Goal: Transaction & Acquisition: Book appointment/travel/reservation

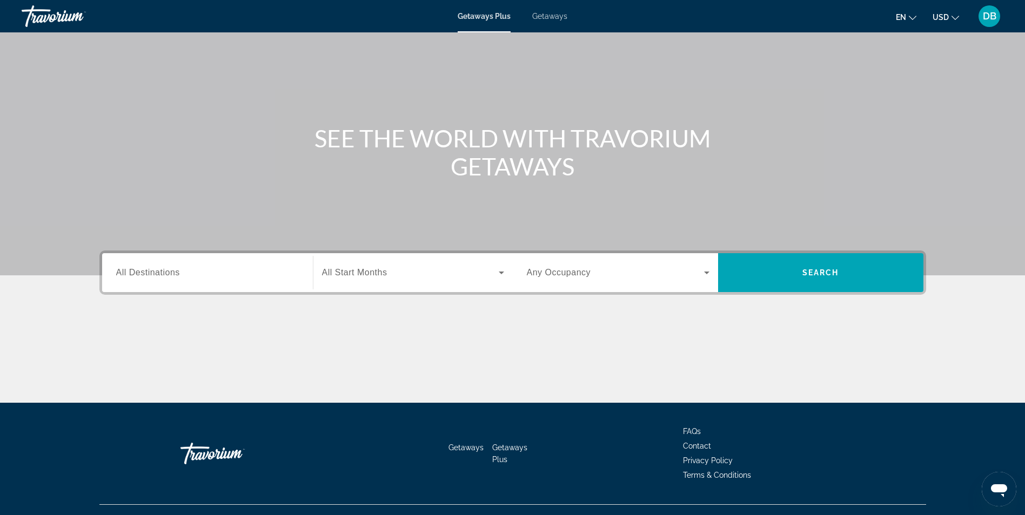
scroll to position [54, 0]
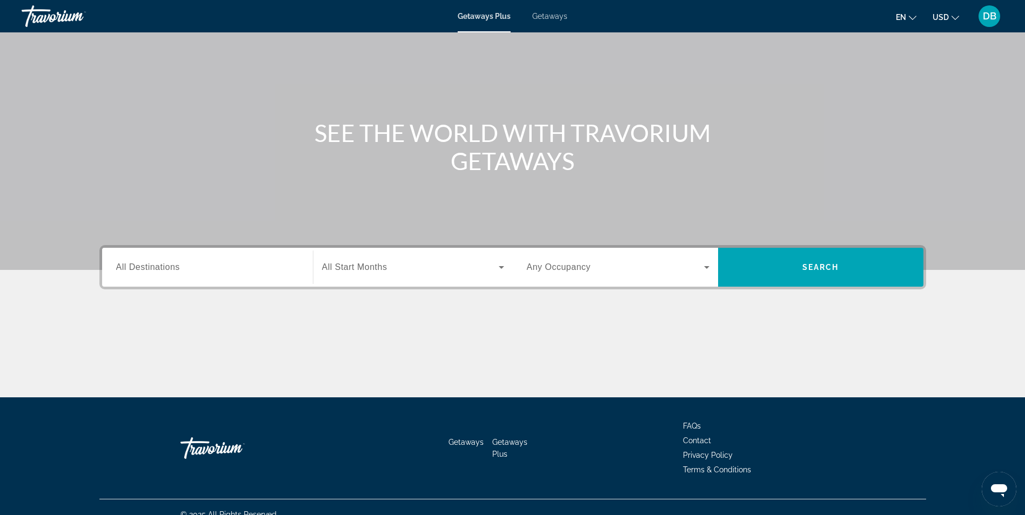
drag, startPoint x: 187, startPoint y: 260, endPoint x: 187, endPoint y: 266, distance: 6.5
click at [187, 261] on div "Search widget" at bounding box center [207, 267] width 183 height 31
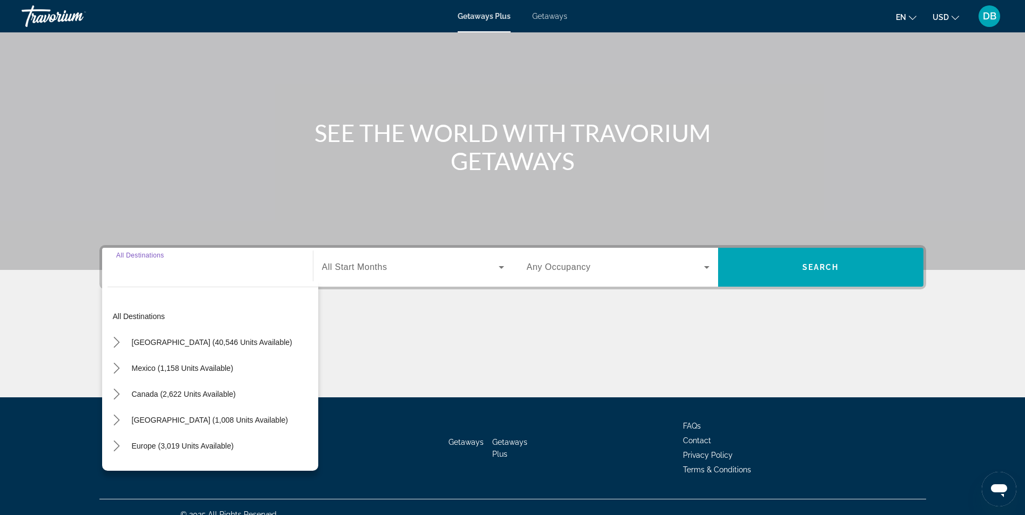
scroll to position [69, 0]
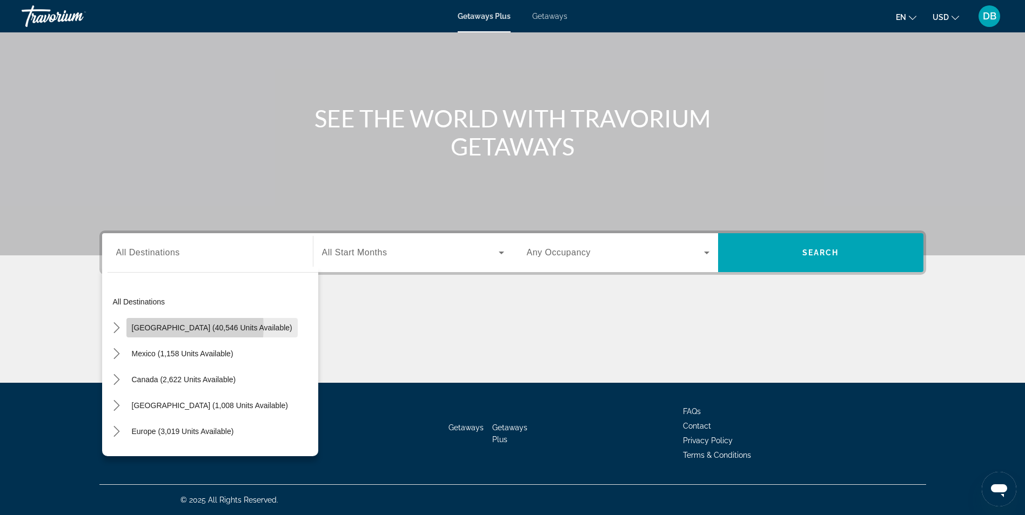
click at [172, 327] on span "United States (40,546 units available)" at bounding box center [212, 328] width 160 height 9
type input "**********"
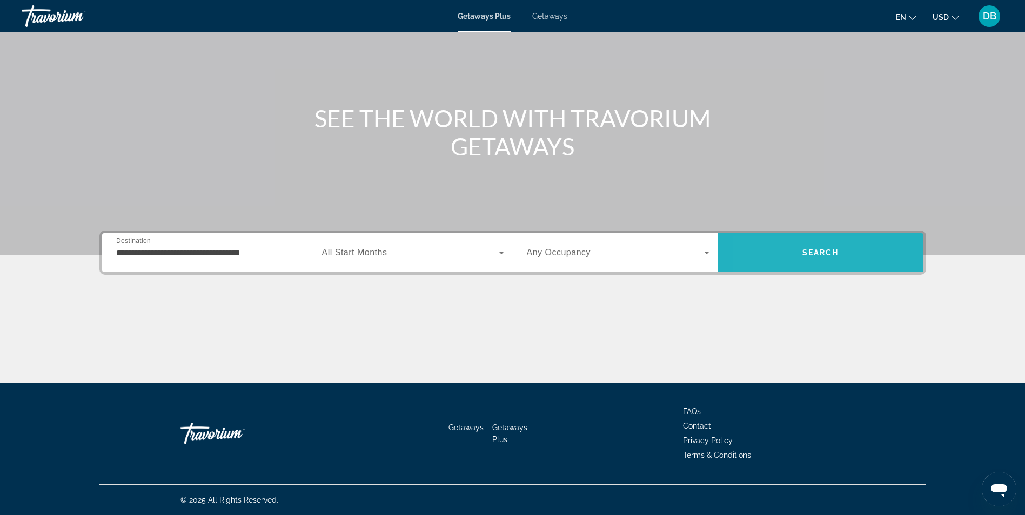
click at [761, 264] on span "Search" at bounding box center [820, 253] width 205 height 26
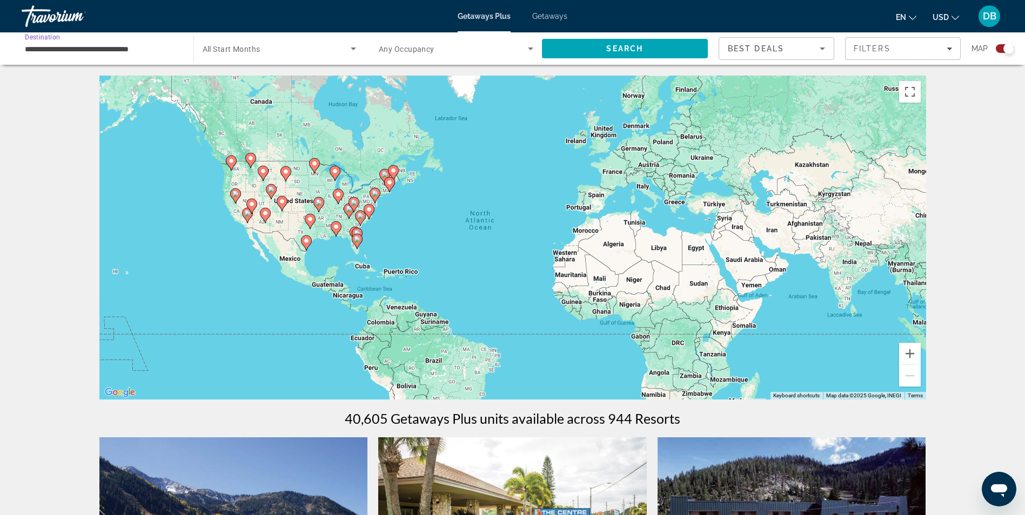
click at [150, 53] on input "**********" at bounding box center [102, 49] width 154 height 13
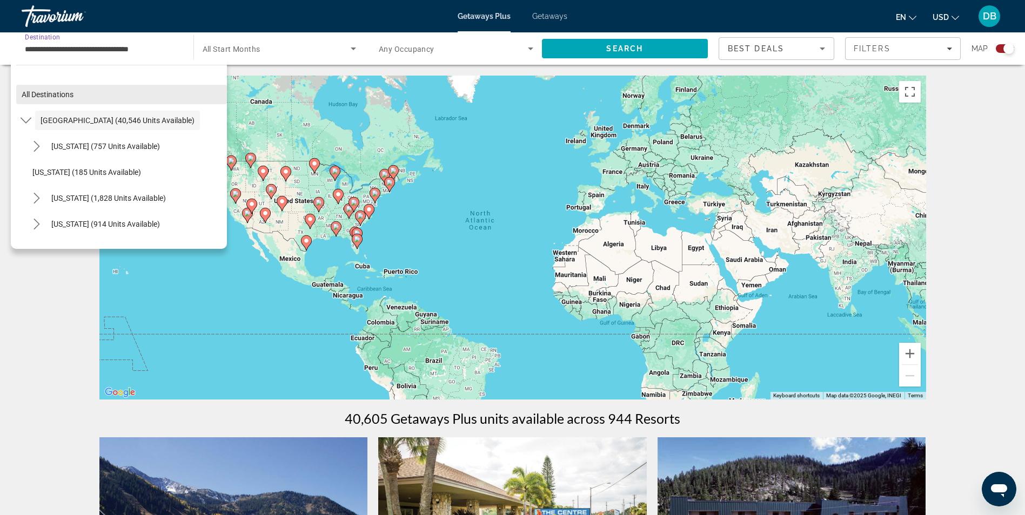
click at [50, 93] on span "All destinations" at bounding box center [48, 94] width 52 height 9
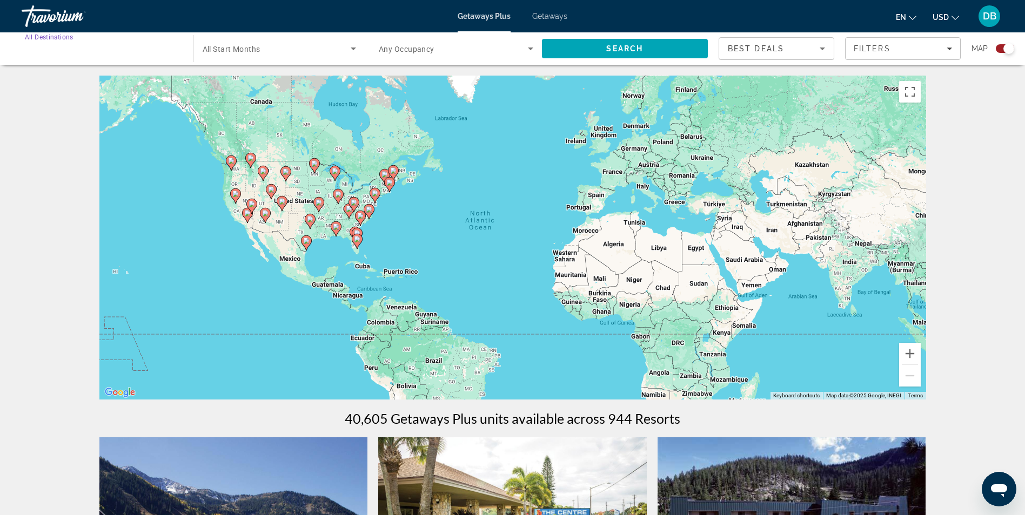
click at [158, 43] on input "Destination All Destinations" at bounding box center [102, 49] width 154 height 13
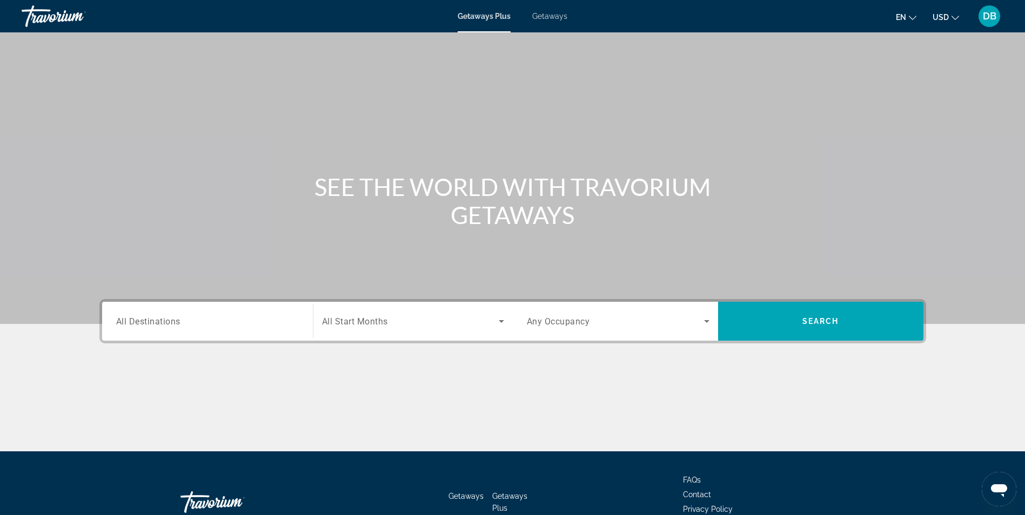
click at [199, 314] on div "Search widget" at bounding box center [207, 321] width 183 height 31
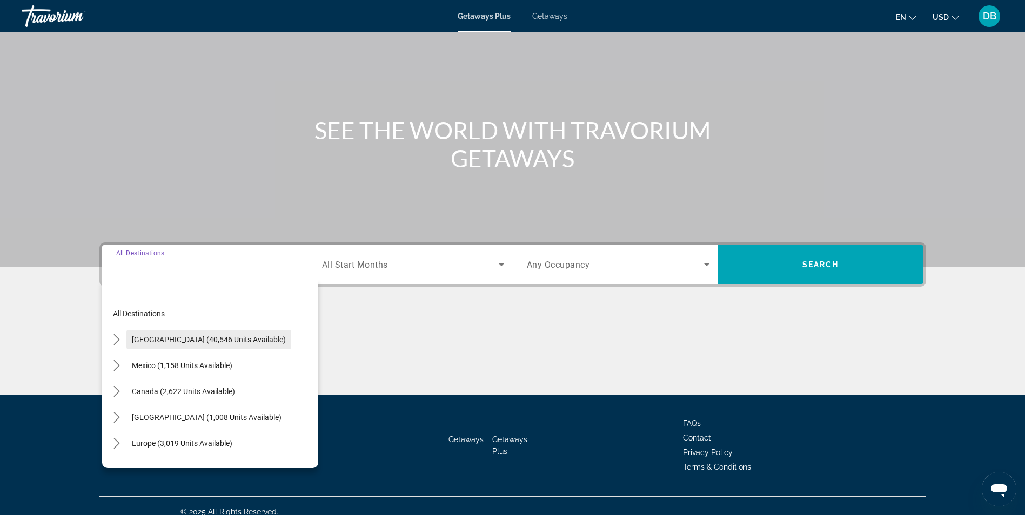
scroll to position [69, 0]
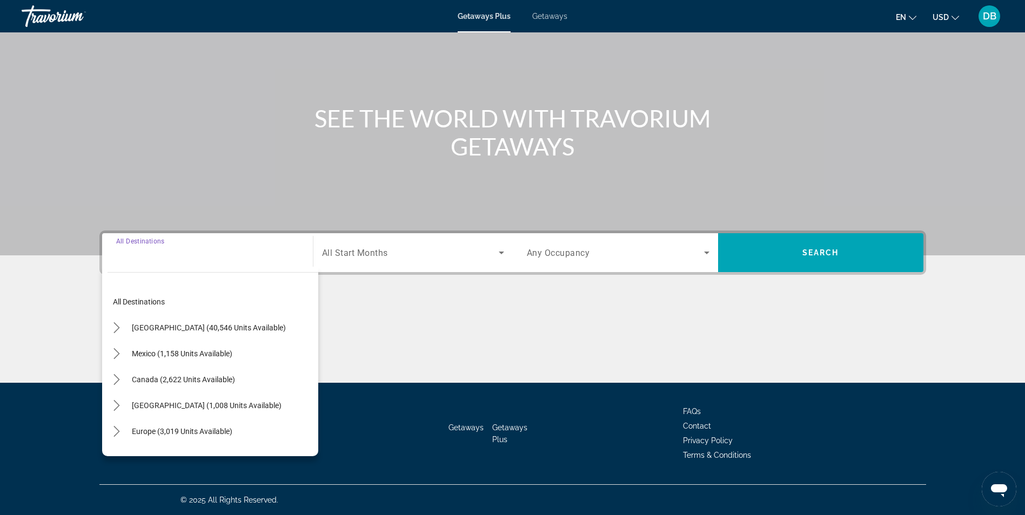
click at [217, 402] on span "Caribbean & Atlantic Islands (1,008 units available)" at bounding box center [207, 405] width 150 height 9
type input "**********"
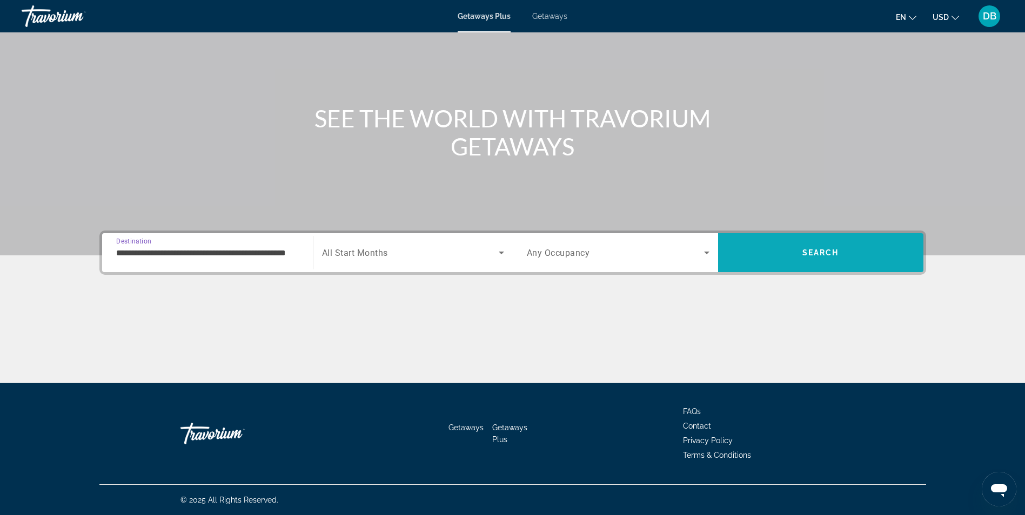
click at [785, 248] on span "Search" at bounding box center [820, 253] width 205 height 26
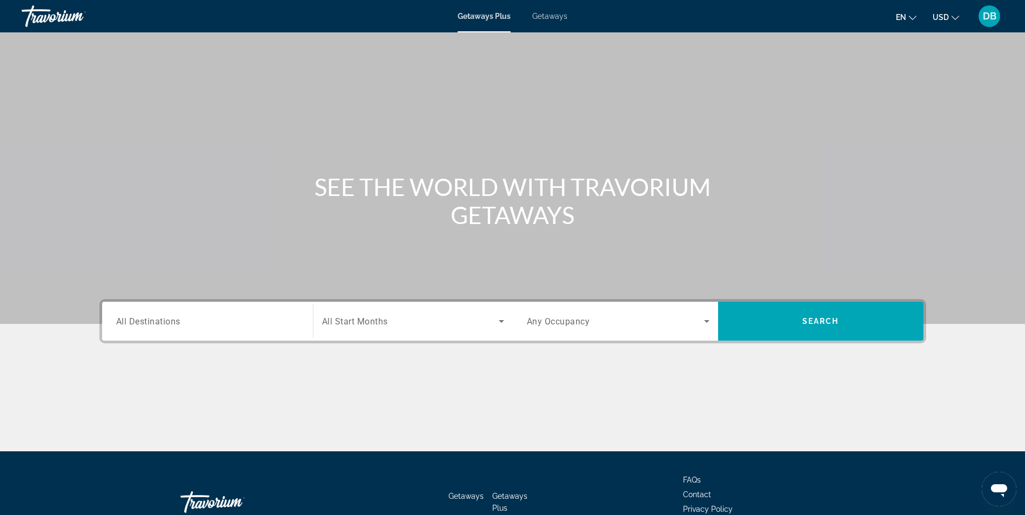
click at [228, 332] on div "Search widget" at bounding box center [207, 321] width 183 height 31
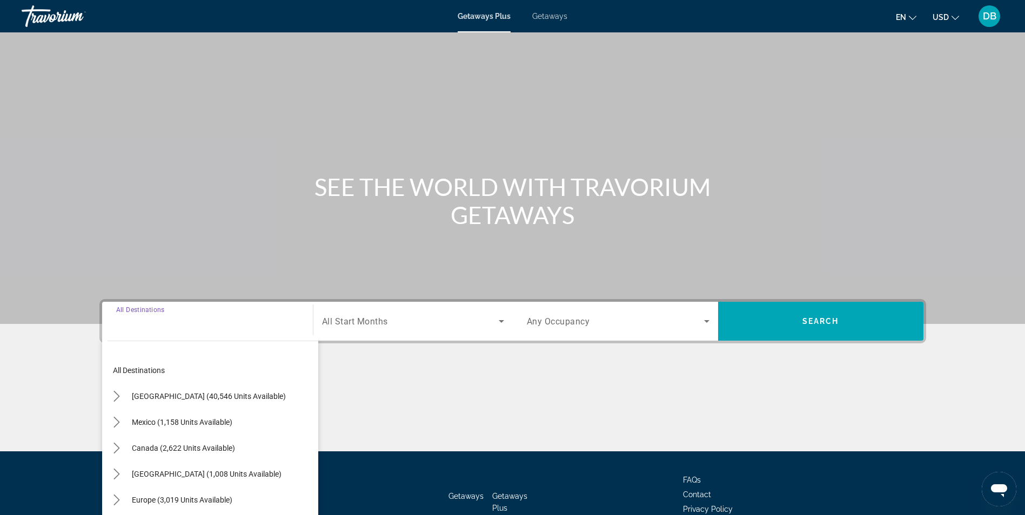
scroll to position [69, 0]
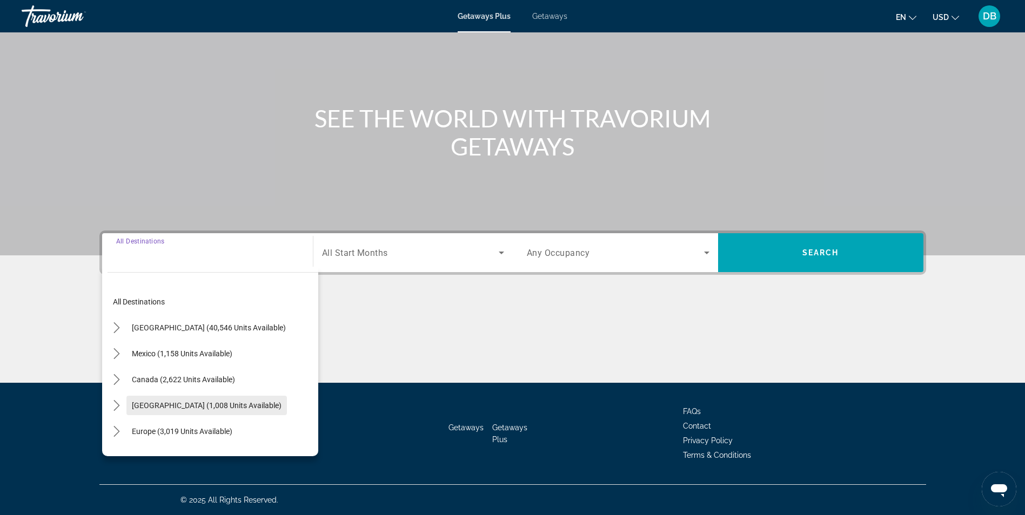
click at [205, 402] on span "Caribbean & Atlantic Islands (1,008 units available)" at bounding box center [207, 405] width 150 height 9
type input "**********"
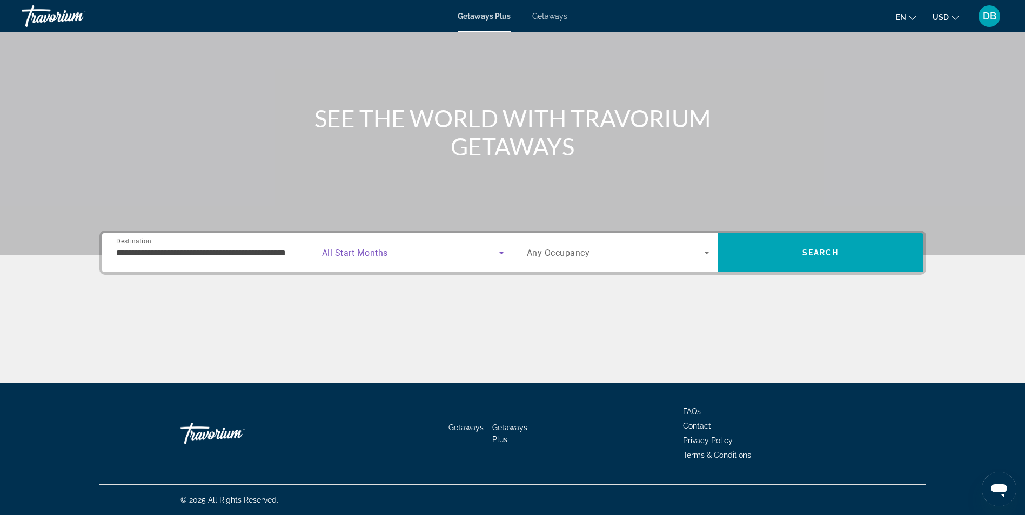
click at [445, 258] on span "Search widget" at bounding box center [410, 252] width 177 height 13
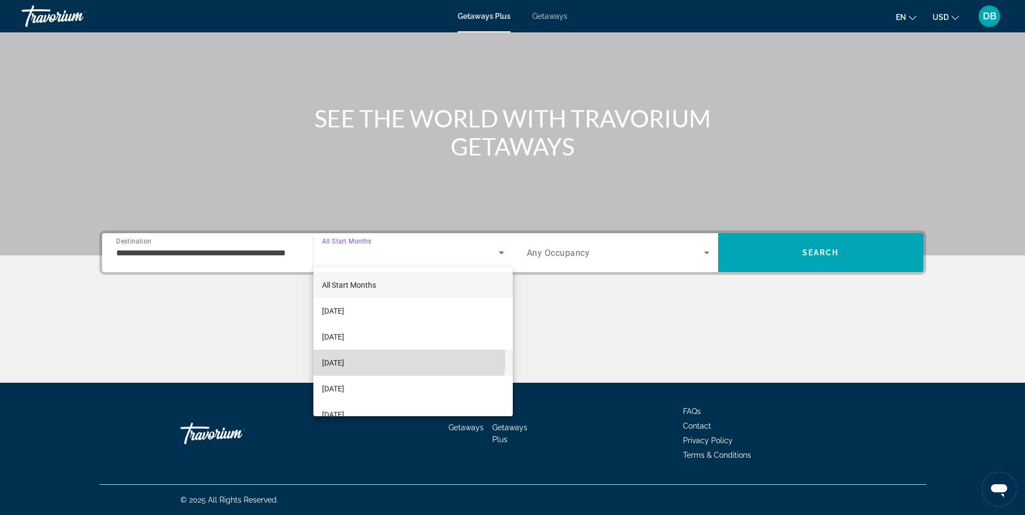
click at [344, 359] on span "December 2025" at bounding box center [333, 362] width 22 height 13
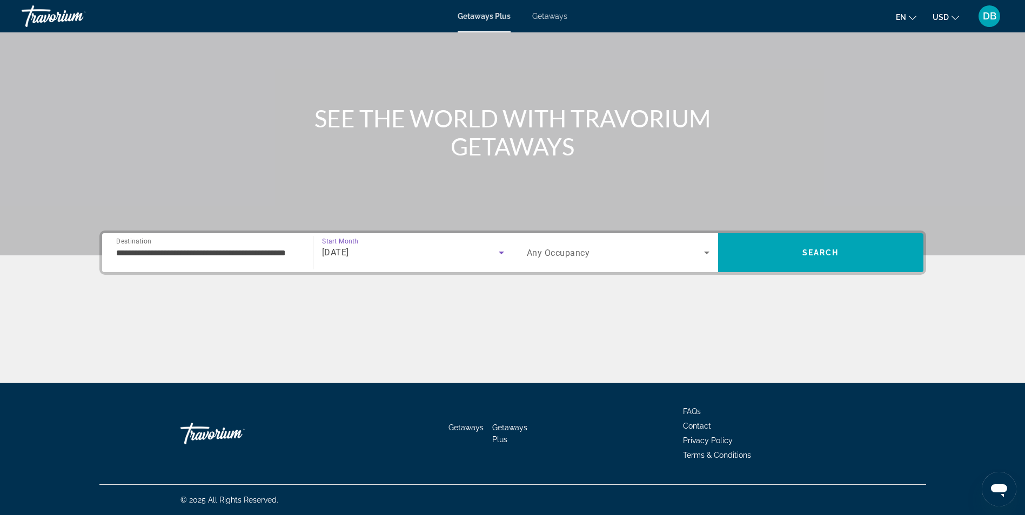
click at [685, 254] on span "Search widget" at bounding box center [615, 252] width 177 height 13
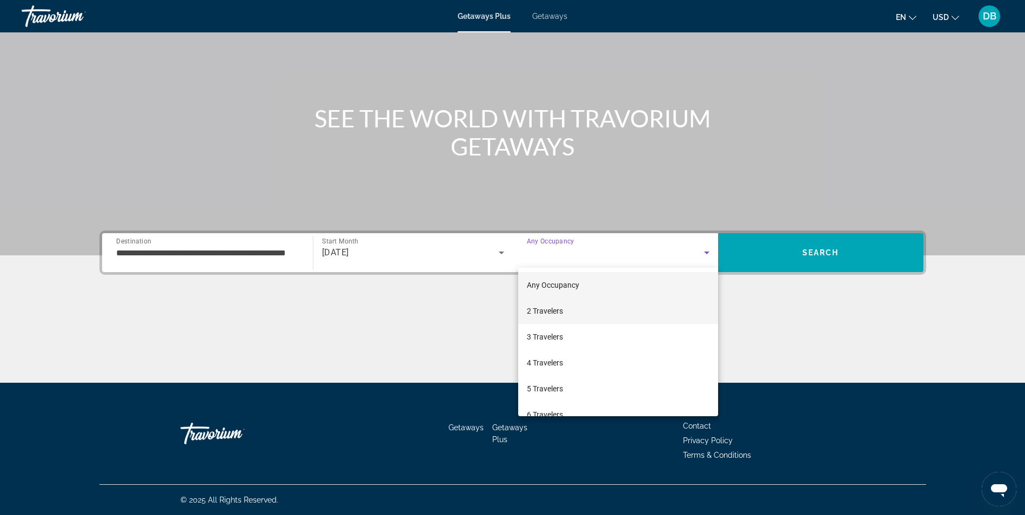
click at [572, 313] on mat-option "2 Travelers" at bounding box center [618, 311] width 200 height 26
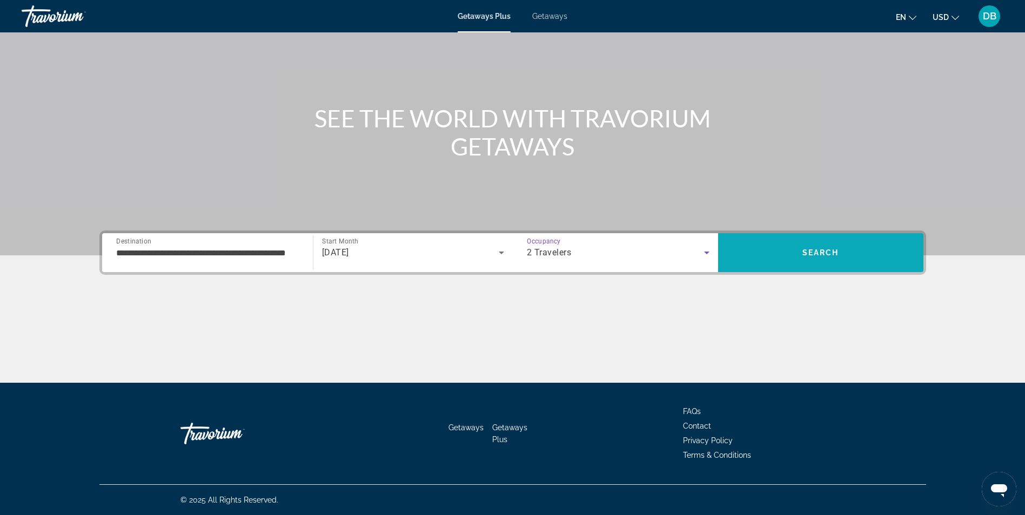
click at [815, 258] on span "Search" at bounding box center [820, 253] width 205 height 26
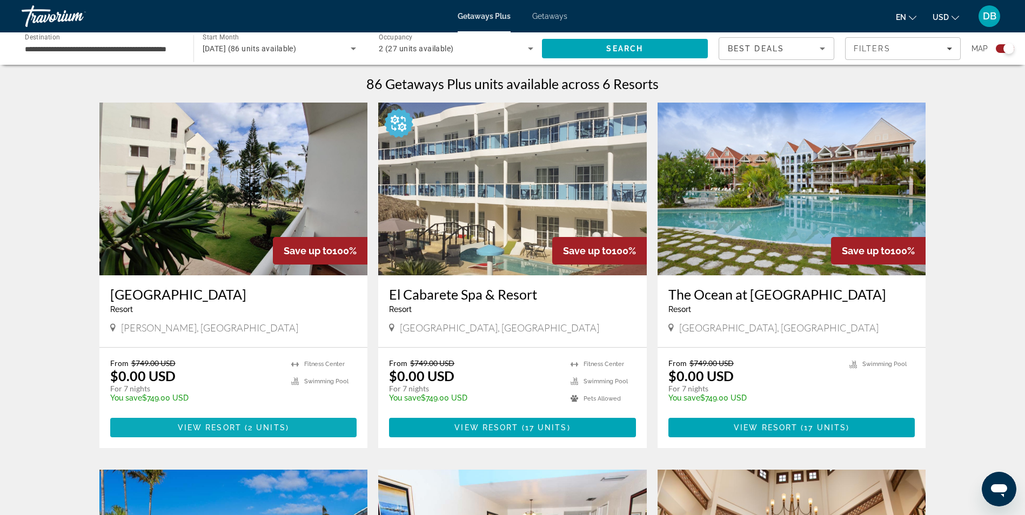
scroll to position [324, 0]
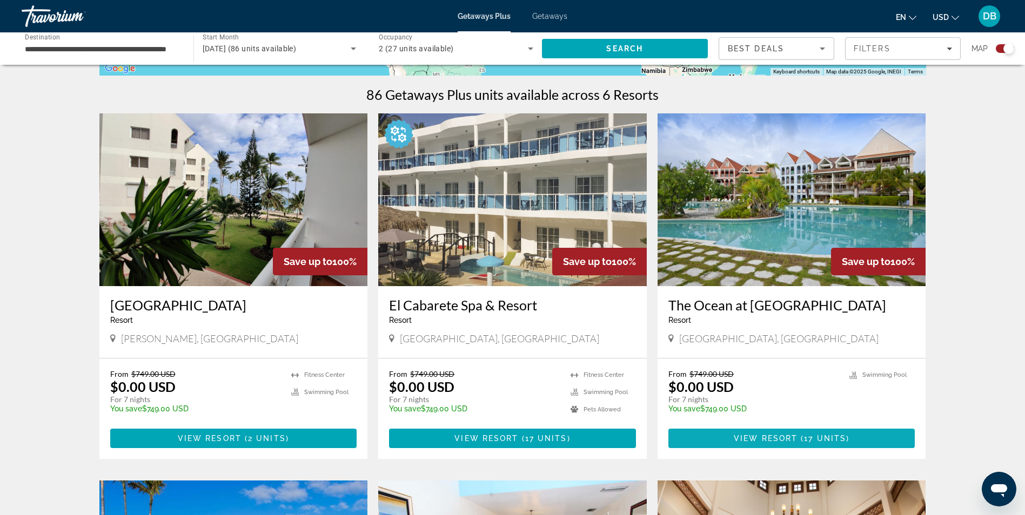
click at [745, 439] on span "View Resort" at bounding box center [766, 438] width 64 height 9
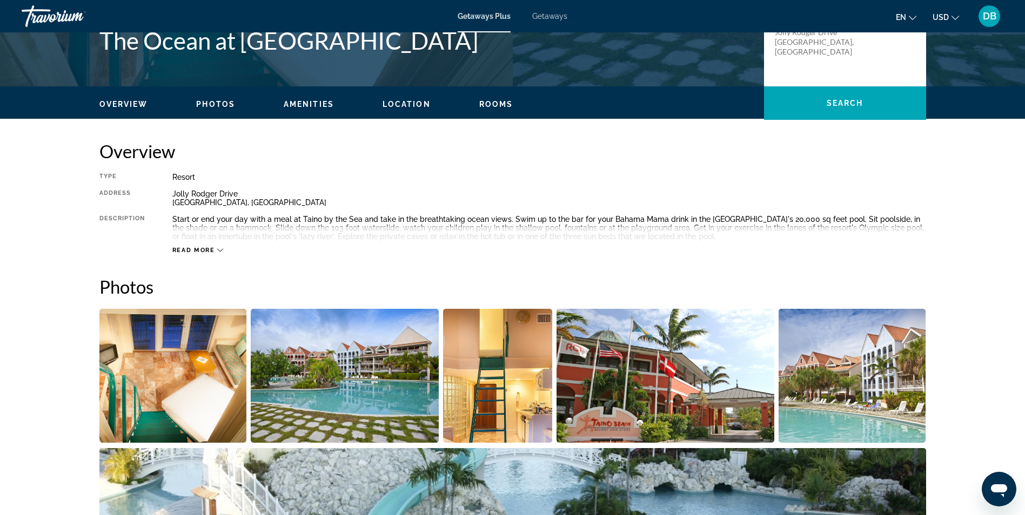
scroll to position [216, 0]
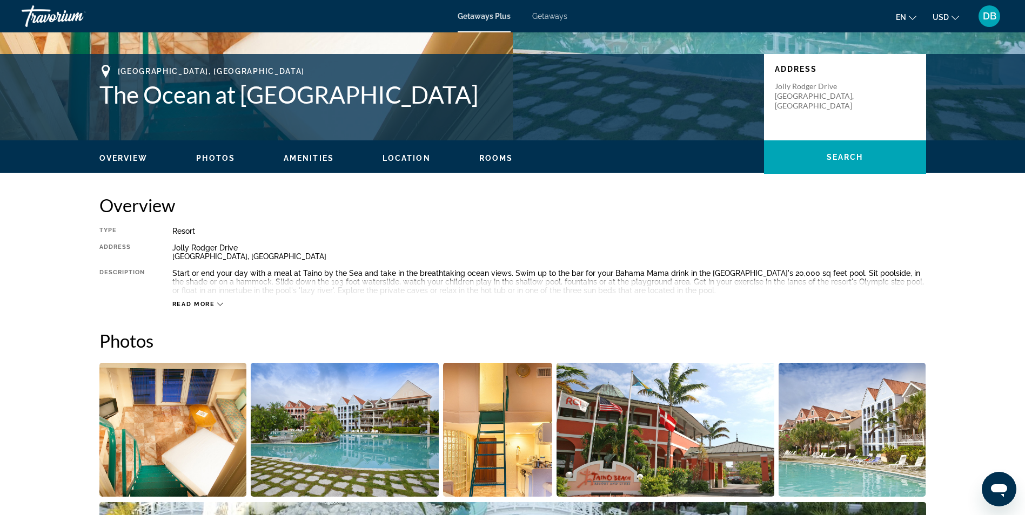
click at [220, 159] on span "Photos" at bounding box center [215, 158] width 39 height 9
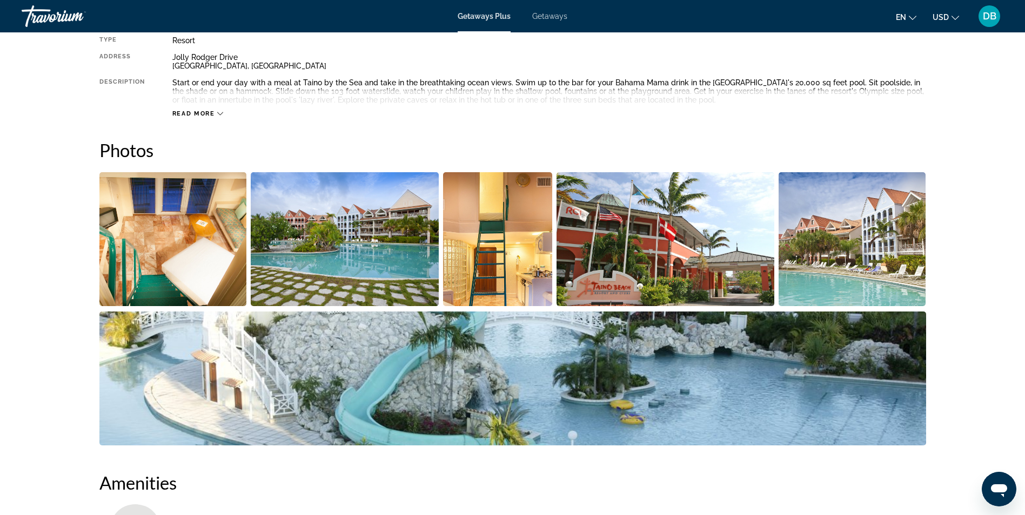
scroll to position [481, 0]
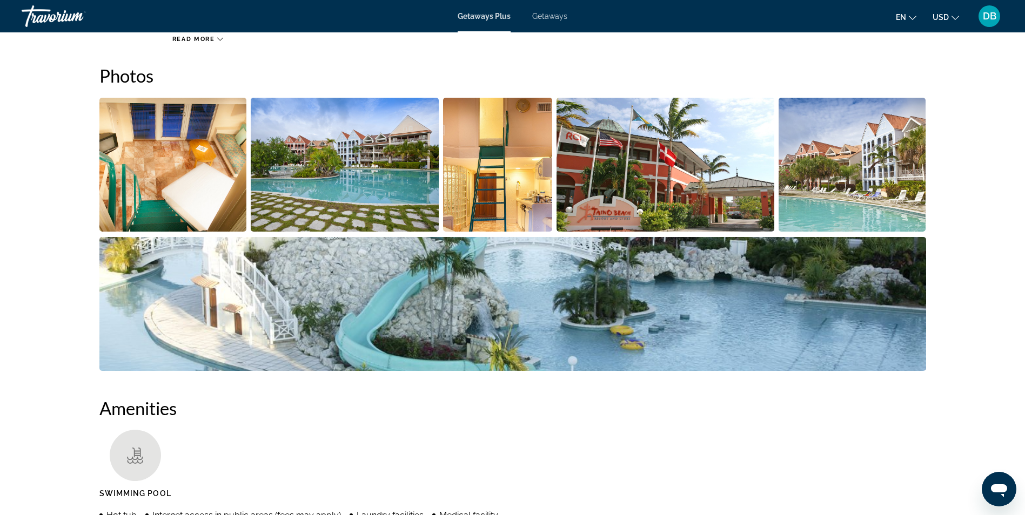
click at [220, 159] on img "Open full-screen image slider" at bounding box center [172, 165] width 147 height 134
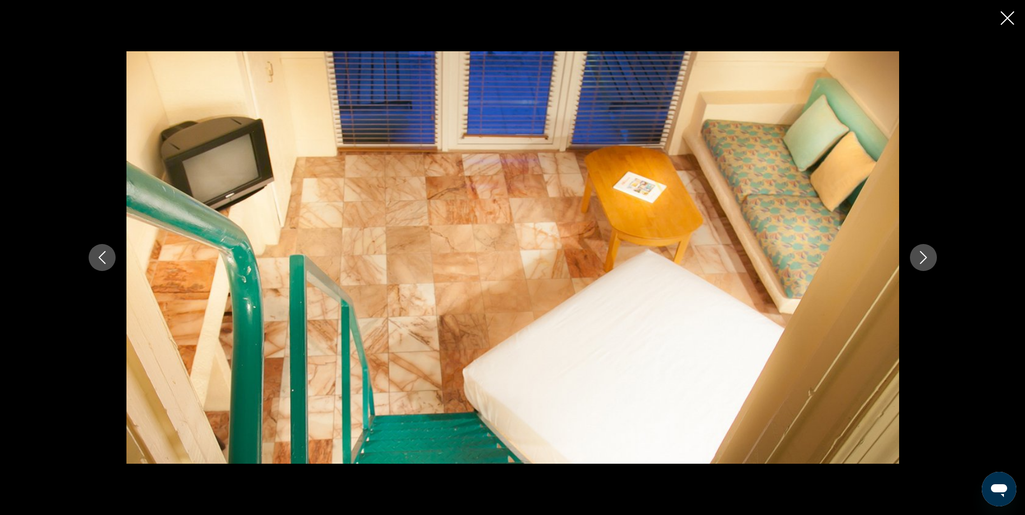
click at [921, 253] on icon "Next image" at bounding box center [922, 257] width 7 height 13
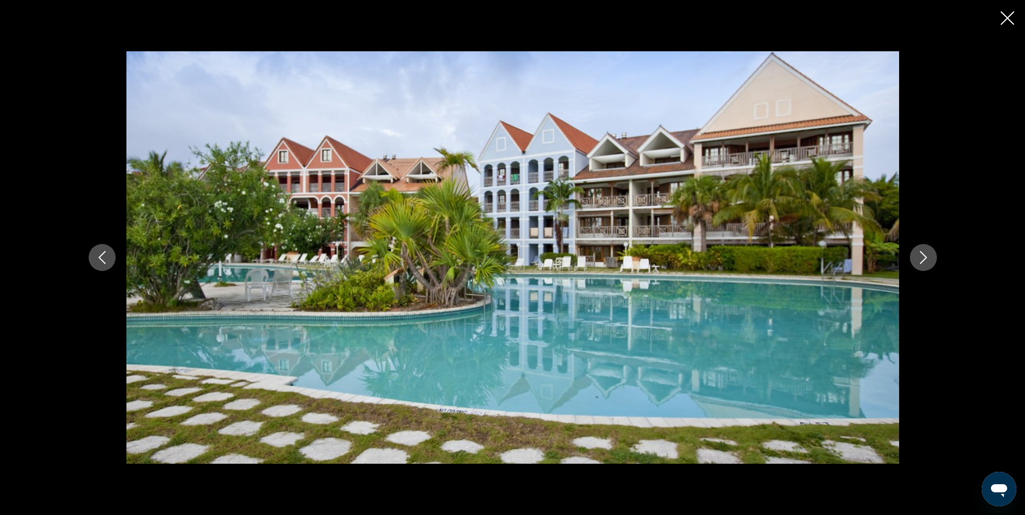
click at [921, 254] on icon "Next image" at bounding box center [922, 257] width 7 height 13
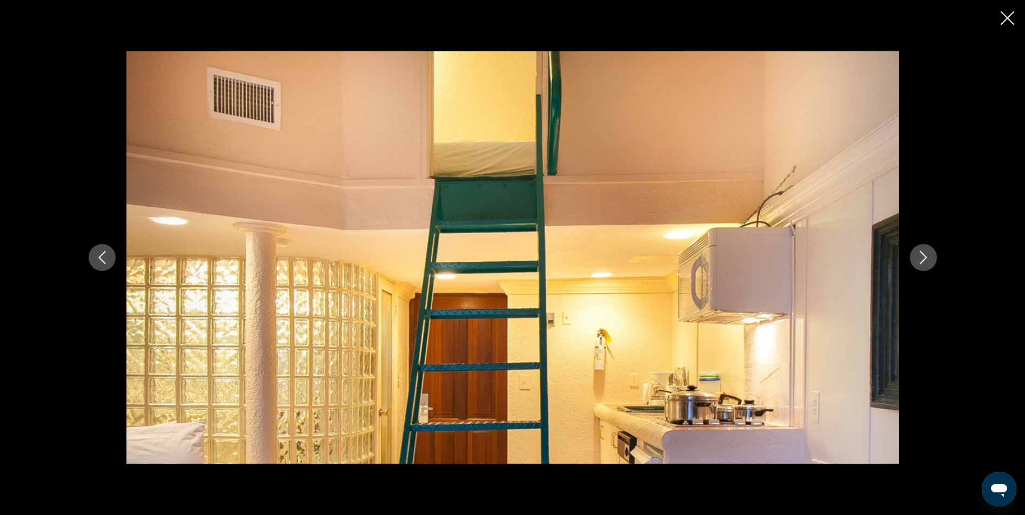
click at [921, 254] on icon "Next image" at bounding box center [922, 257] width 7 height 13
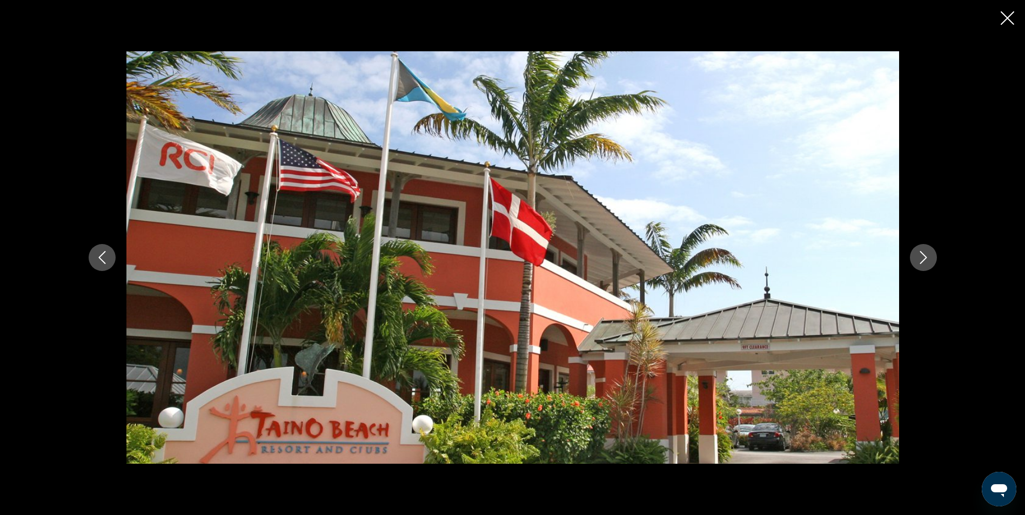
click at [921, 254] on icon "Next image" at bounding box center [922, 257] width 7 height 13
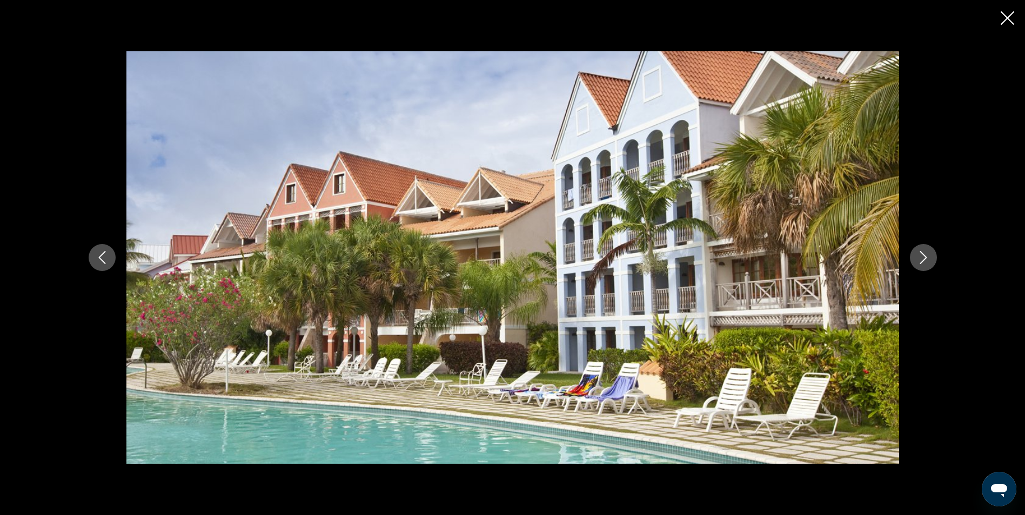
click at [921, 254] on icon "Next image" at bounding box center [922, 257] width 7 height 13
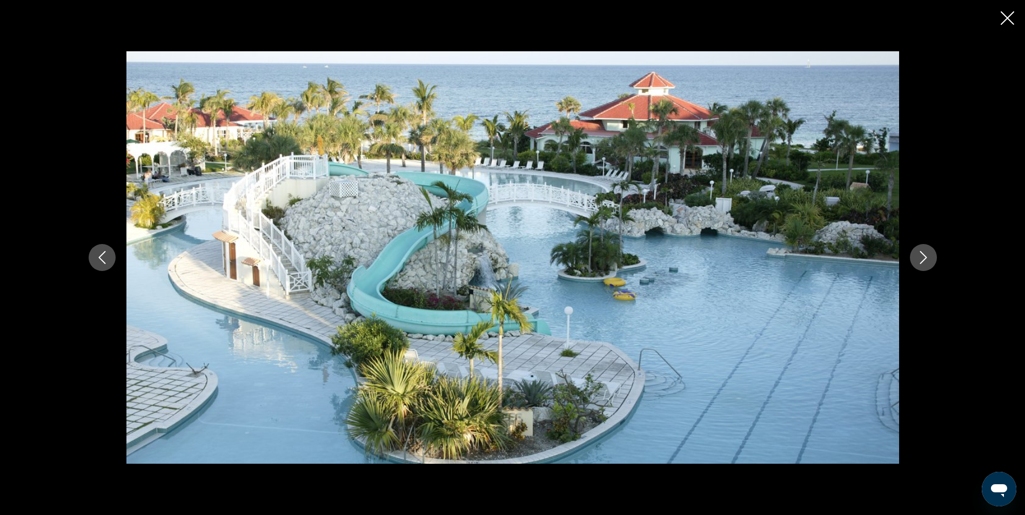
click at [921, 254] on icon "Next image" at bounding box center [922, 257] width 7 height 13
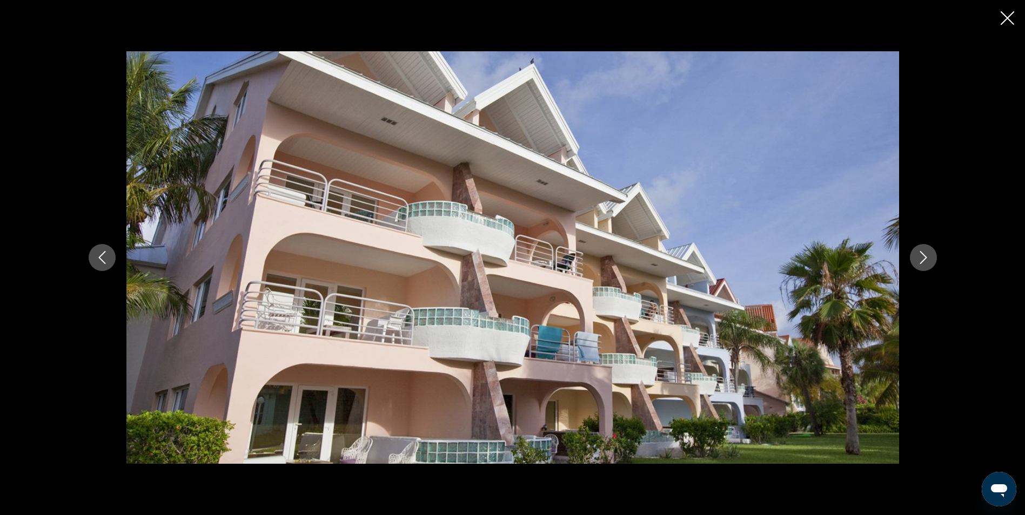
click at [921, 254] on icon "Next image" at bounding box center [922, 257] width 7 height 13
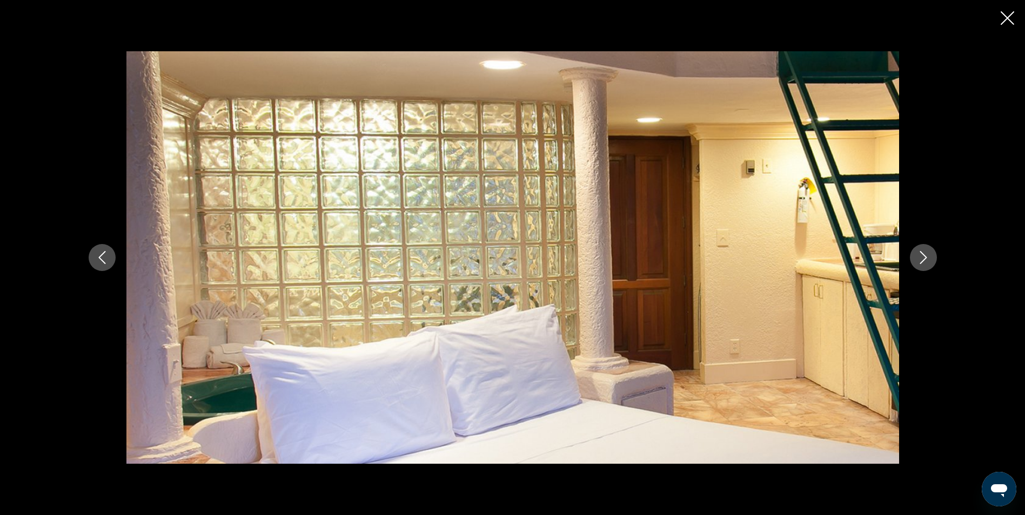
click at [921, 254] on icon "Next image" at bounding box center [922, 257] width 7 height 13
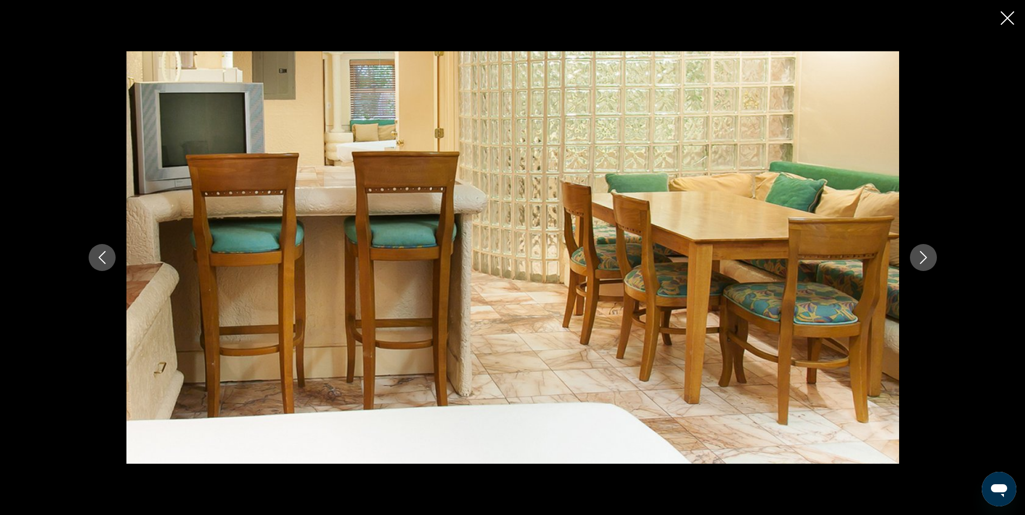
click at [921, 254] on icon "Next image" at bounding box center [922, 257] width 7 height 13
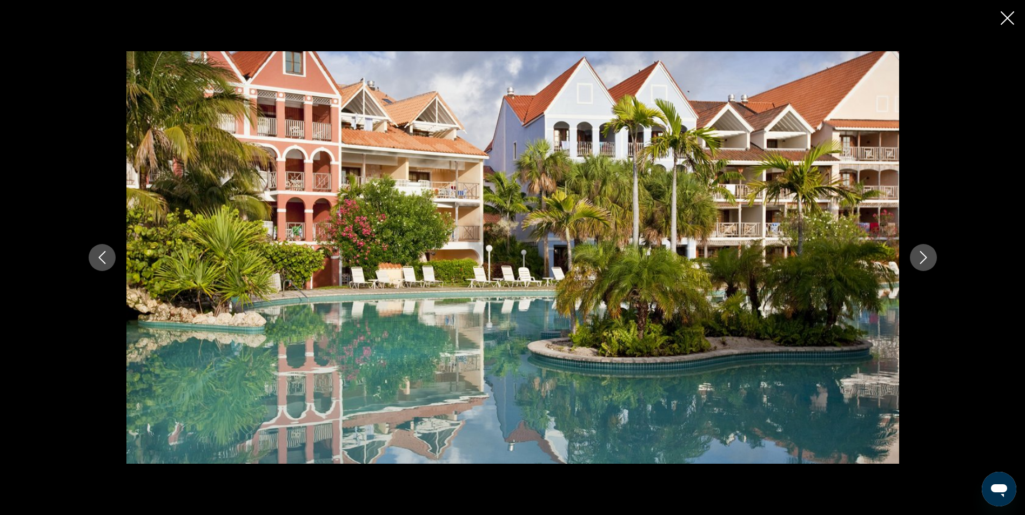
click at [921, 254] on icon "Next image" at bounding box center [922, 257] width 7 height 13
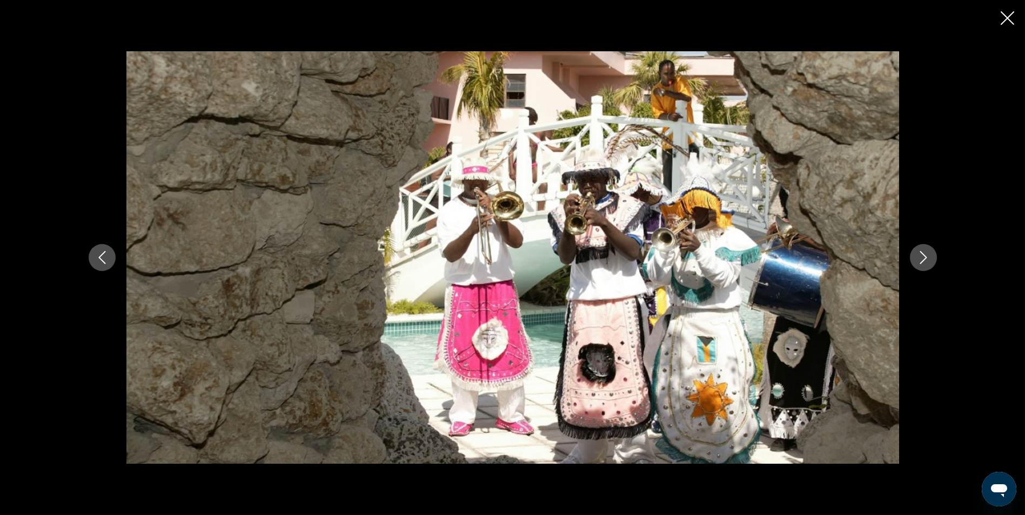
click at [921, 254] on icon "Next image" at bounding box center [923, 257] width 13 height 13
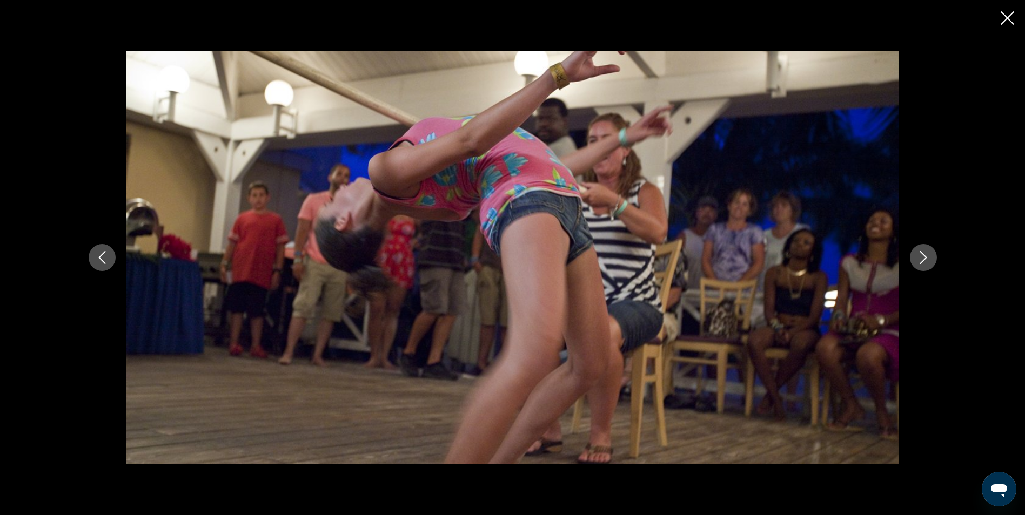
click at [921, 254] on icon "Next image" at bounding box center [923, 257] width 13 height 13
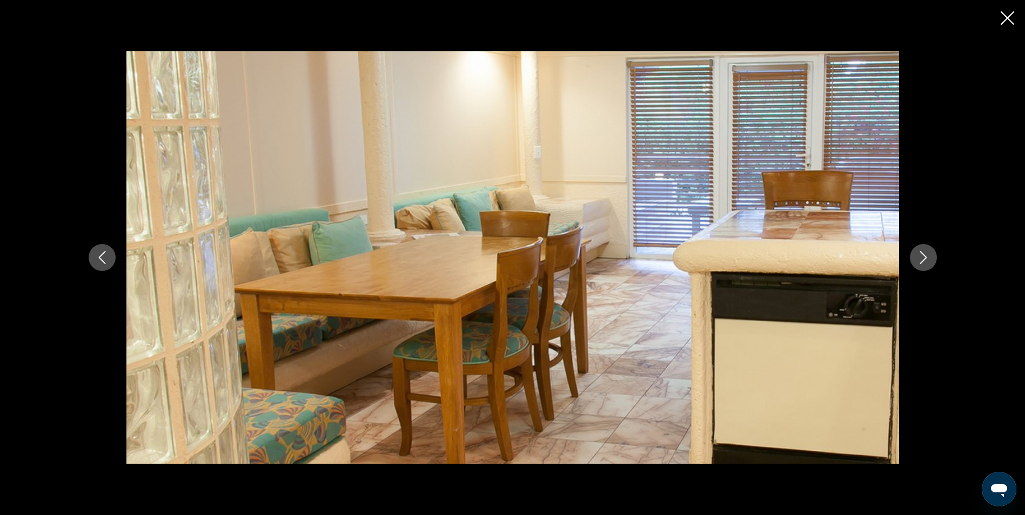
click at [921, 254] on icon "Next image" at bounding box center [923, 257] width 13 height 13
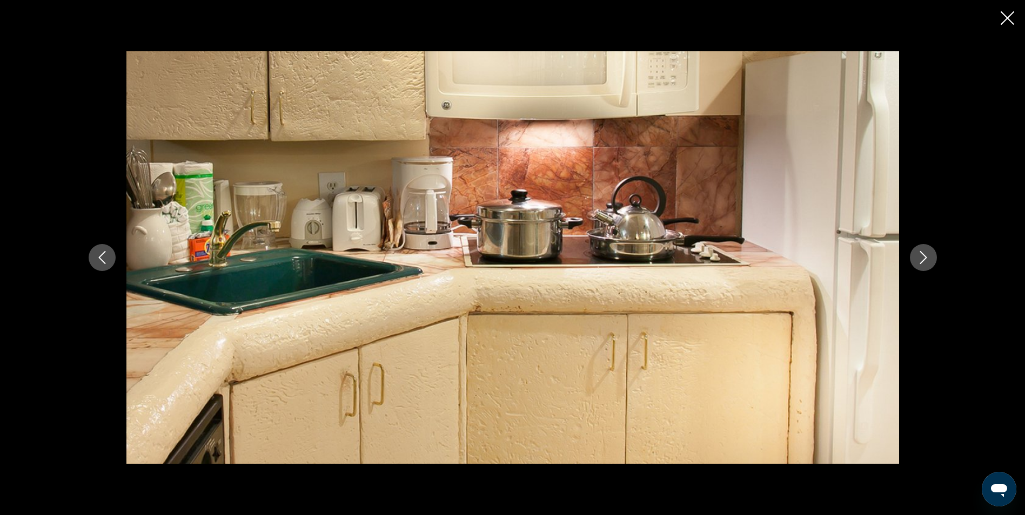
click at [921, 254] on icon "Next image" at bounding box center [923, 257] width 13 height 13
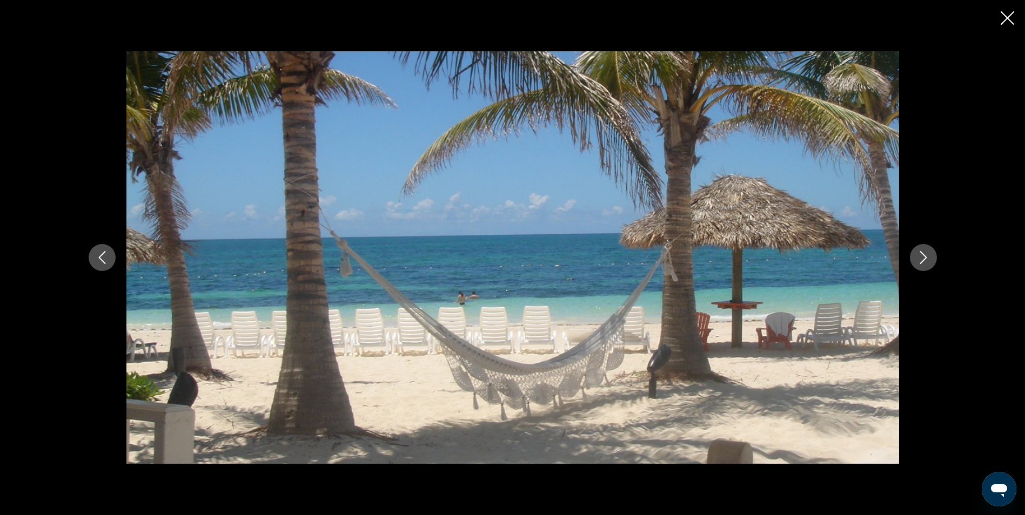
click at [919, 261] on icon "Next image" at bounding box center [923, 257] width 13 height 13
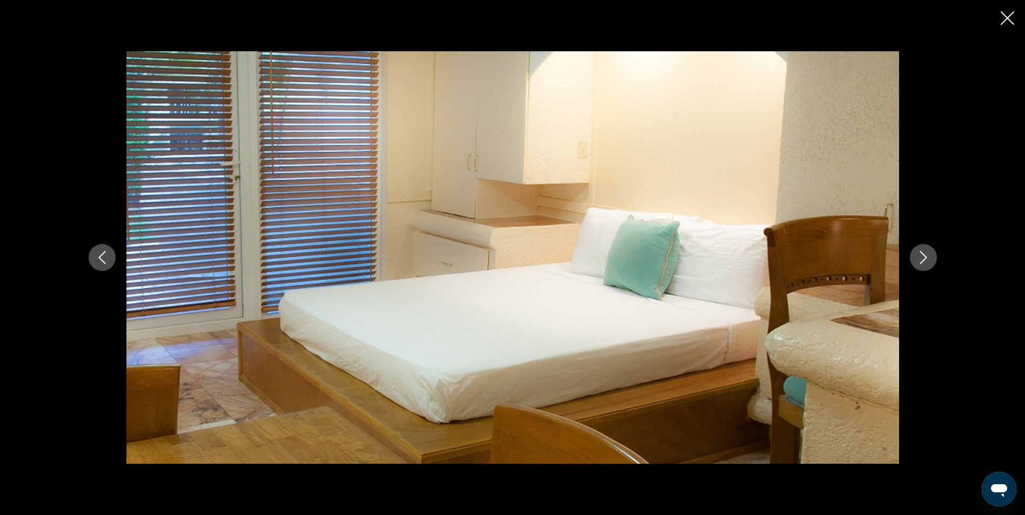
click at [919, 261] on icon "Next image" at bounding box center [923, 257] width 13 height 13
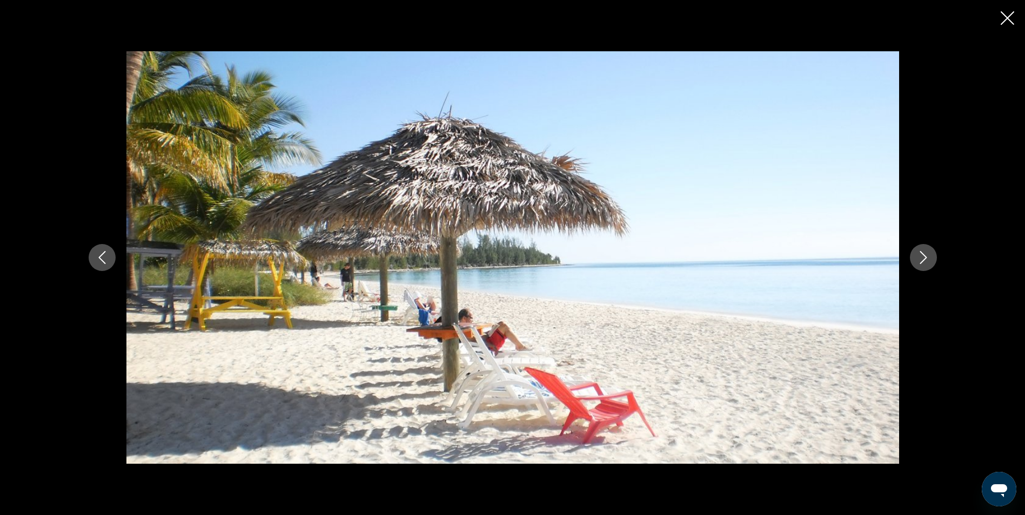
click at [919, 261] on icon "Next image" at bounding box center [923, 257] width 13 height 13
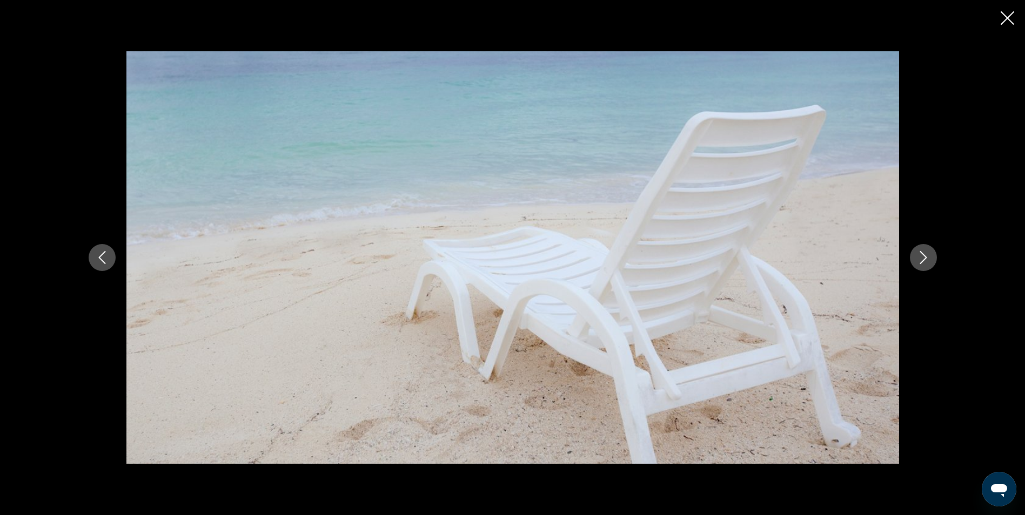
click at [919, 261] on icon "Next image" at bounding box center [923, 257] width 13 height 13
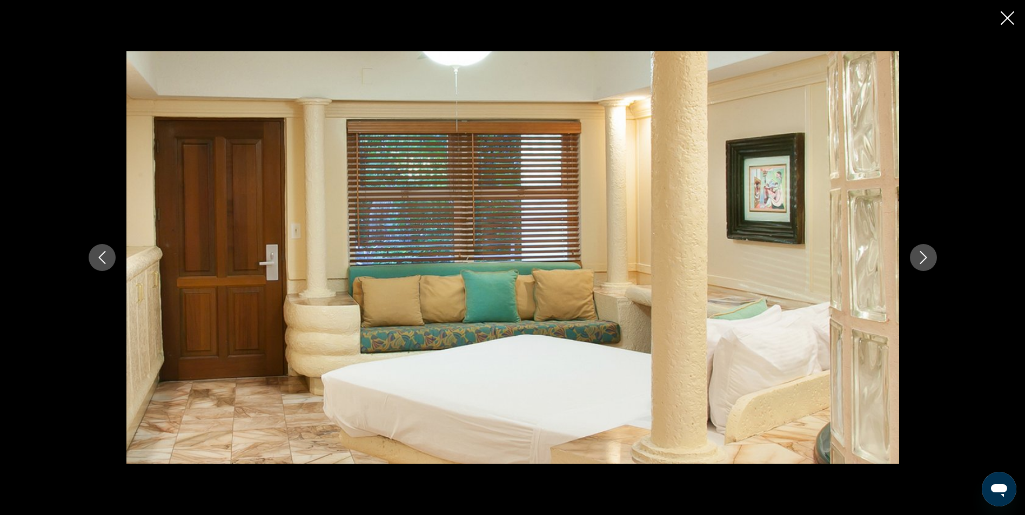
click at [919, 261] on icon "Next image" at bounding box center [923, 257] width 13 height 13
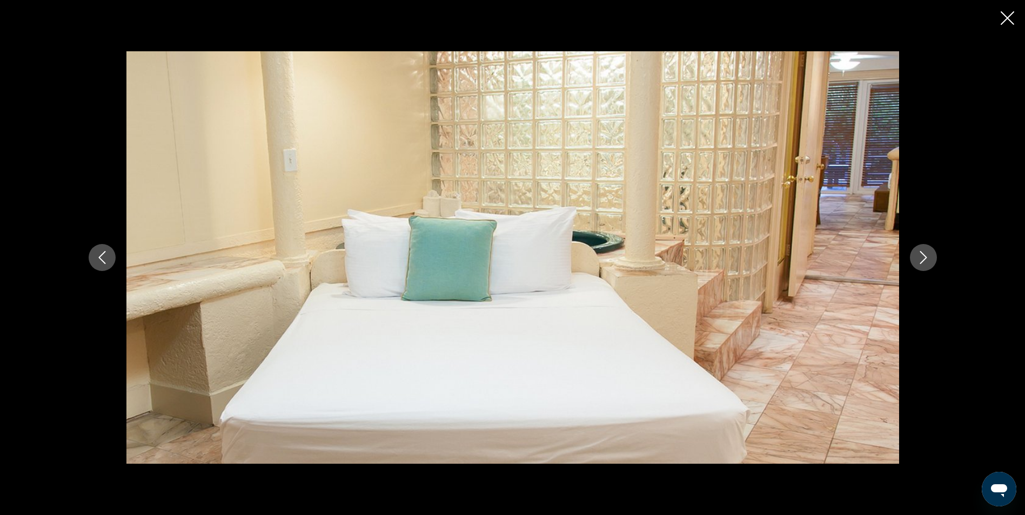
click at [998, 15] on div "prev next" at bounding box center [512, 257] width 1025 height 515
click at [1007, 19] on icon "Close slideshow" at bounding box center [1007, 18] width 14 height 14
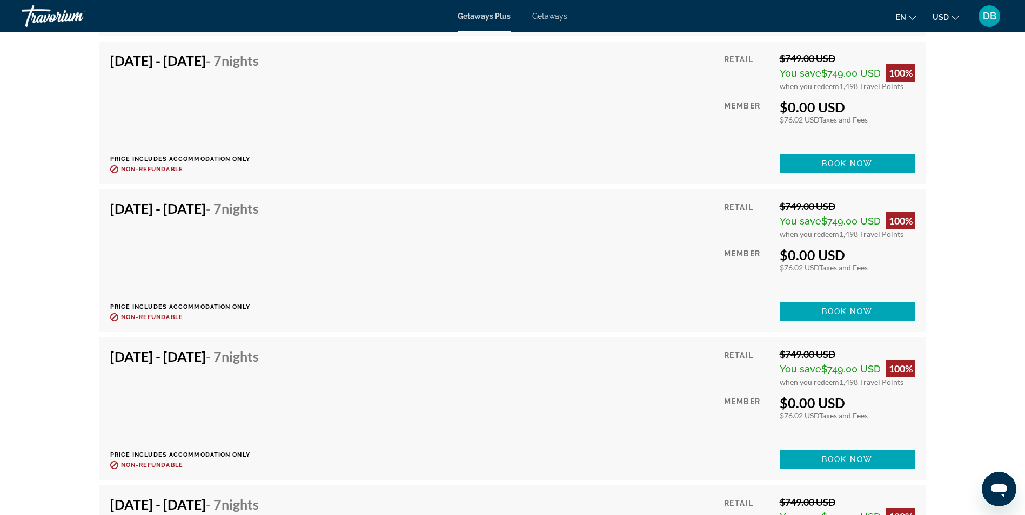
scroll to position [2402, 0]
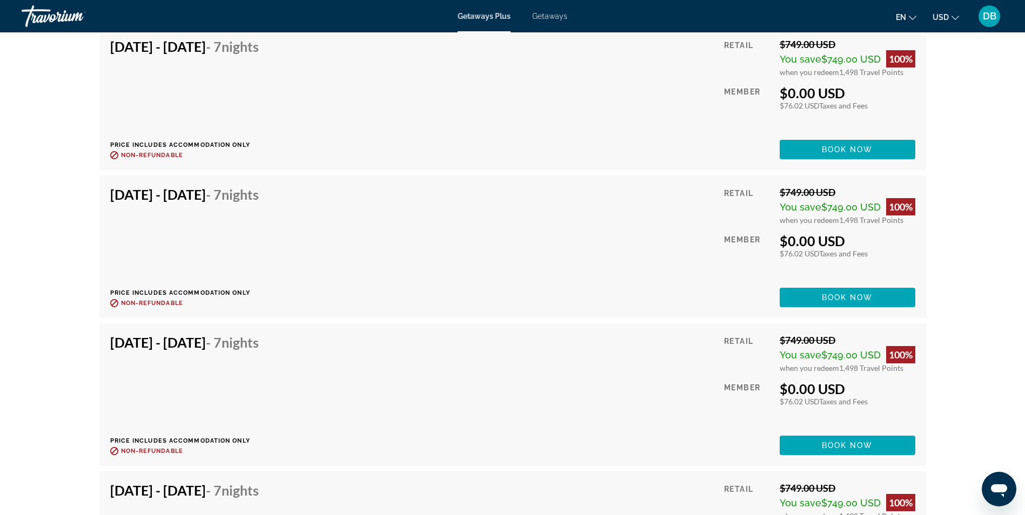
click at [355, 371] on div "Dec 11, 2025 - Dec 18, 2025 - 7 Nights Price includes accommodation only Refund…" at bounding box center [512, 394] width 805 height 121
click at [669, 429] on div "Dec 11, 2025 - Dec 18, 2025 - 7 Nights Price includes accommodation only Refund…" at bounding box center [512, 394] width 805 height 121
click at [835, 443] on span "Book now" at bounding box center [847, 445] width 51 height 9
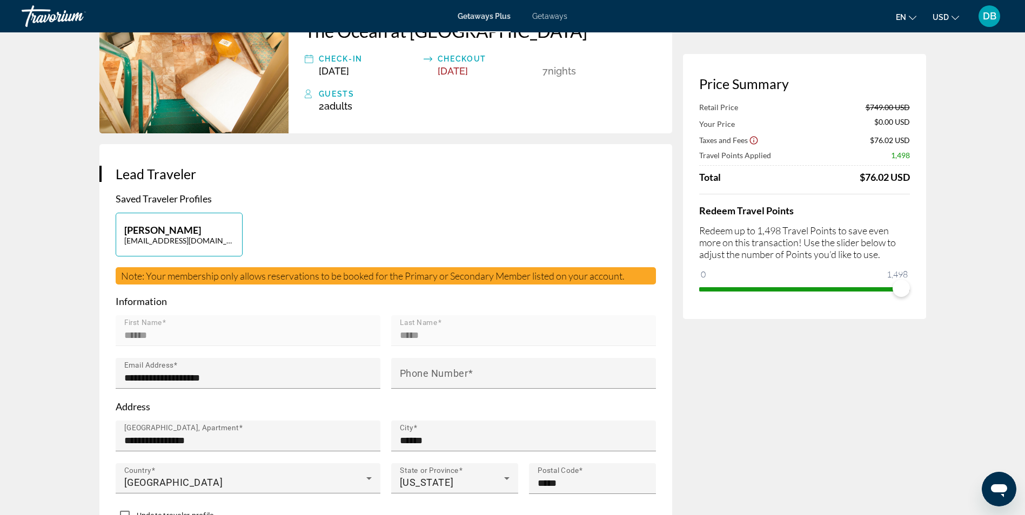
scroll to position [108, 0]
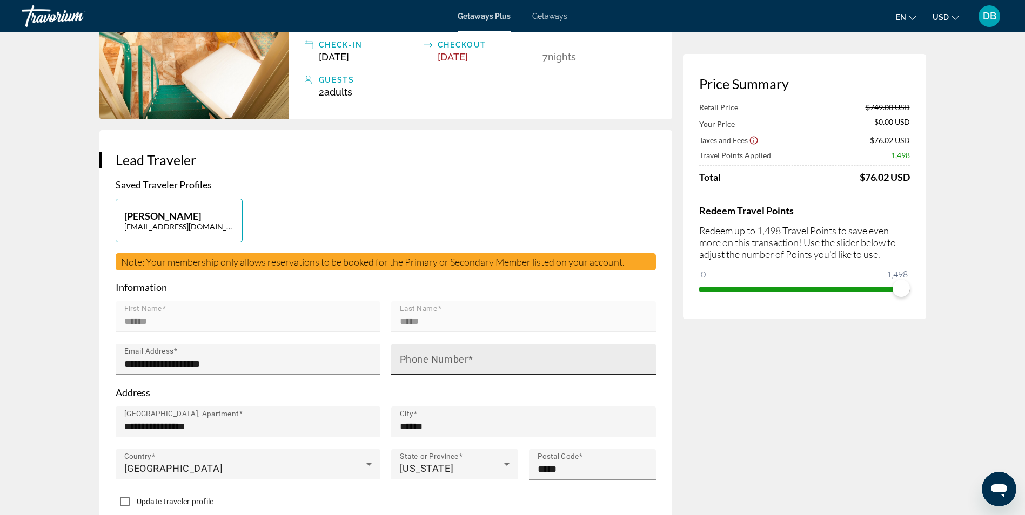
click at [427, 360] on mat-label "Phone Number" at bounding box center [434, 359] width 69 height 11
click at [427, 360] on input "Phone Number" at bounding box center [527, 364] width 254 height 13
type input "**********"
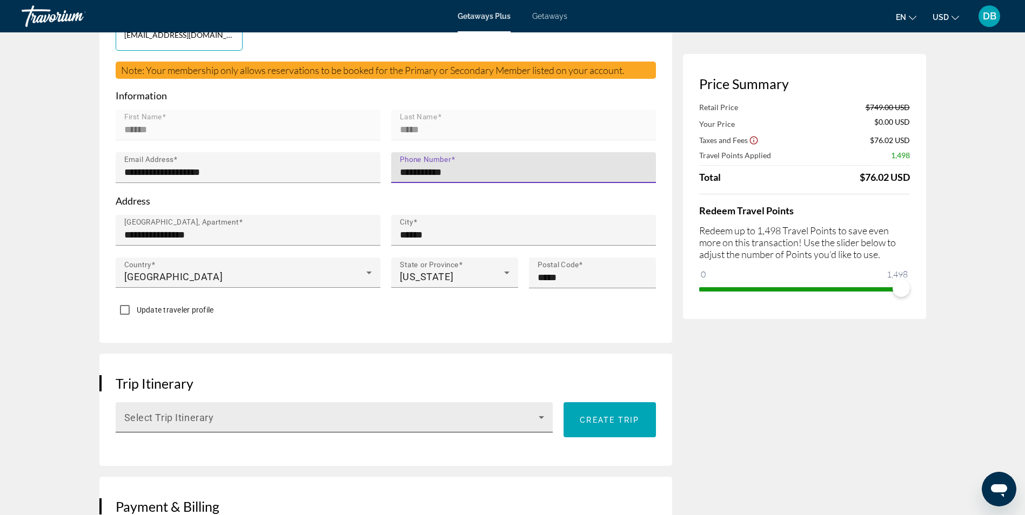
scroll to position [324, 0]
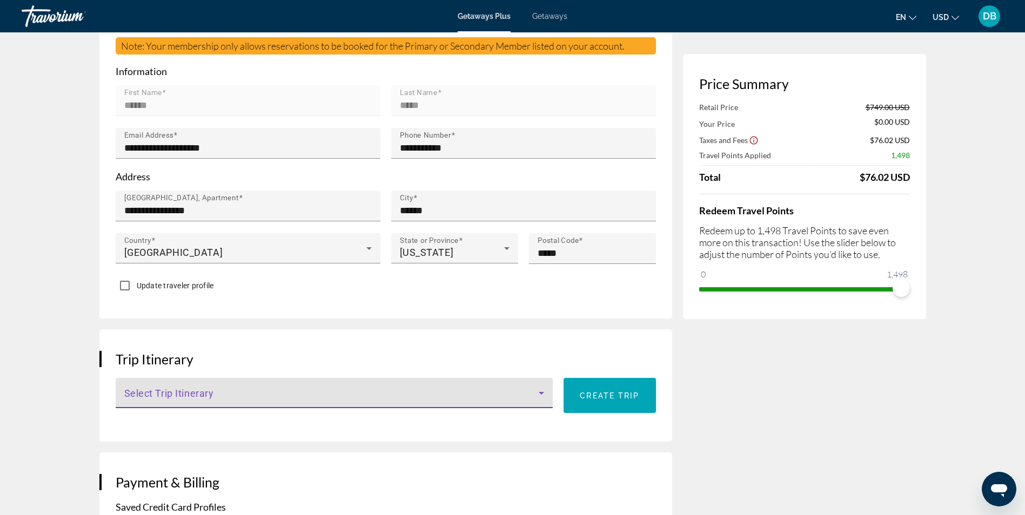
click at [541, 395] on icon "Main content" at bounding box center [541, 393] width 13 height 13
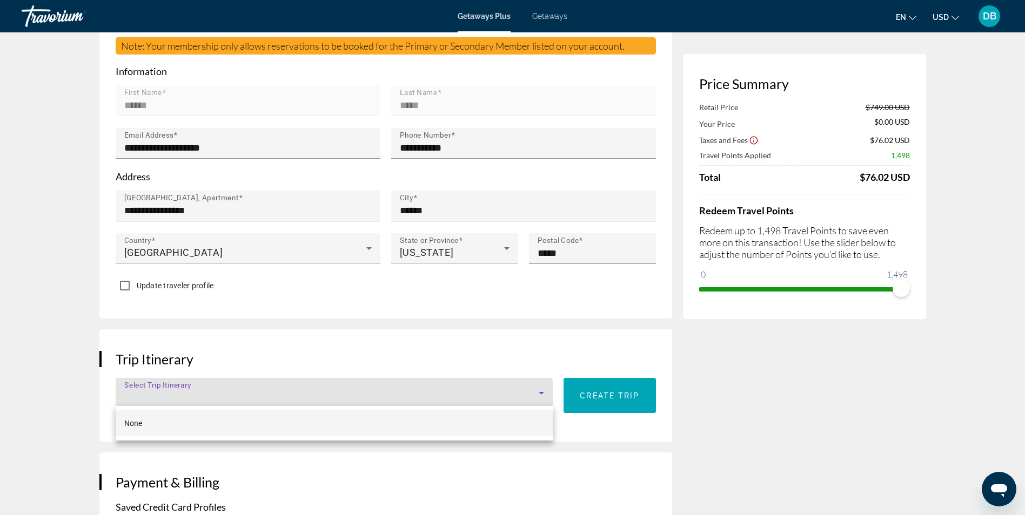
click at [298, 391] on div at bounding box center [512, 257] width 1025 height 515
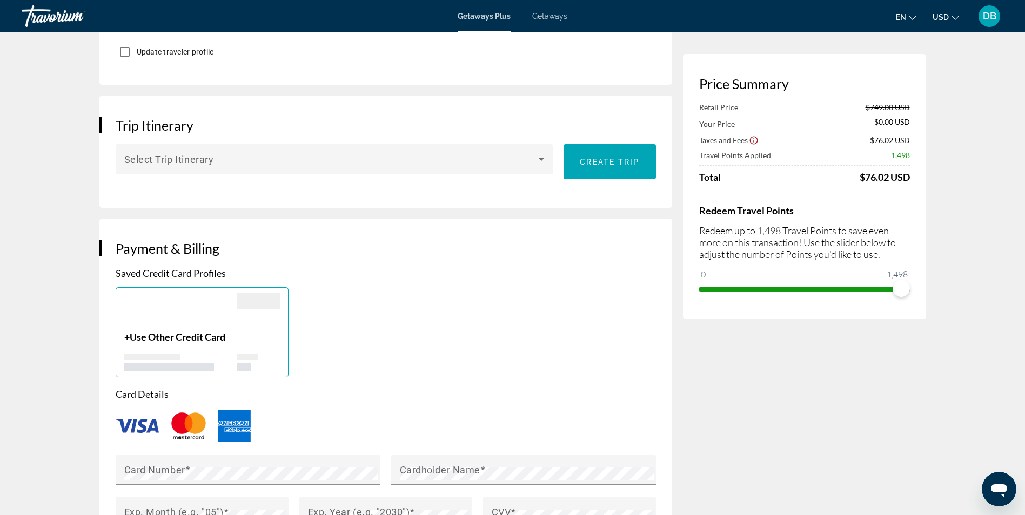
scroll to position [540, 0]
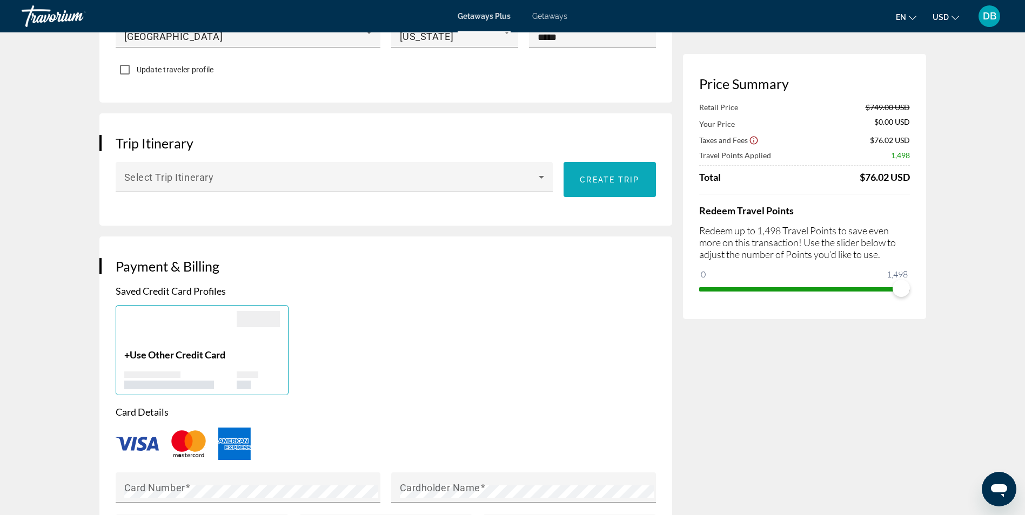
click at [622, 178] on span "Create trip" at bounding box center [609, 180] width 59 height 9
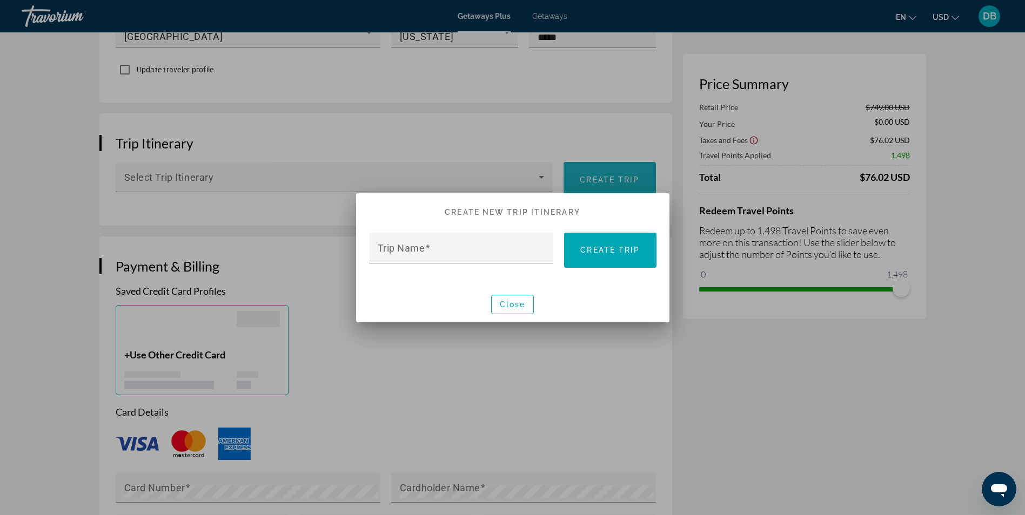
scroll to position [0, 0]
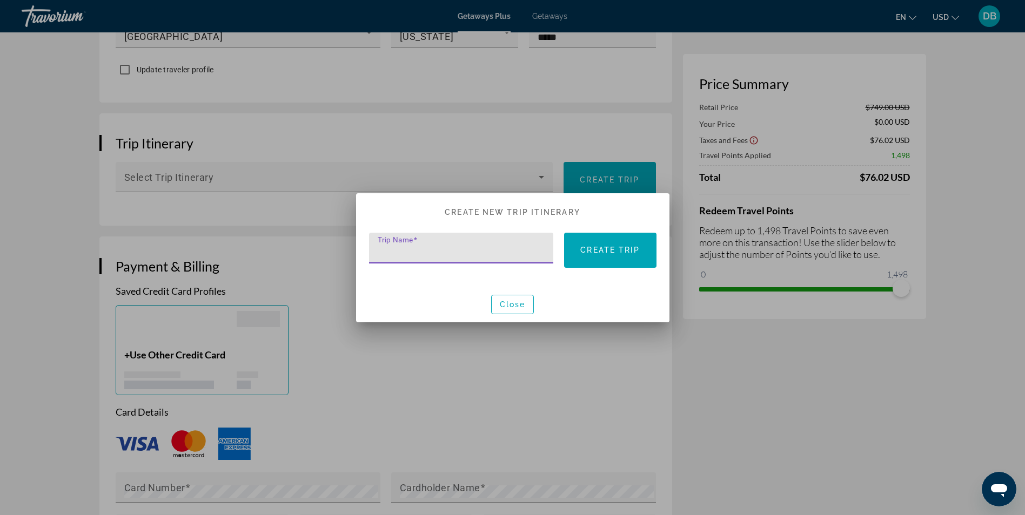
click at [441, 251] on input "Trip Name" at bounding box center [465, 252] width 174 height 13
type input "**********"
click at [495, 251] on input "**********" at bounding box center [465, 252] width 174 height 13
type input "**********"
click at [607, 251] on span "Create trip" at bounding box center [609, 250] width 59 height 9
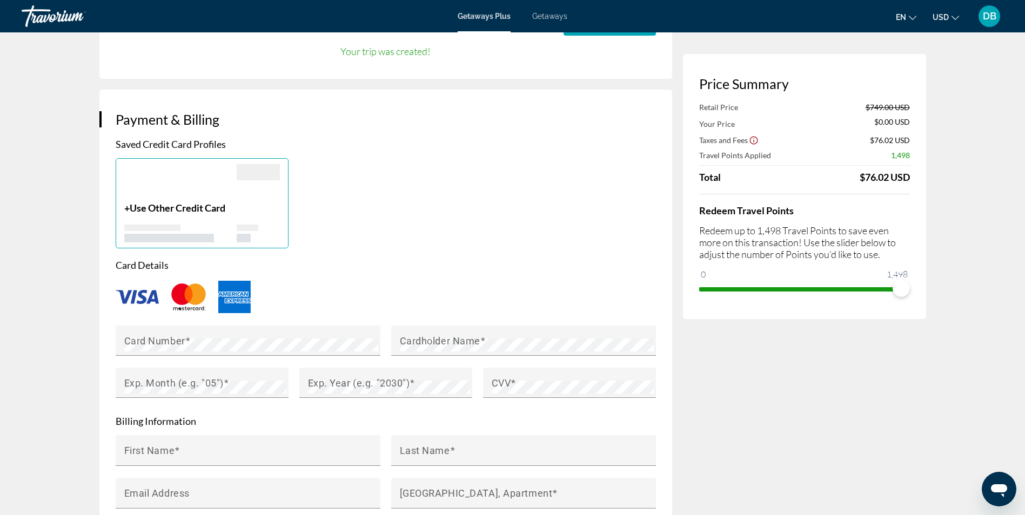
scroll to position [702, 0]
click at [174, 339] on mat-label "Card Number" at bounding box center [154, 339] width 61 height 11
click at [453, 335] on mat-label "Cardholder Name" at bounding box center [440, 339] width 80 height 11
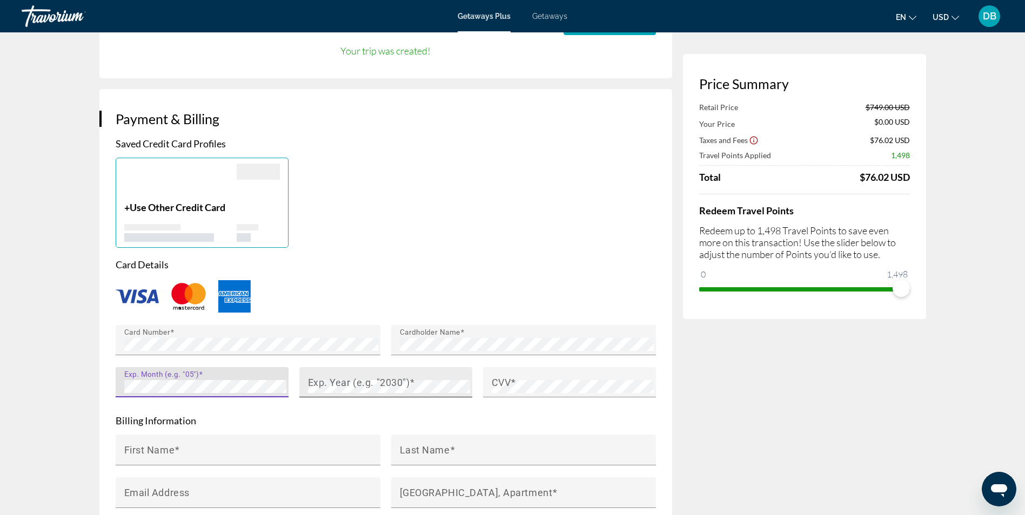
click at [322, 381] on mat-label "Exp. Year (e.g. "2030")" at bounding box center [359, 381] width 102 height 11
click at [496, 385] on mat-label "CVV" at bounding box center [501, 381] width 19 height 11
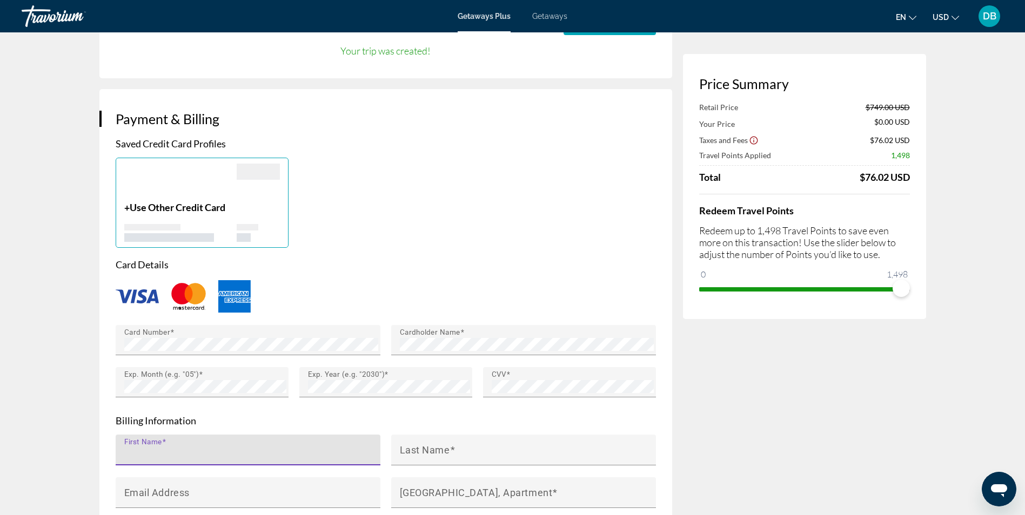
click at [264, 454] on input "First Name" at bounding box center [251, 454] width 254 height 13
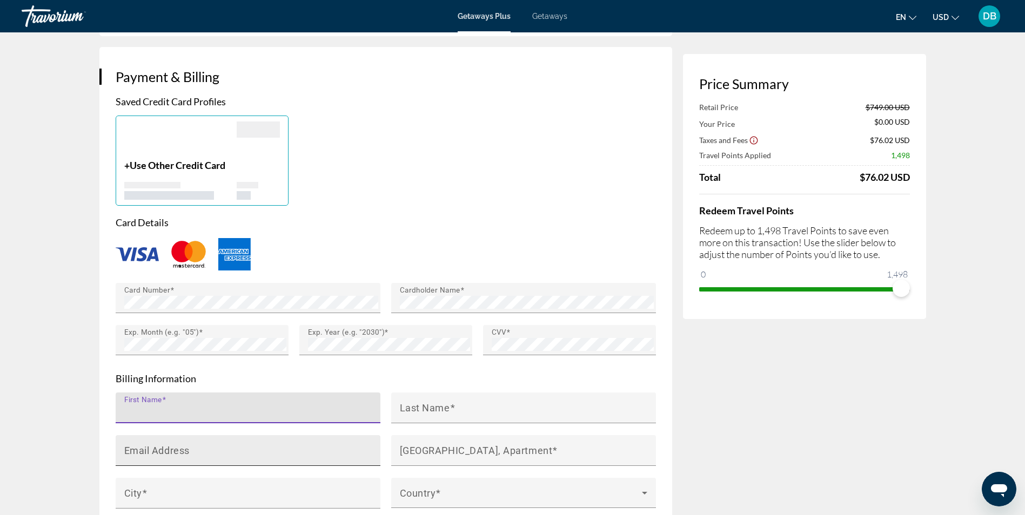
scroll to position [756, 0]
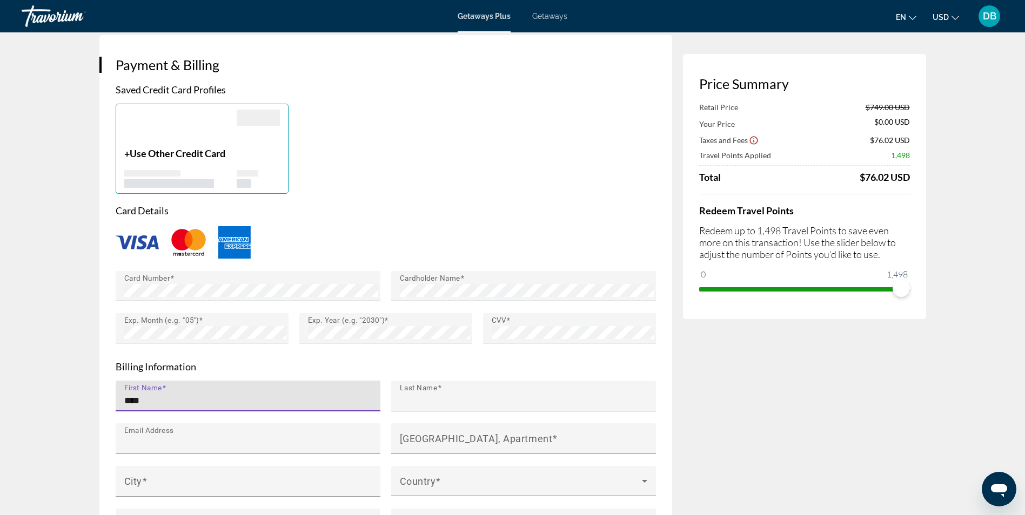
type input "******"
type input "*****"
type input "**********"
click at [506, 439] on mat-label "House Number, Street, Apartment" at bounding box center [476, 438] width 153 height 11
click at [506, 439] on input "House Number, Street, Apartment" at bounding box center [527, 443] width 254 height 13
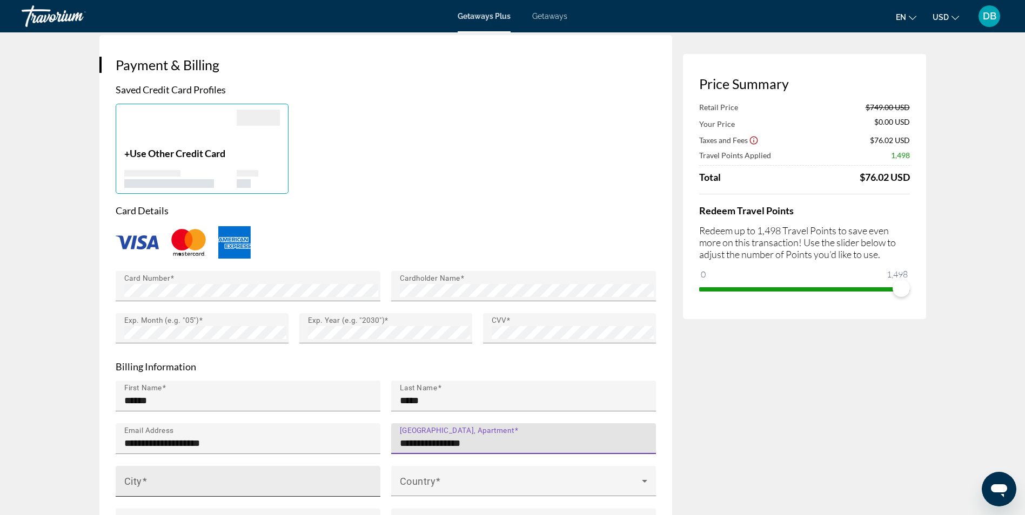
type input "**********"
click at [164, 487] on input "City" at bounding box center [251, 486] width 254 height 13
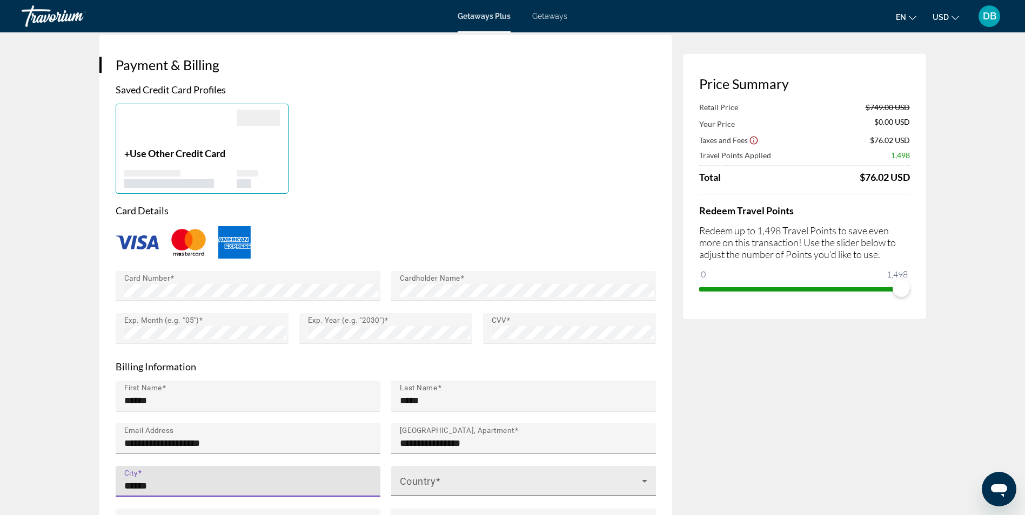
type input "******"
click at [494, 479] on span "Main content" at bounding box center [521, 485] width 242 height 13
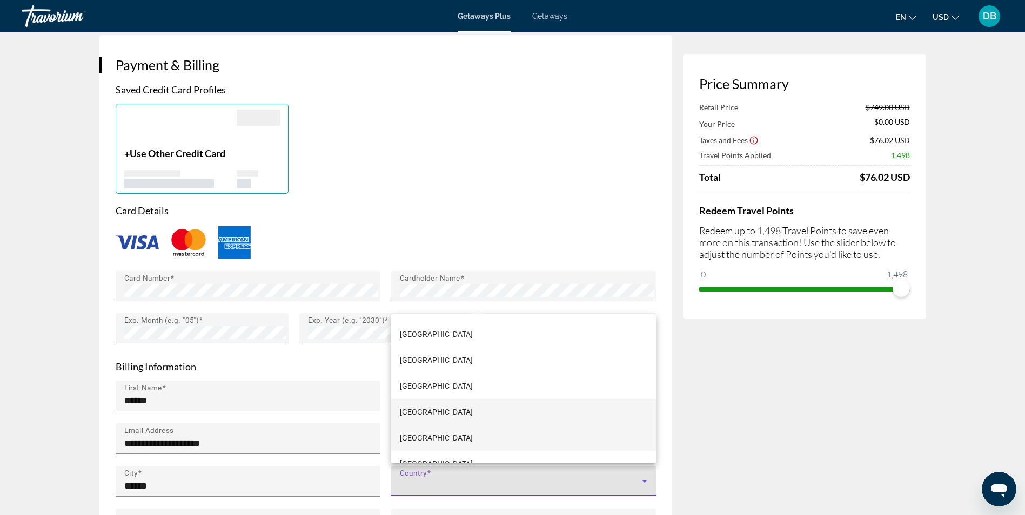
scroll to position [6158, 0]
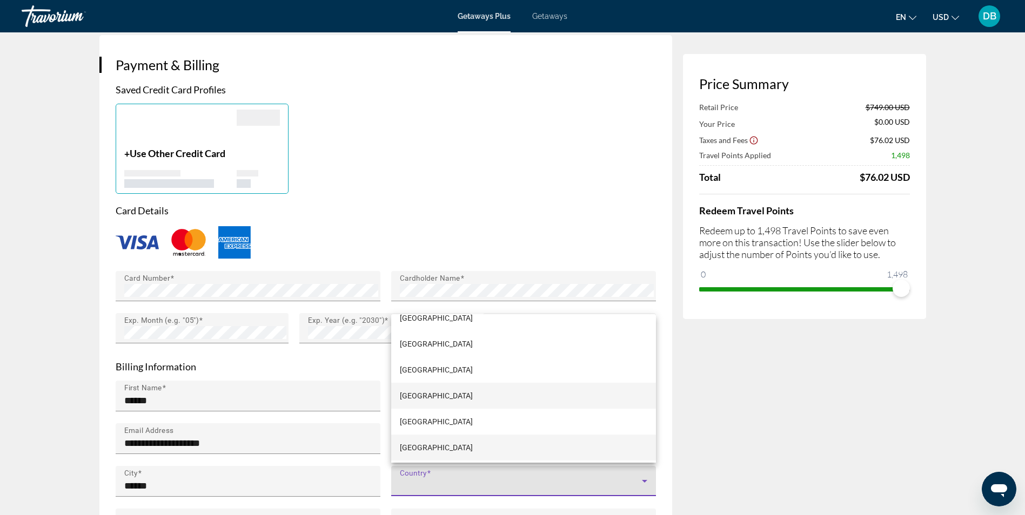
click at [461, 451] on span "United States of America" at bounding box center [436, 447] width 73 height 13
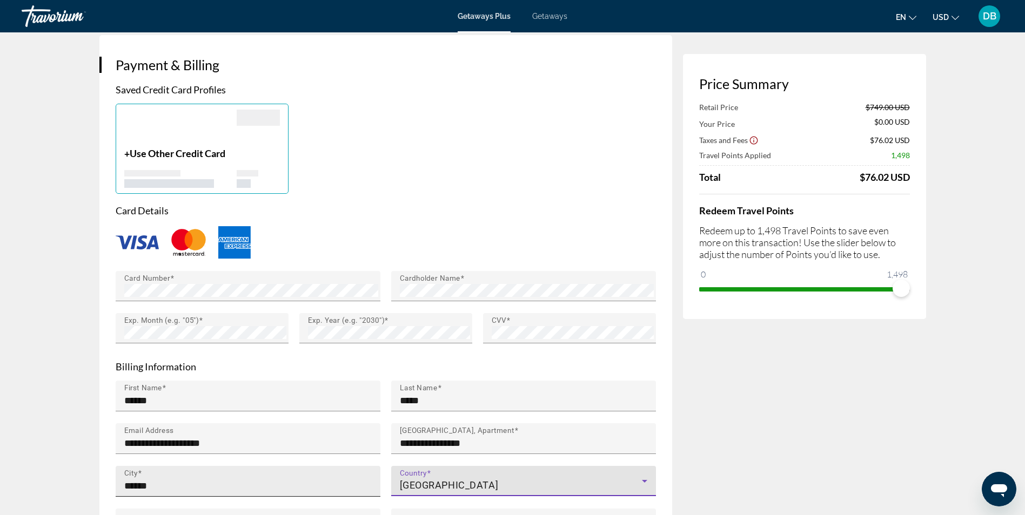
click at [309, 482] on input "******" at bounding box center [251, 486] width 254 height 13
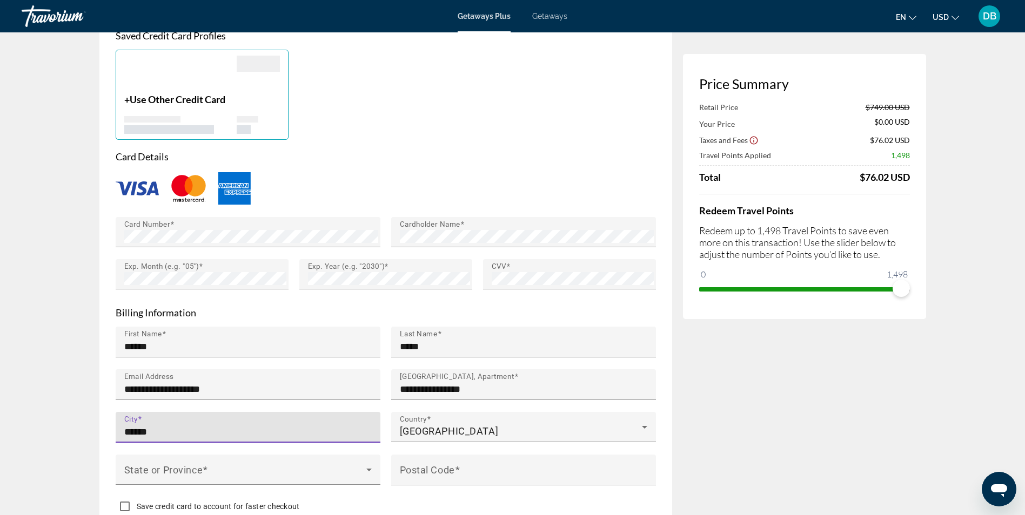
scroll to position [864, 0]
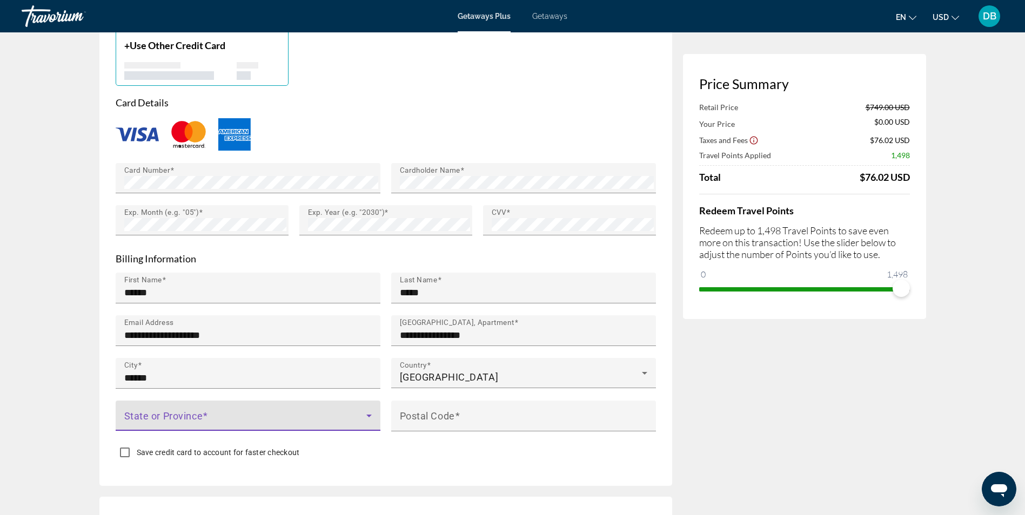
click at [254, 418] on span "Main content" at bounding box center [245, 420] width 242 height 13
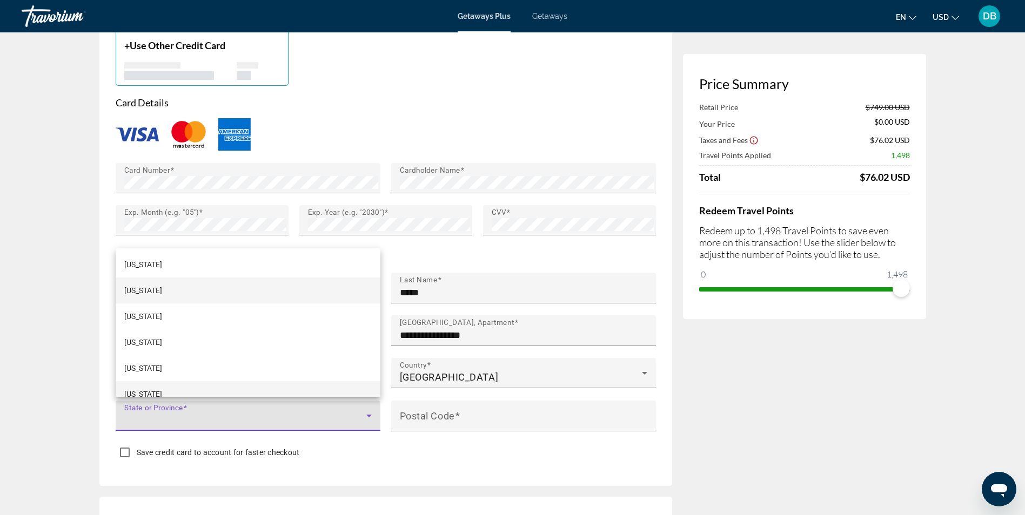
scroll to position [482, 0]
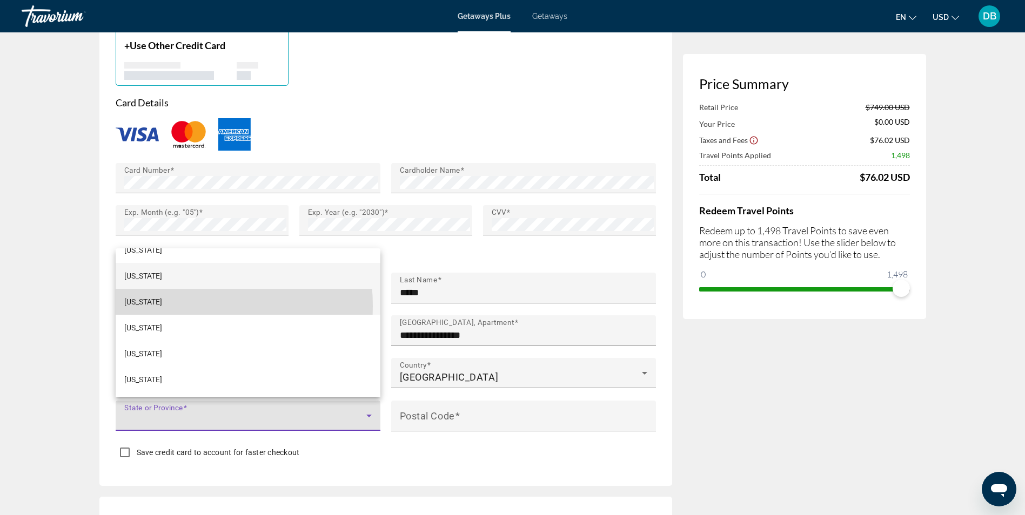
click at [162, 306] on mat-option "Maryland" at bounding box center [248, 302] width 265 height 26
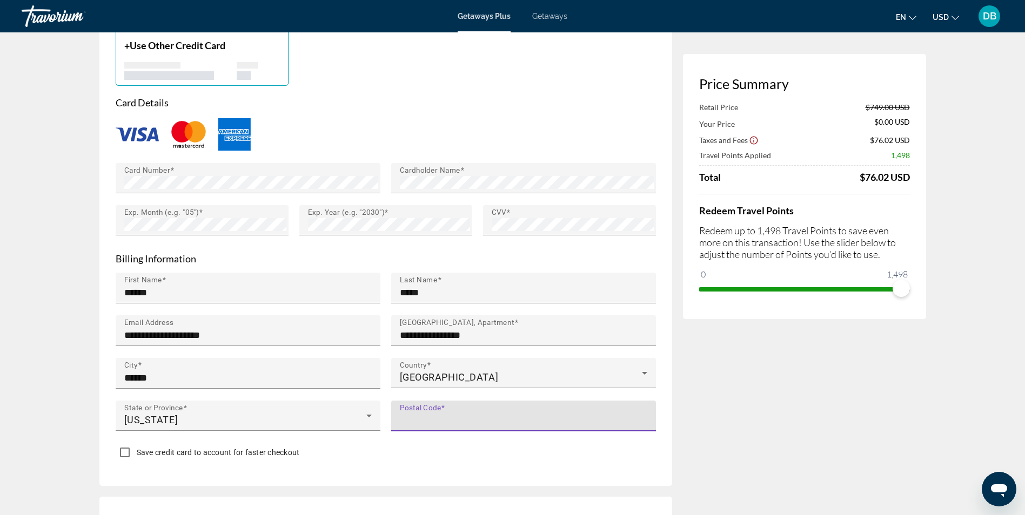
click at [499, 414] on input "Postal Code" at bounding box center [527, 420] width 254 height 13
type input "*****"
click at [542, 408] on div "Postal Code *****" at bounding box center [527, 416] width 254 height 31
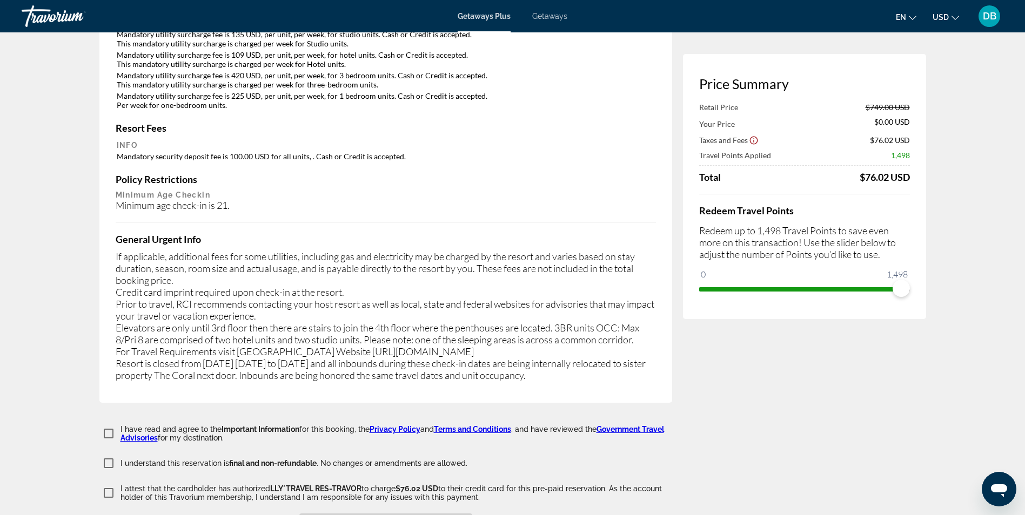
scroll to position [1728, 0]
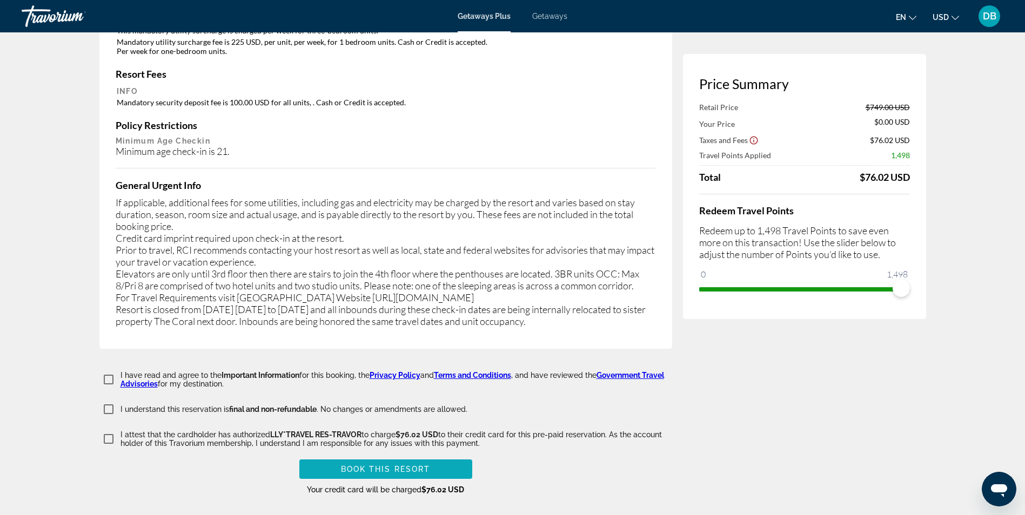
click at [373, 465] on span "Book this Resort" at bounding box center [386, 469] width 90 height 9
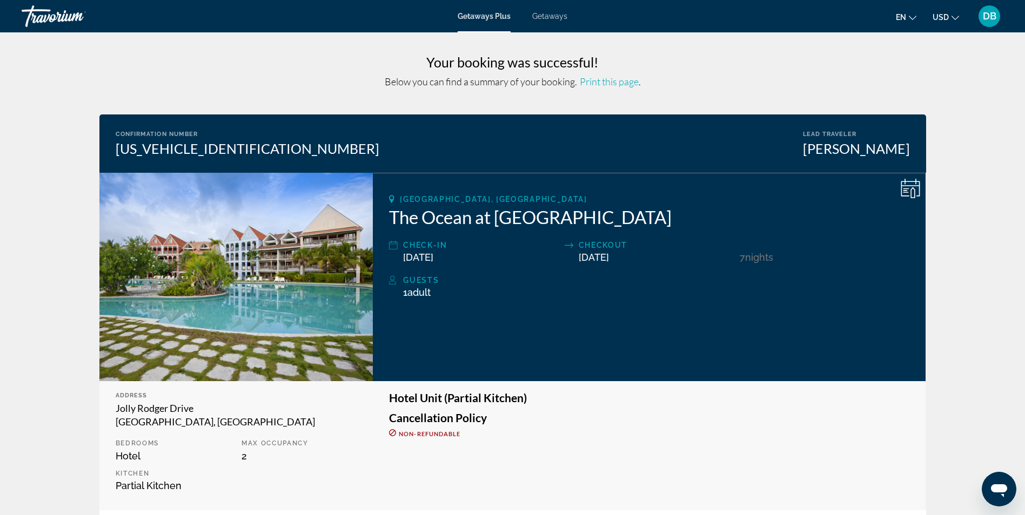
click at [603, 82] on span "Print this page" at bounding box center [609, 82] width 59 height 12
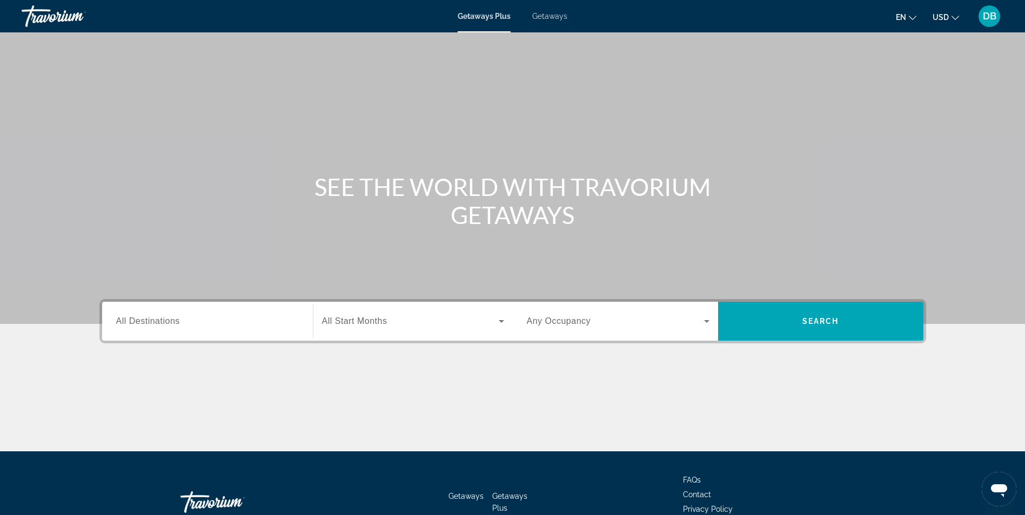
click at [231, 329] on div "Search widget" at bounding box center [207, 321] width 183 height 31
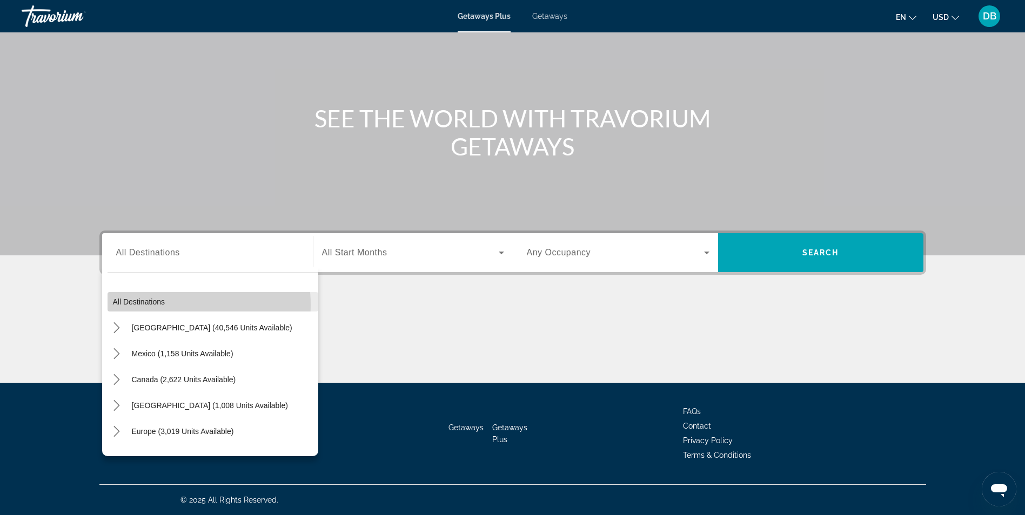
click at [162, 305] on span "All destinations" at bounding box center [139, 302] width 52 height 9
type input "**********"
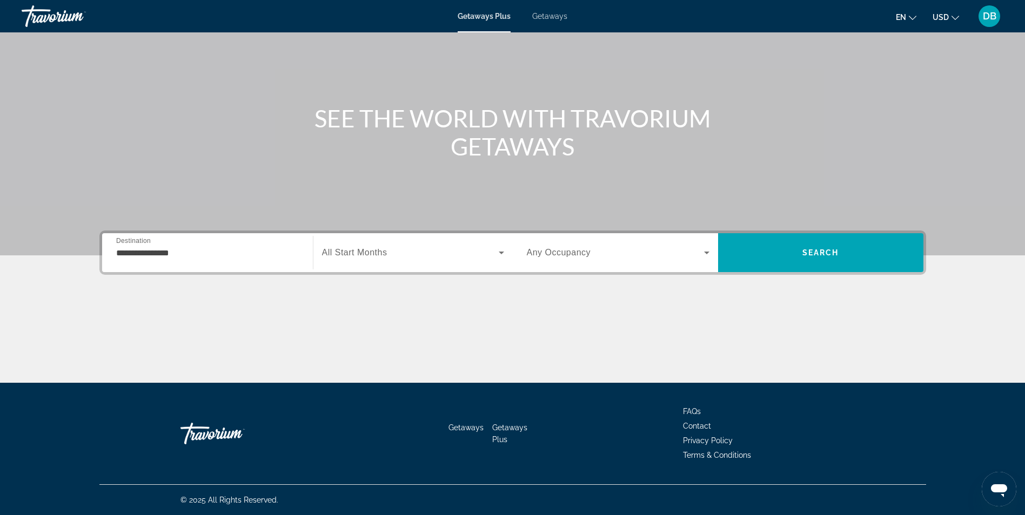
click at [381, 257] on span "All Start Months" at bounding box center [354, 252] width 65 height 9
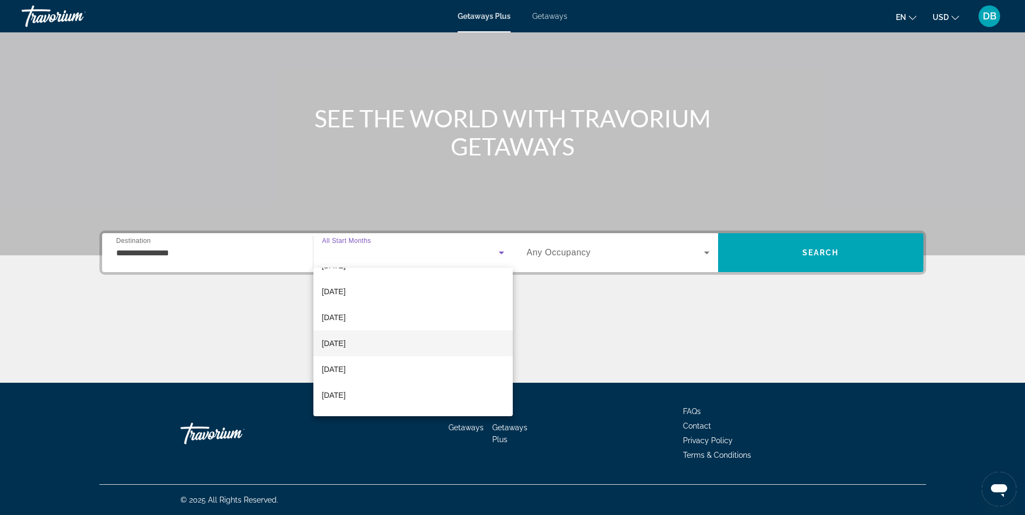
scroll to position [162, 0]
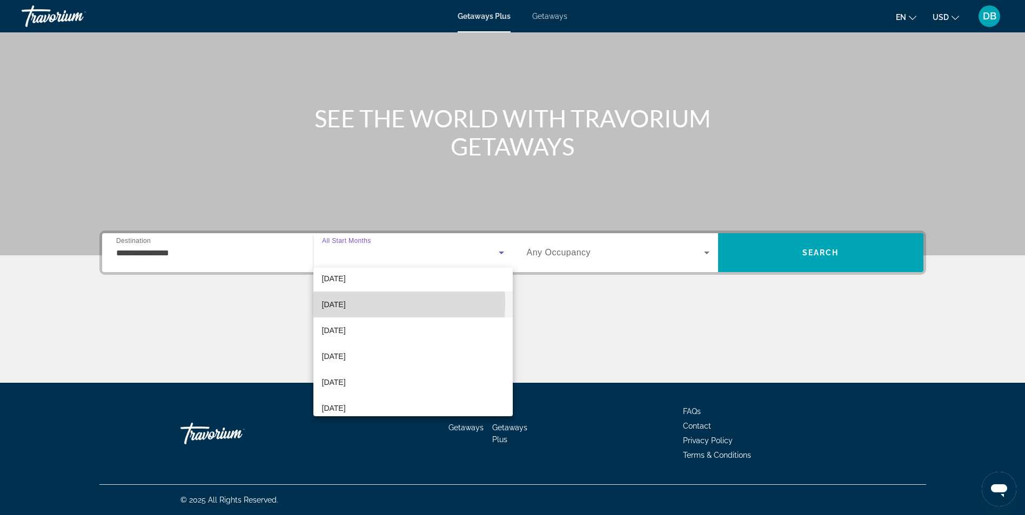
click at [361, 304] on mat-option "April 2026" at bounding box center [412, 305] width 199 height 26
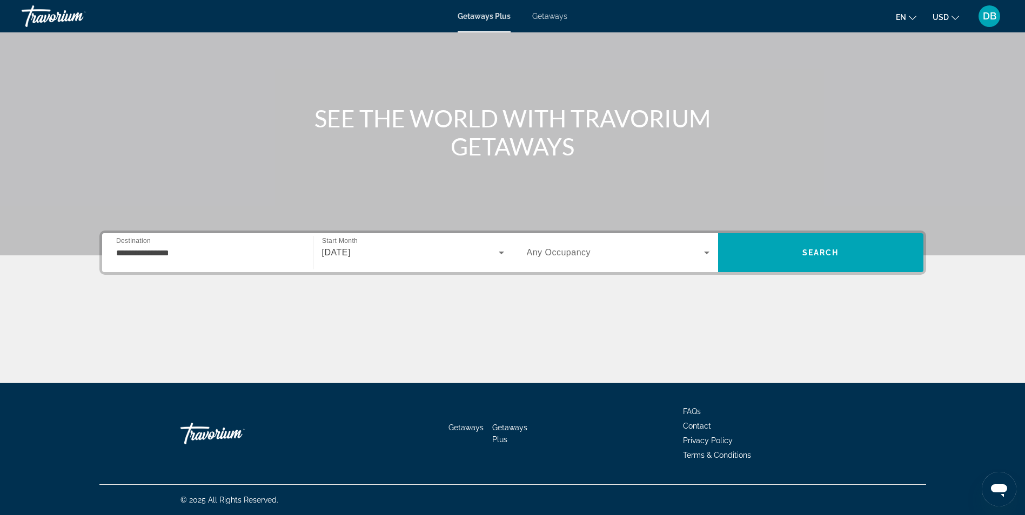
click at [670, 260] on div "Search widget" at bounding box center [618, 253] width 183 height 30
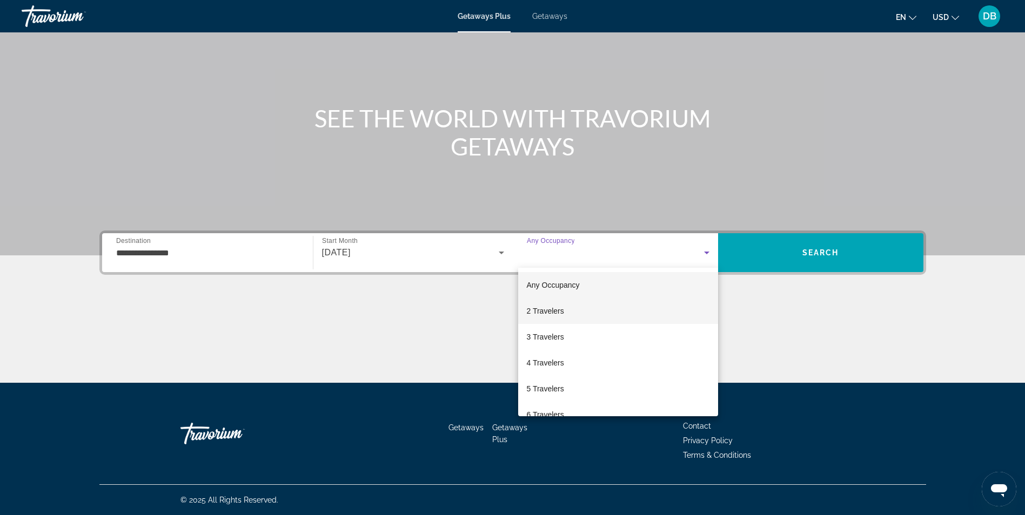
click at [564, 310] on mat-option "2 Travelers" at bounding box center [618, 311] width 200 height 26
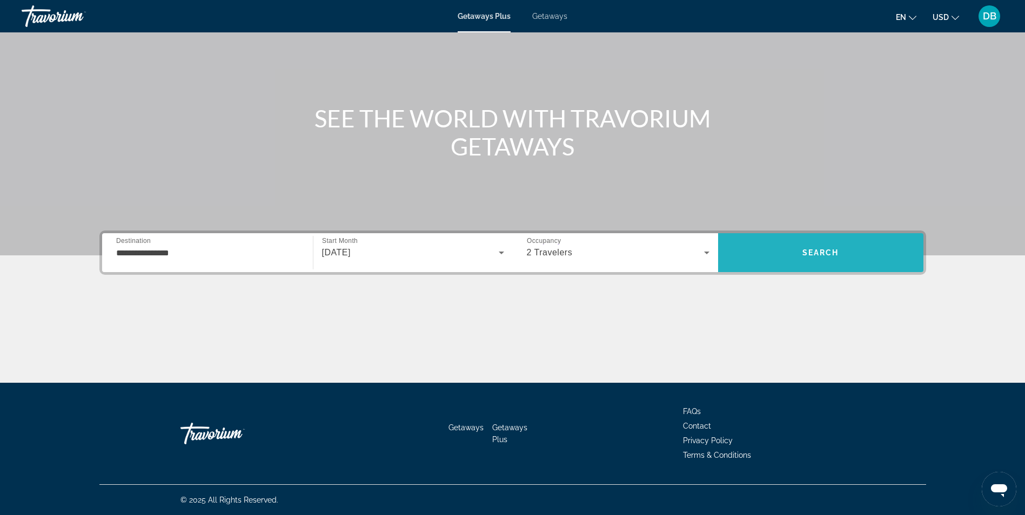
click at [836, 257] on span "Search" at bounding box center [820, 253] width 205 height 26
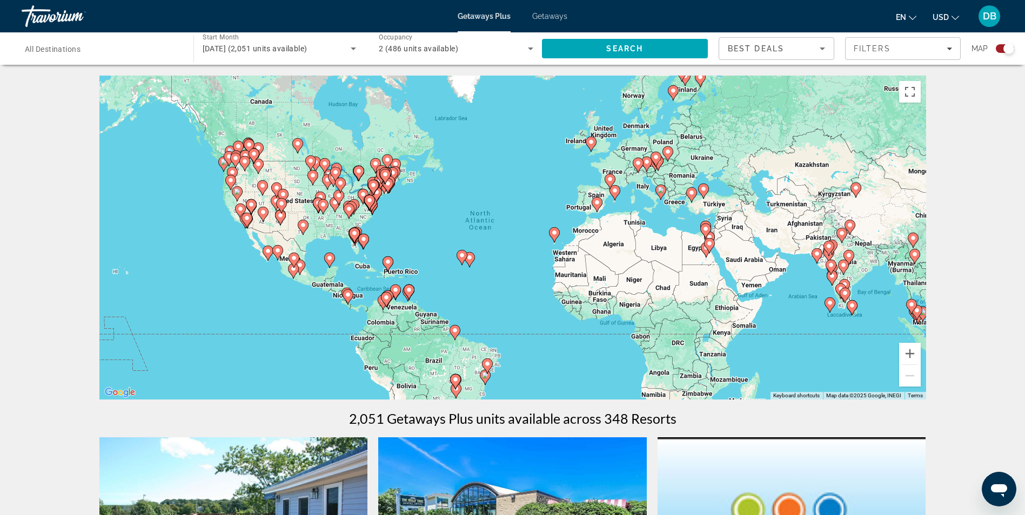
click at [820, 49] on icon "Sort by" at bounding box center [822, 48] width 13 height 13
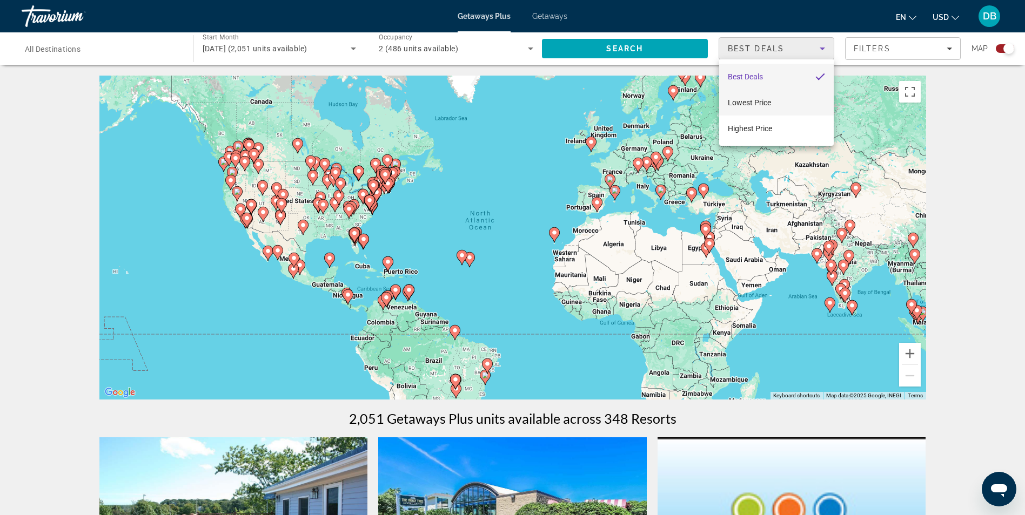
click at [782, 106] on mat-option "Lowest Price" at bounding box center [776, 103] width 115 height 26
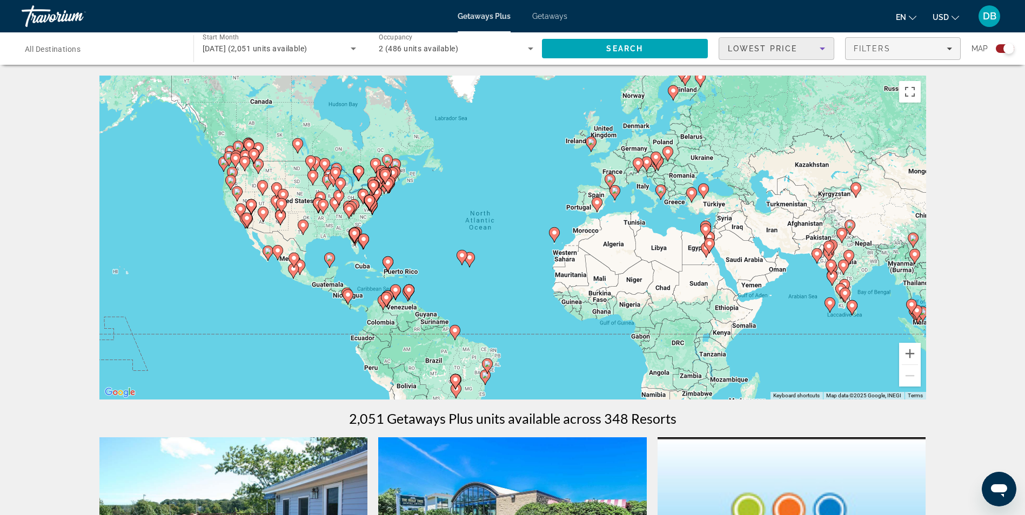
click at [953, 49] on span "Filters" at bounding box center [902, 49] width 115 height 26
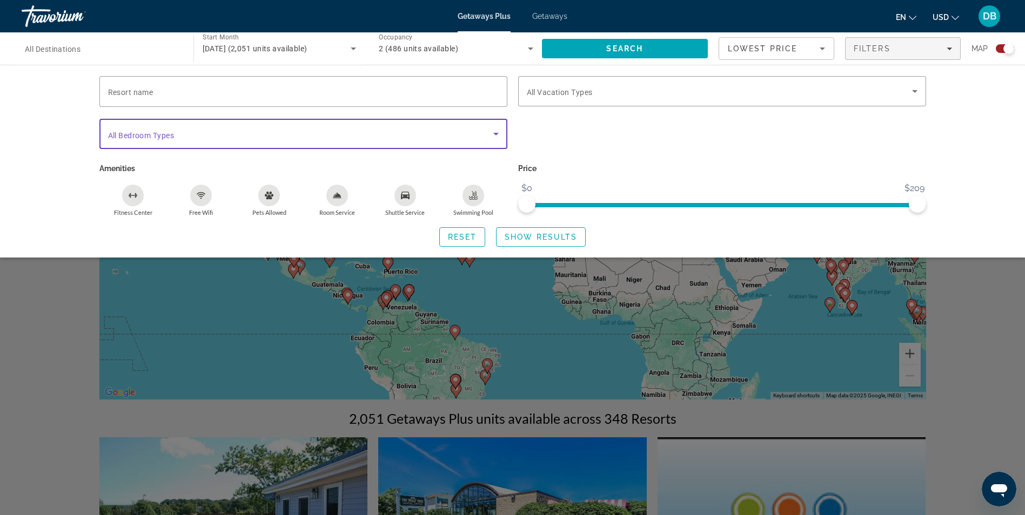
click at [500, 135] on icon "Search widget" at bounding box center [495, 133] width 13 height 13
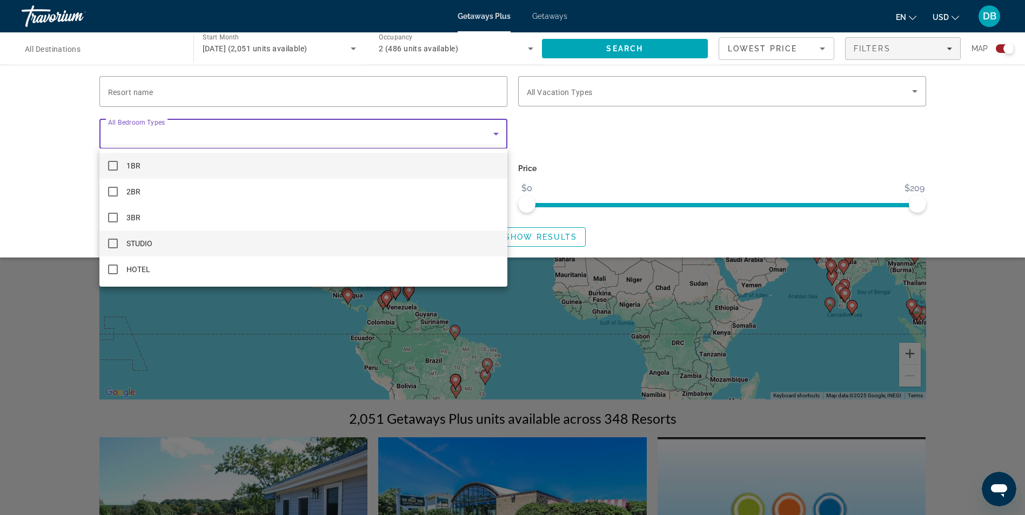
click at [115, 241] on mat-pseudo-checkbox at bounding box center [113, 244] width 10 height 10
click at [551, 136] on div at bounding box center [512, 257] width 1025 height 515
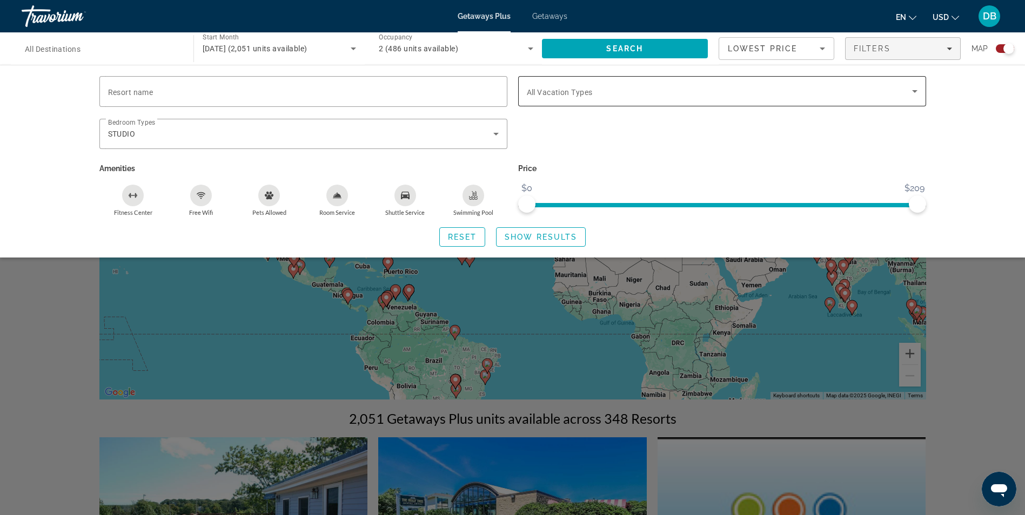
click at [629, 98] on div "Search widget" at bounding box center [722, 91] width 391 height 30
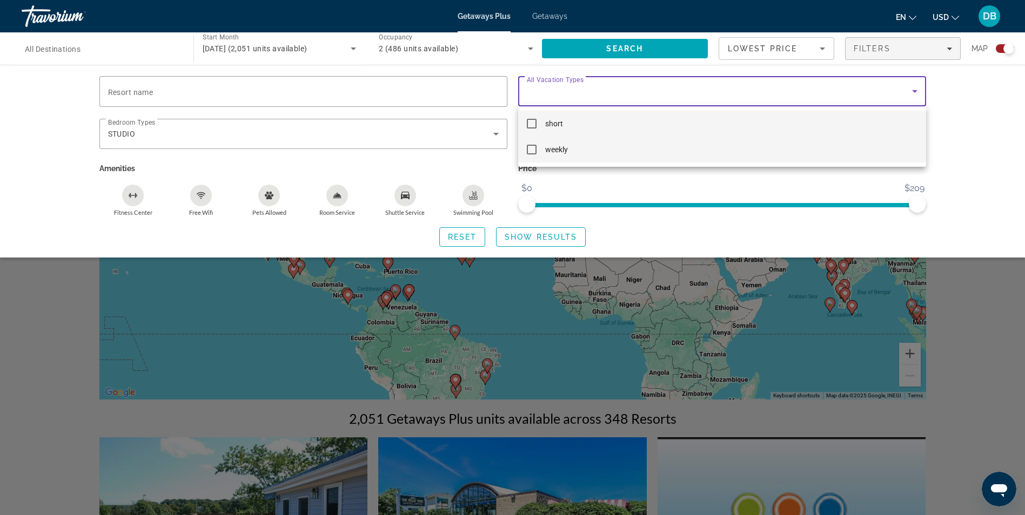
click at [532, 150] on mat-pseudo-checkbox at bounding box center [532, 150] width 10 height 10
click at [601, 170] on div at bounding box center [512, 257] width 1025 height 515
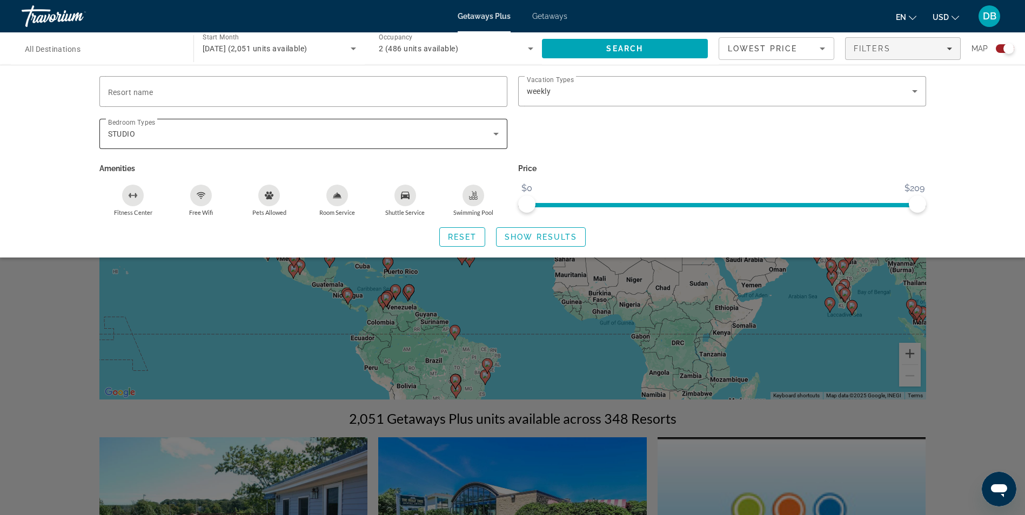
click at [501, 132] on div "Bedroom Types All Bedroom Types STUDIO" at bounding box center [303, 134] width 408 height 30
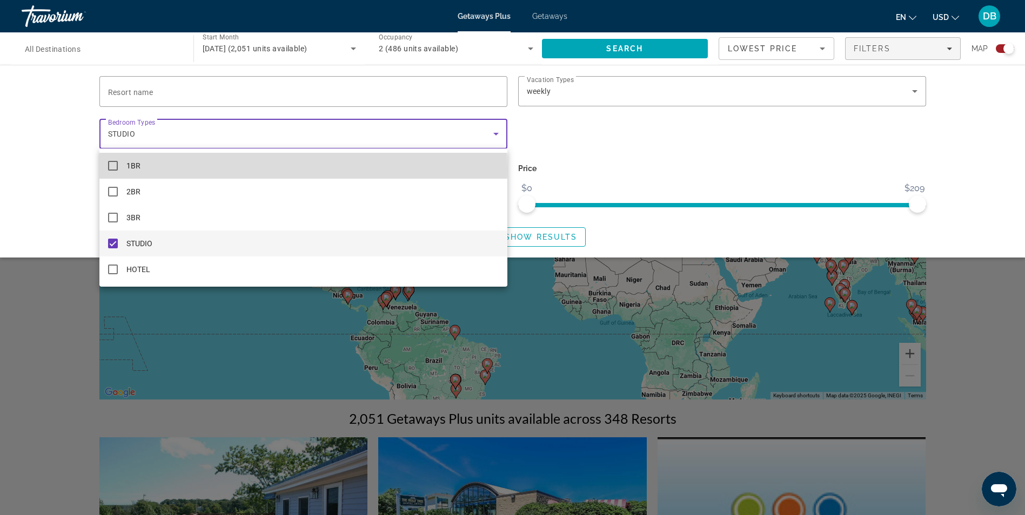
click at [179, 170] on mat-option "1BR" at bounding box center [303, 166] width 408 height 26
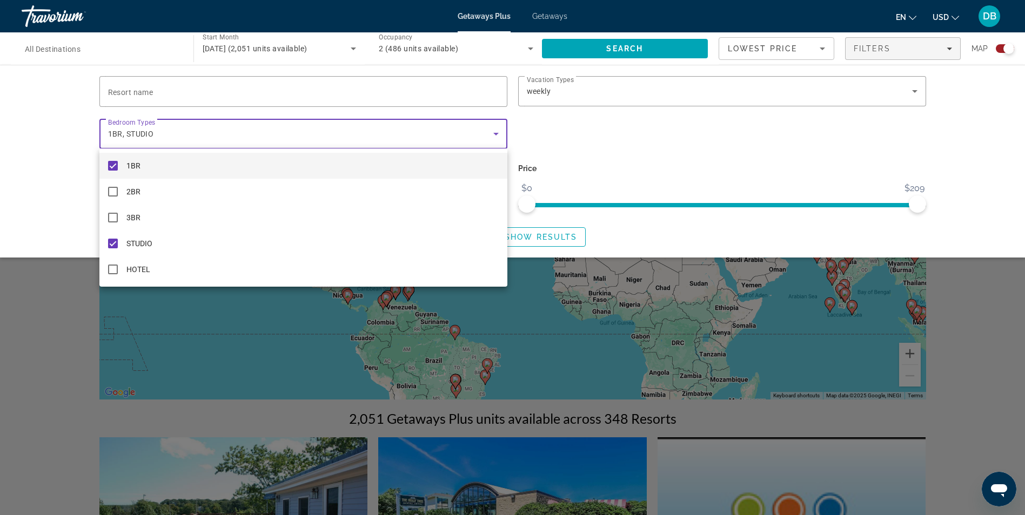
click at [624, 143] on div at bounding box center [512, 257] width 1025 height 515
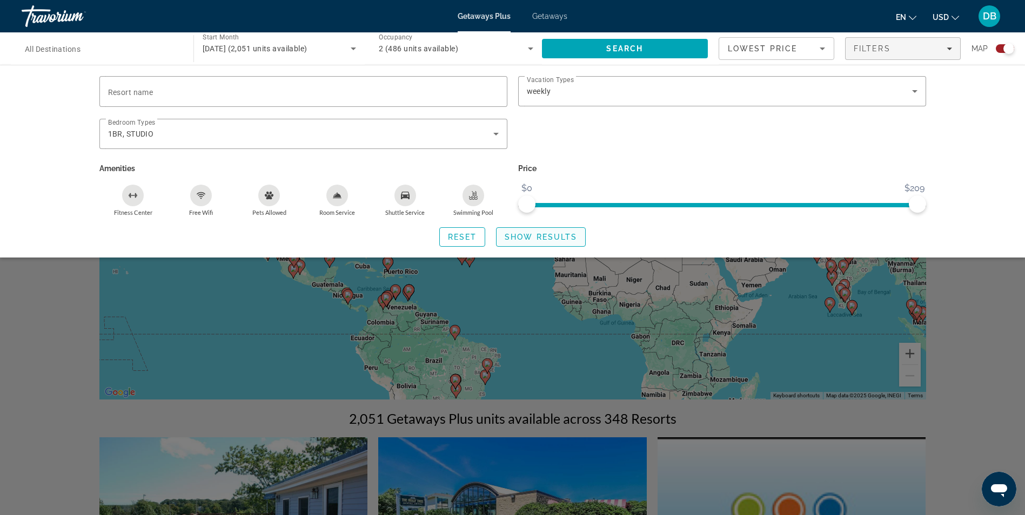
click at [531, 238] on span "Show Results" at bounding box center [540, 237] width 72 height 9
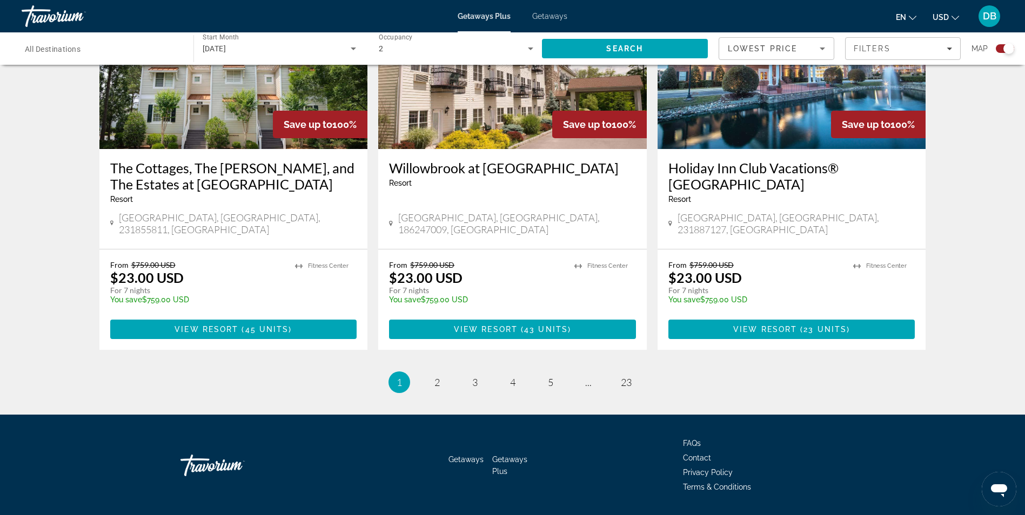
scroll to position [1599, 0]
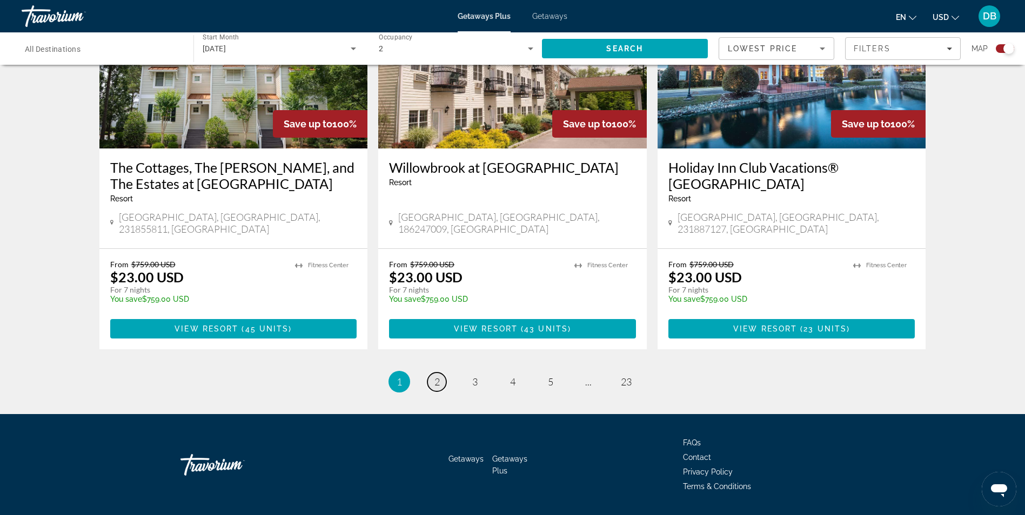
click at [438, 376] on span "2" at bounding box center [436, 382] width 5 height 12
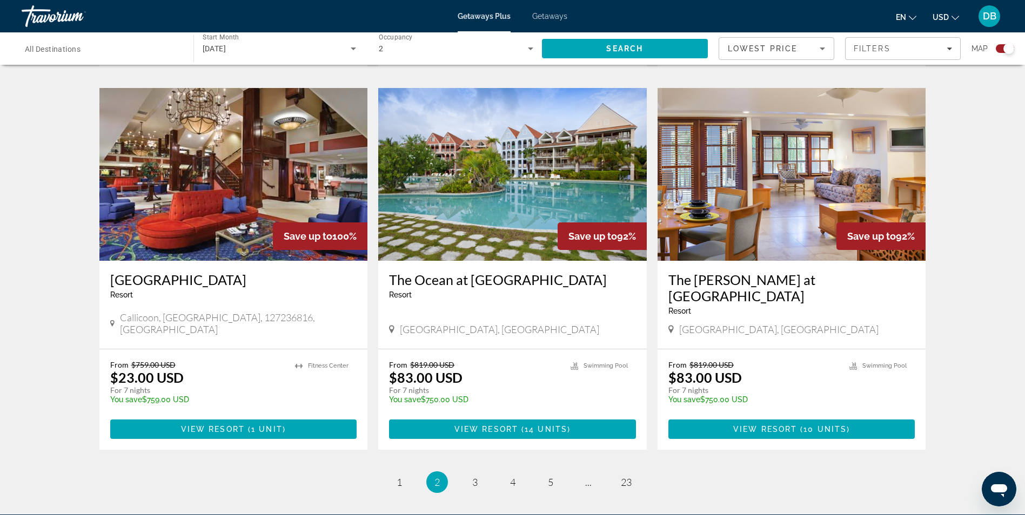
scroll to position [1599, 0]
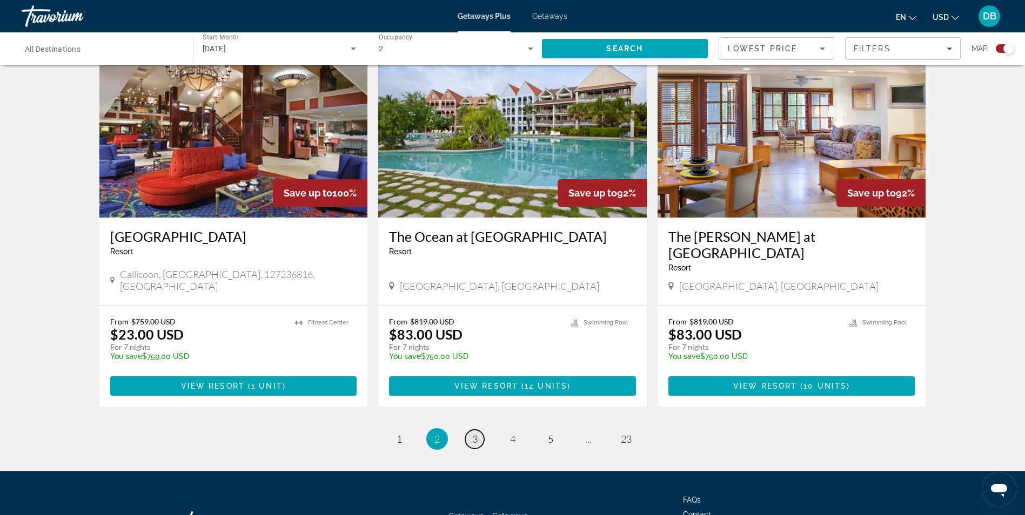
click at [474, 433] on span "3" at bounding box center [474, 439] width 5 height 12
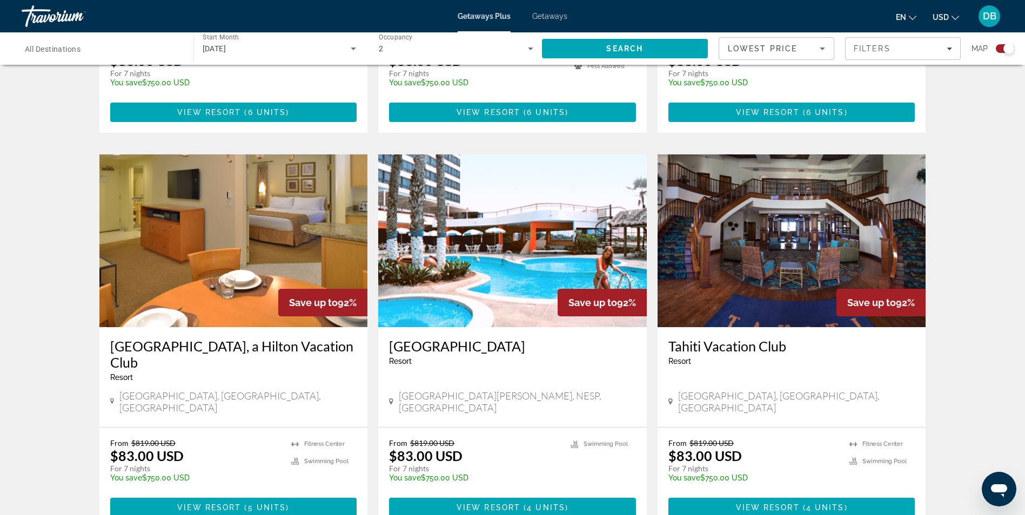
scroll to position [1512, 0]
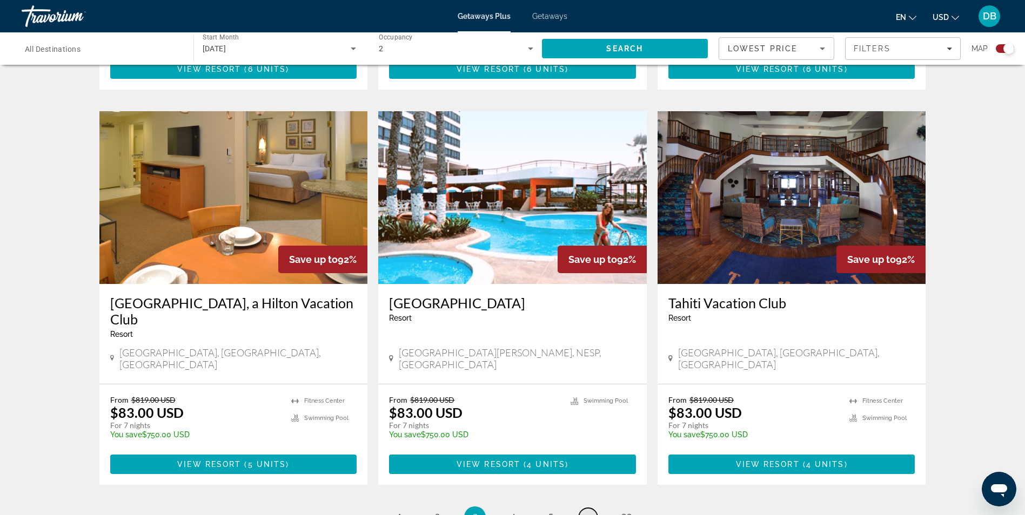
click at [589, 512] on span "..." at bounding box center [588, 518] width 6 height 12
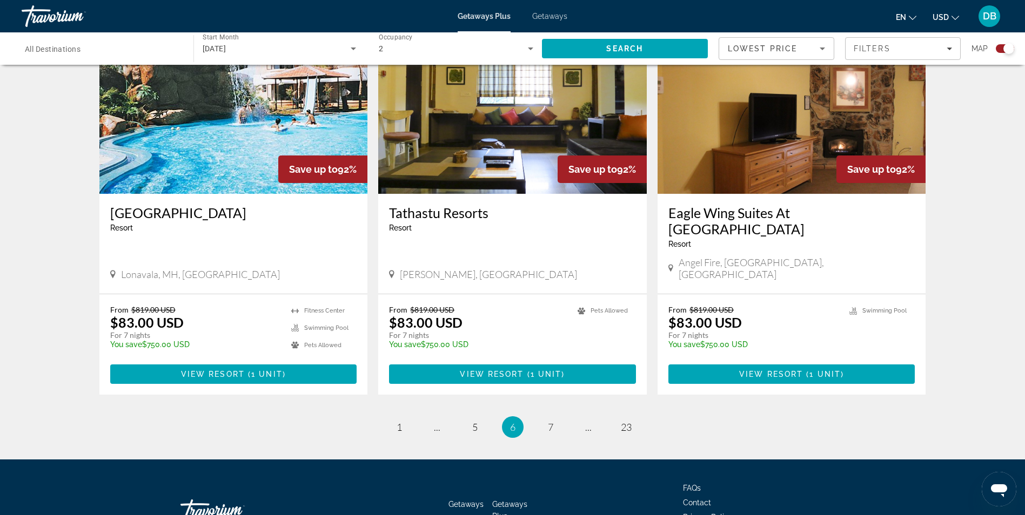
scroll to position [1567, 0]
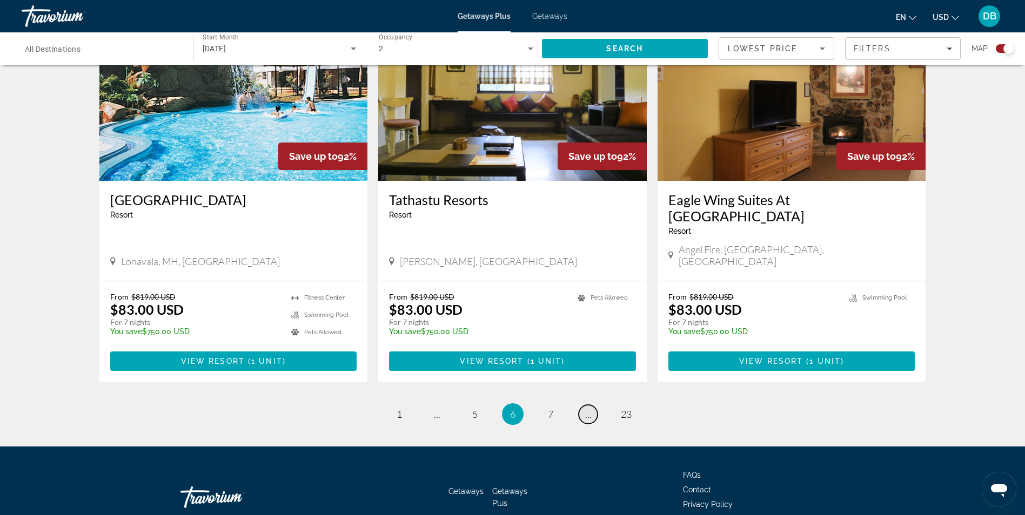
click at [591, 405] on link "page ..." at bounding box center [587, 414] width 19 height 19
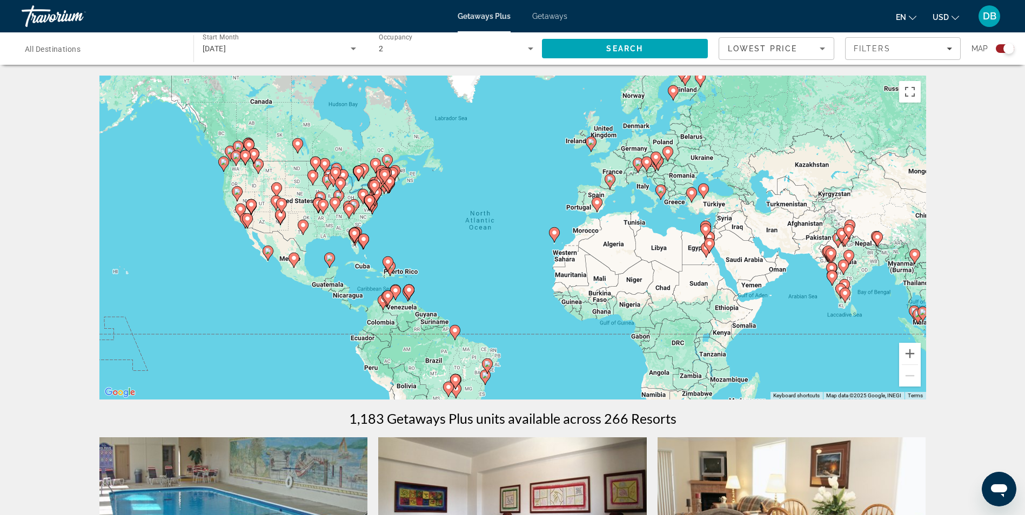
click at [920, 315] on image "Main content" at bounding box center [922, 312] width 6 height 6
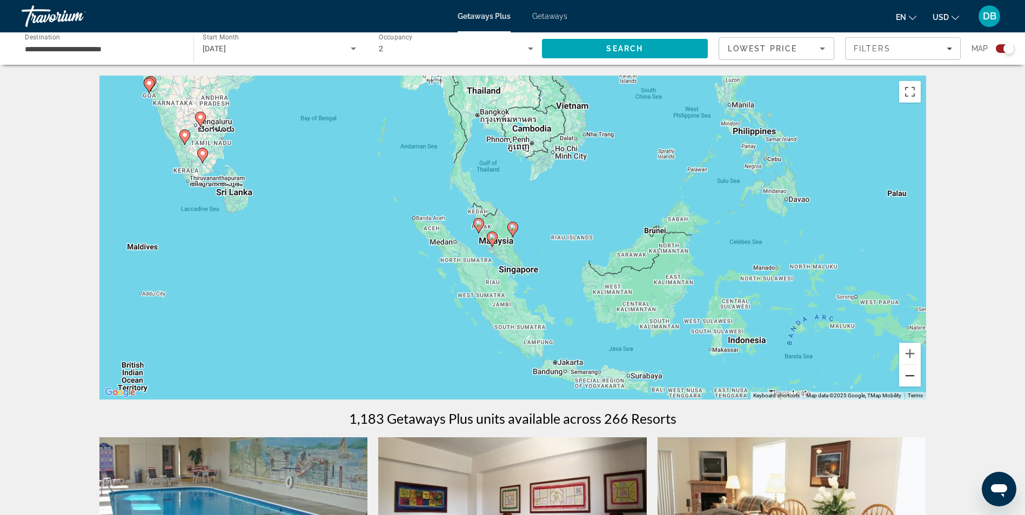
click at [911, 378] on button "Zoom out" at bounding box center [910, 376] width 22 height 22
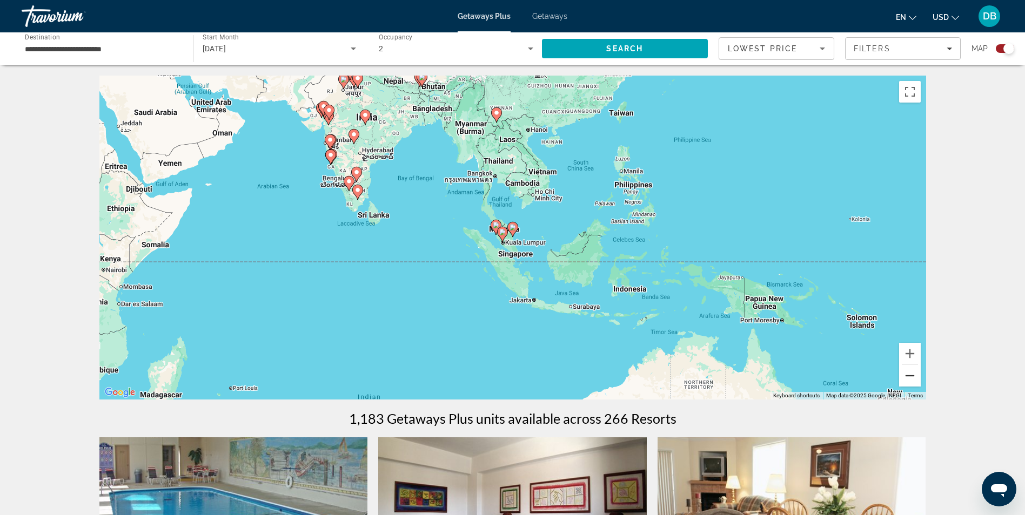
click at [914, 374] on button "Zoom out" at bounding box center [910, 376] width 22 height 22
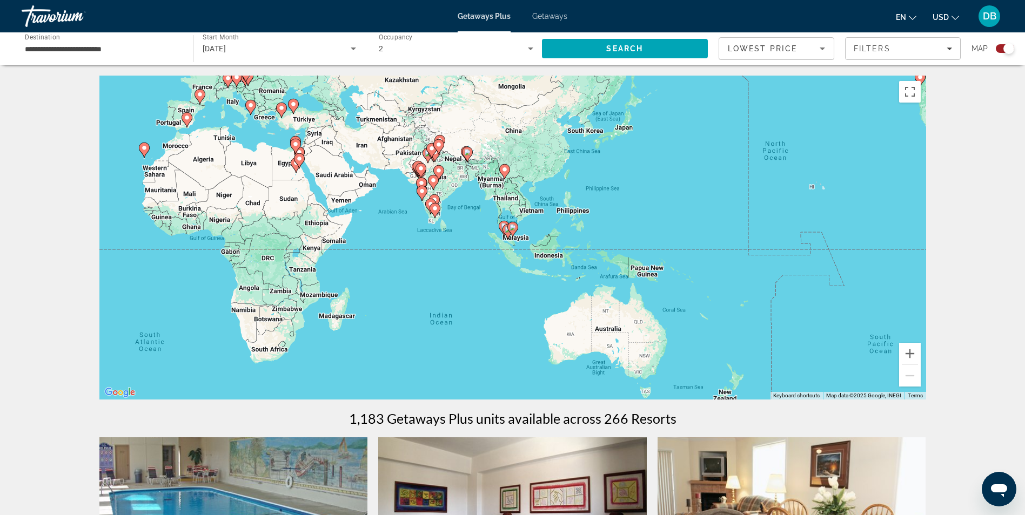
click at [110, 298] on div "To activate drag with keyboard, press Alt + Enter. Once in keyboard drag state,…" at bounding box center [512, 238] width 826 height 324
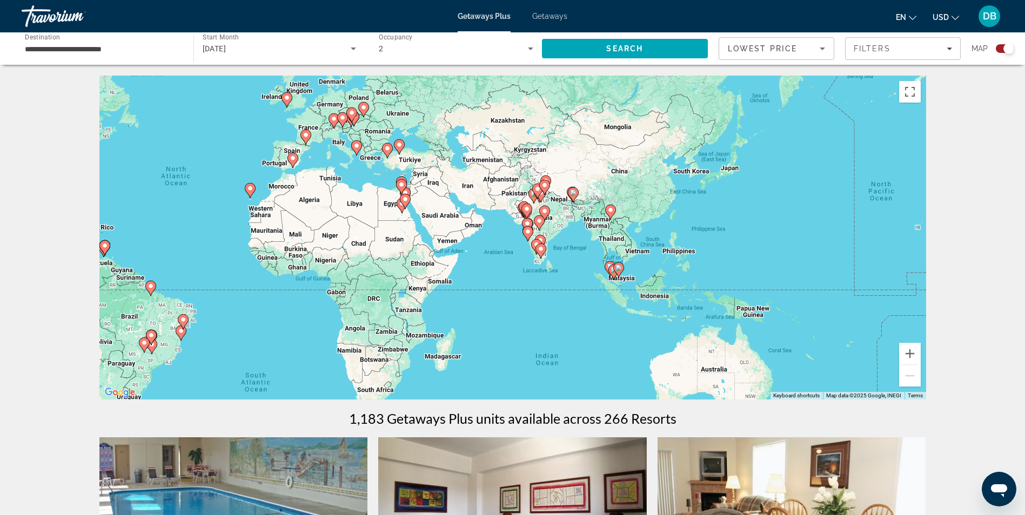
drag, startPoint x: 259, startPoint y: 284, endPoint x: 248, endPoint y: 317, distance: 34.8
click at [248, 317] on div "To activate drag with keyboard, press Alt + Enter. Once in keyboard drag state,…" at bounding box center [512, 238] width 826 height 324
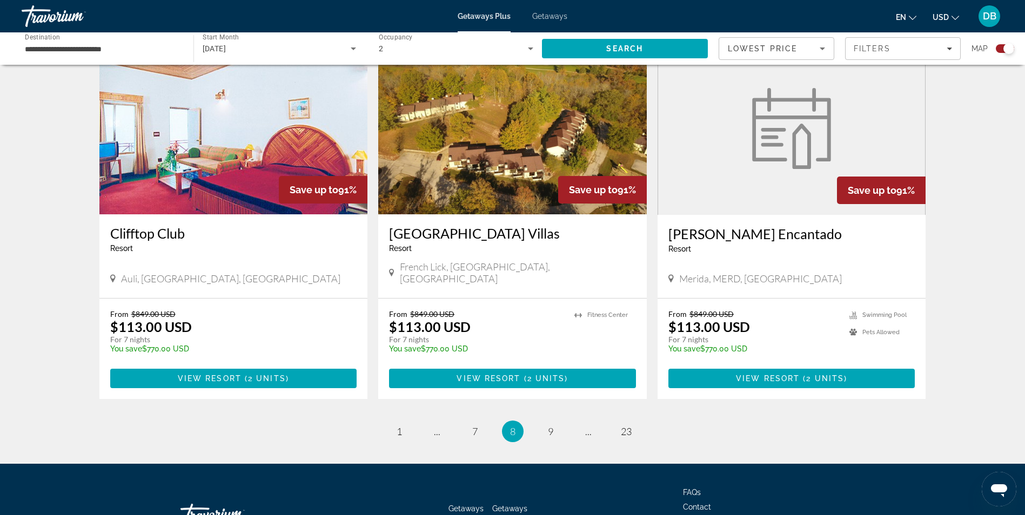
scroll to position [1600, 0]
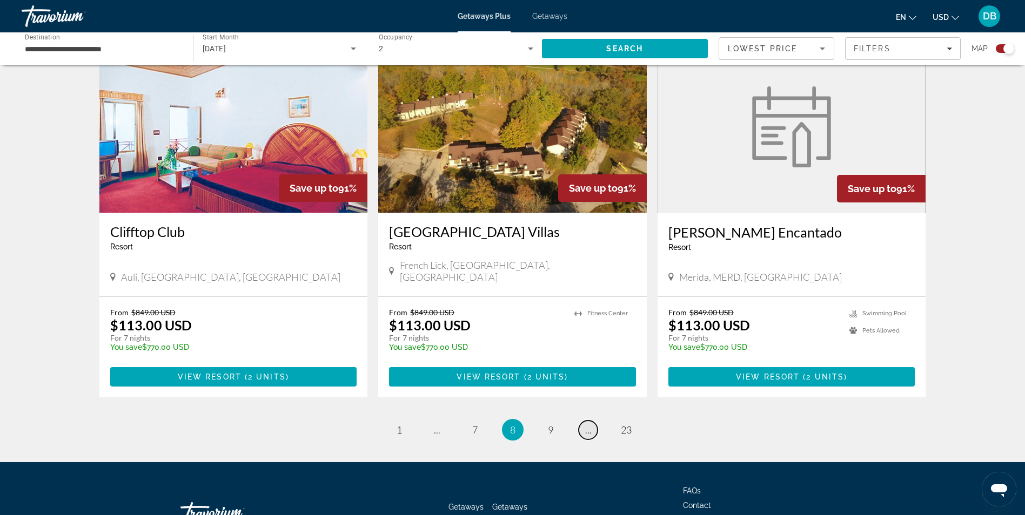
click at [589, 424] on span "..." at bounding box center [588, 430] width 6 height 12
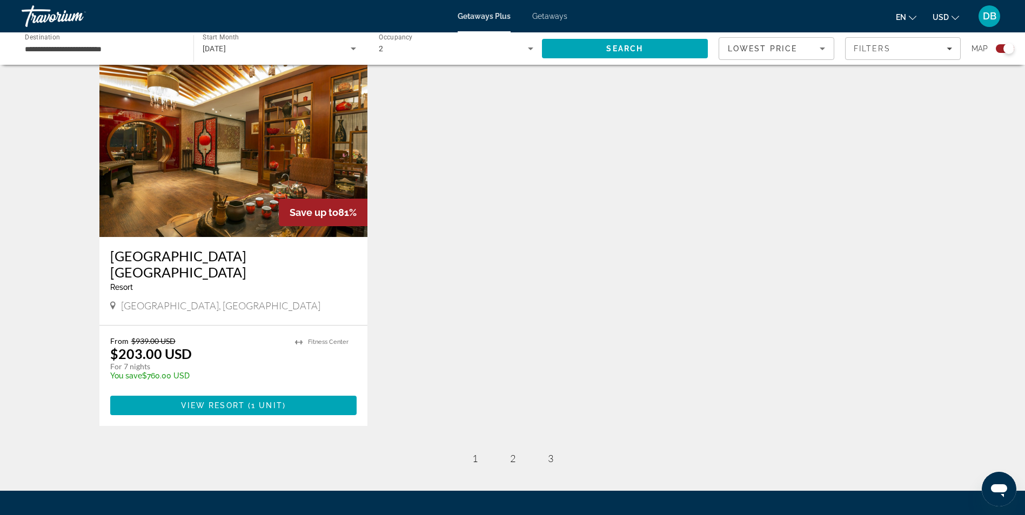
scroll to position [481, 0]
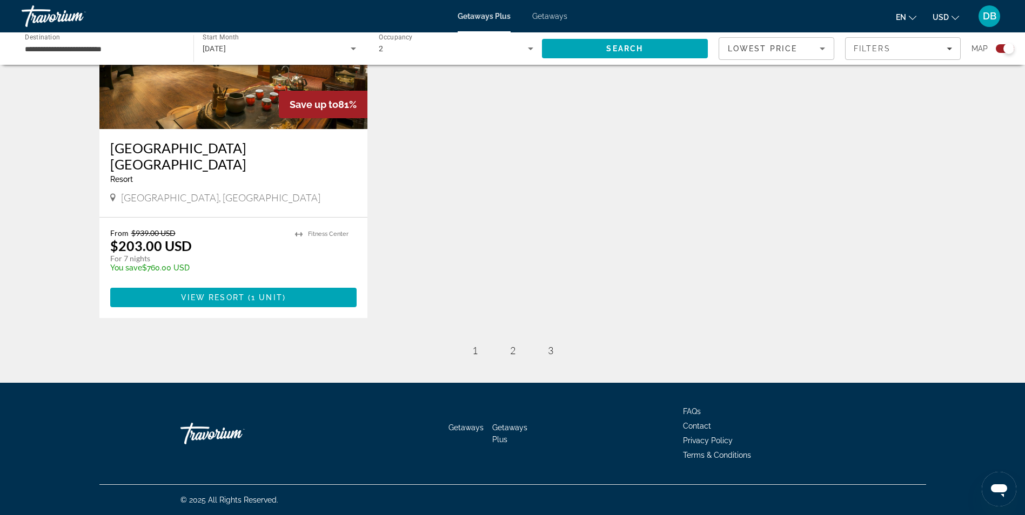
click at [501, 346] on ul "10 / 3 page 1 page 2 page 3" at bounding box center [512, 351] width 826 height 22
click at [511, 348] on span "2" at bounding box center [512, 351] width 5 height 12
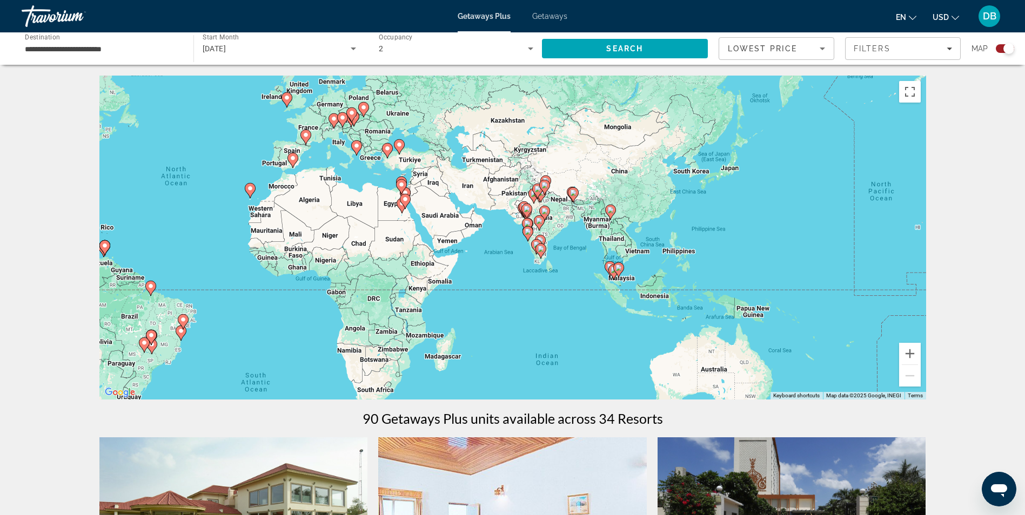
click at [358, 146] on image "Main content" at bounding box center [356, 146] width 6 height 6
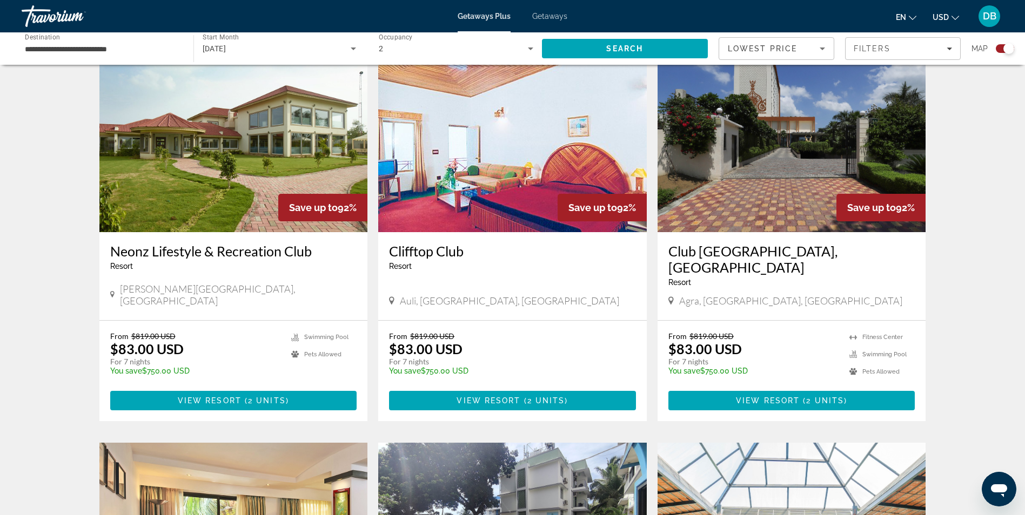
scroll to position [54, 0]
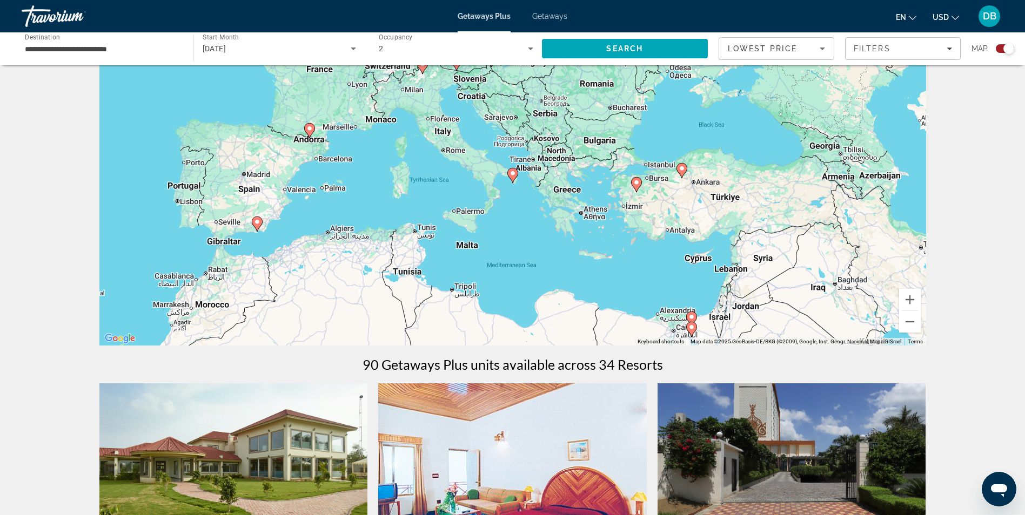
click at [439, 135] on div "To navigate, press the arrow keys. To activate drag with keyboard, press Alt + …" at bounding box center [512, 184] width 826 height 324
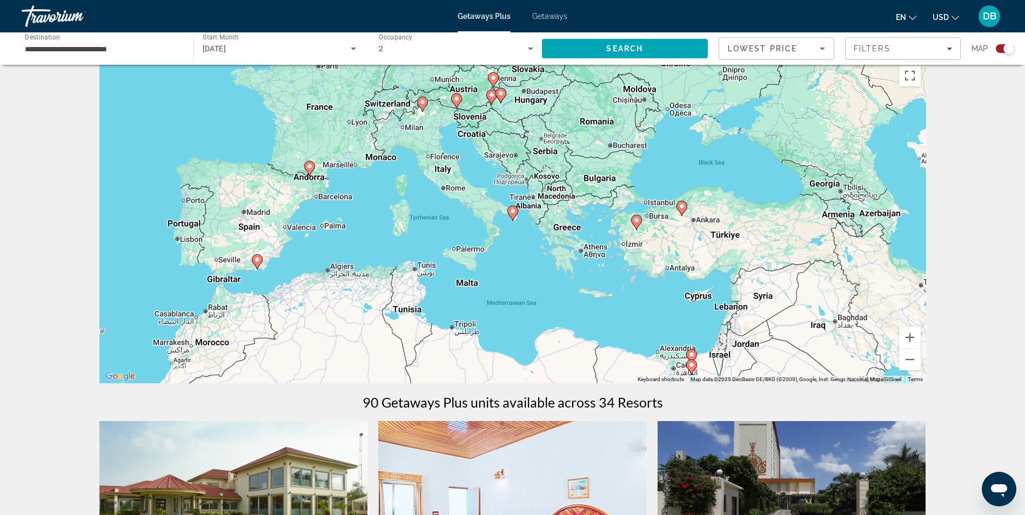
scroll to position [0, 0]
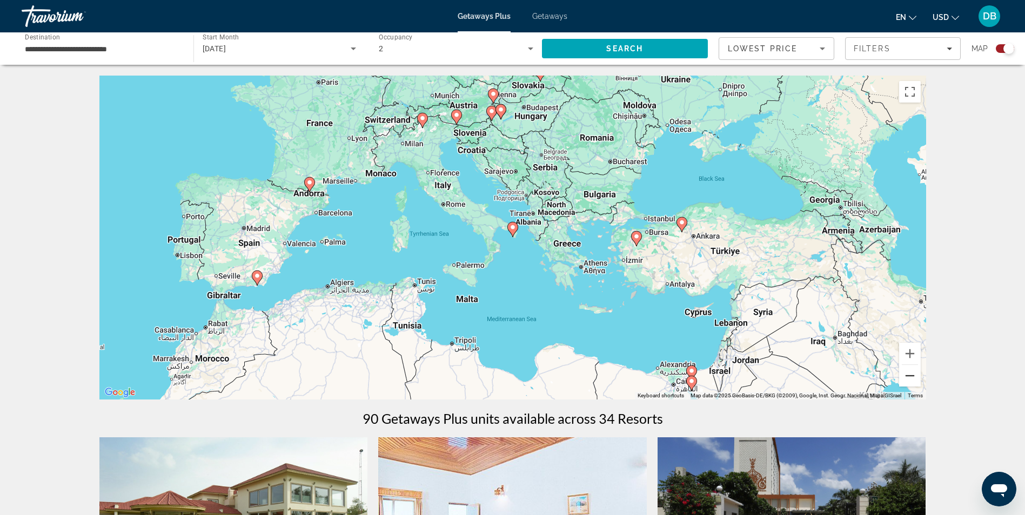
click at [908, 372] on button "Zoom out" at bounding box center [910, 376] width 22 height 22
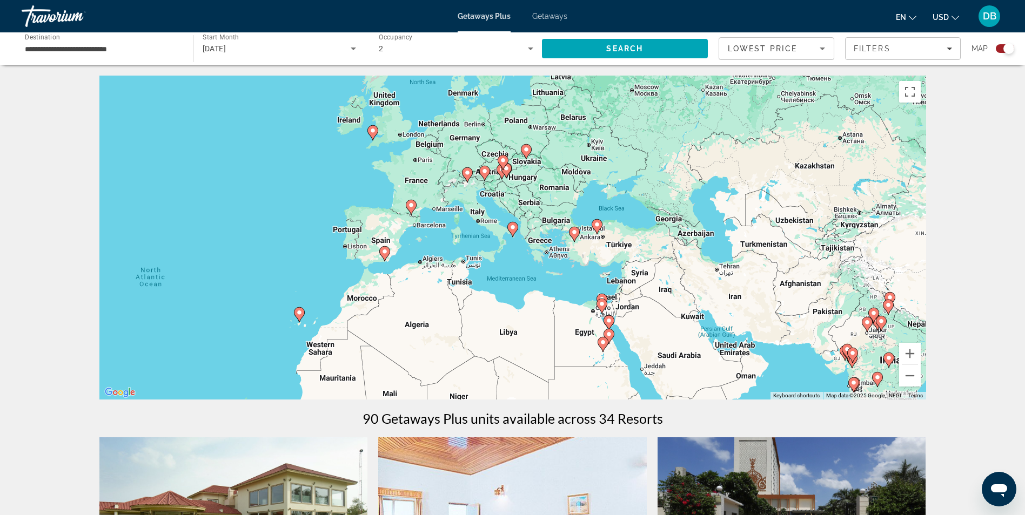
click at [608, 335] on image "Main content" at bounding box center [608, 334] width 6 height 6
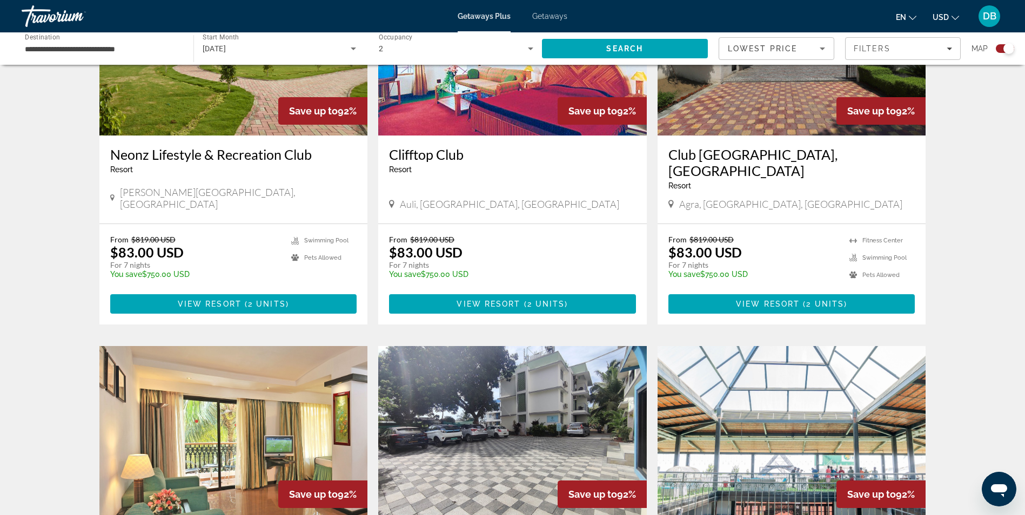
scroll to position [271, 0]
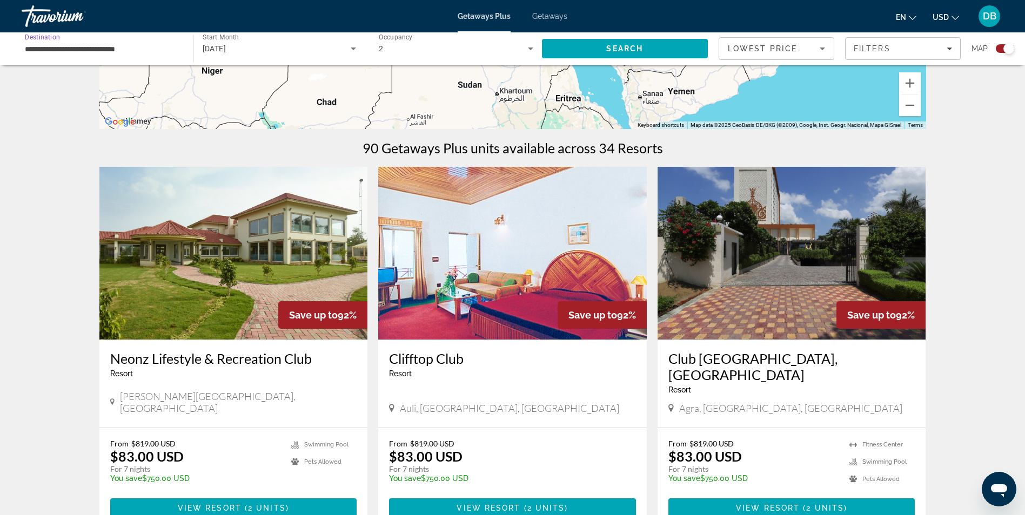
click at [147, 49] on input "**********" at bounding box center [102, 49] width 154 height 13
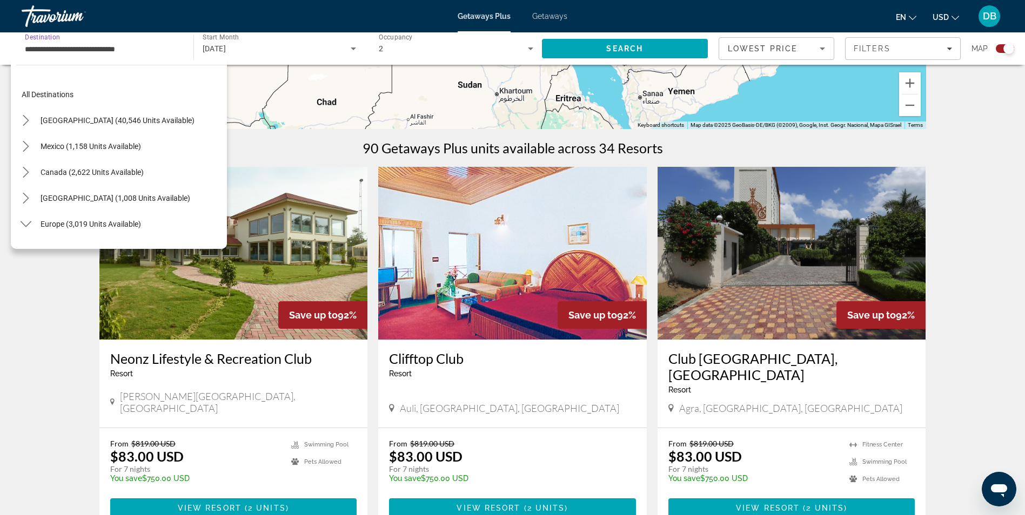
scroll to position [1024, 0]
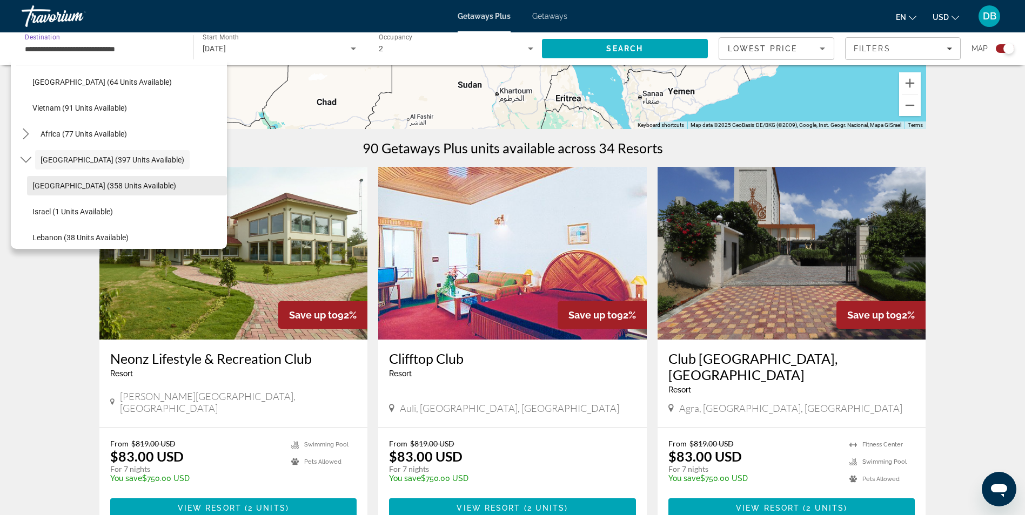
click at [55, 189] on span "Egypt (358 units available)" at bounding box center [104, 185] width 144 height 9
type input "**********"
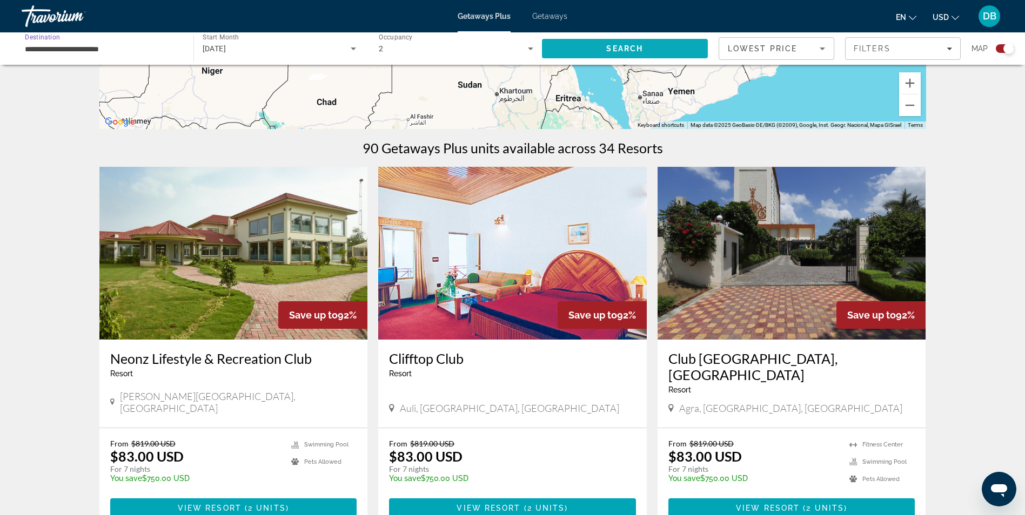
click at [600, 50] on span "Search" at bounding box center [625, 49] width 166 height 26
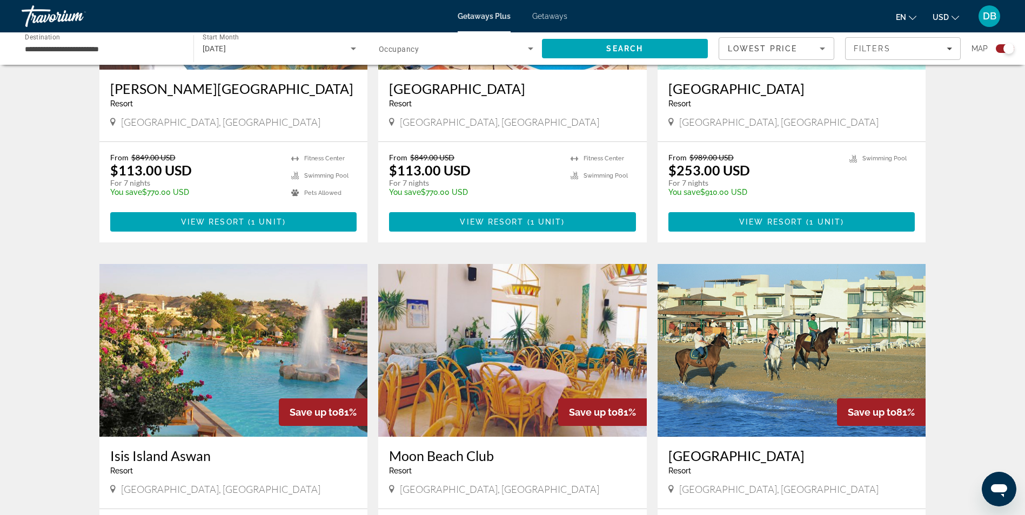
scroll to position [540, 0]
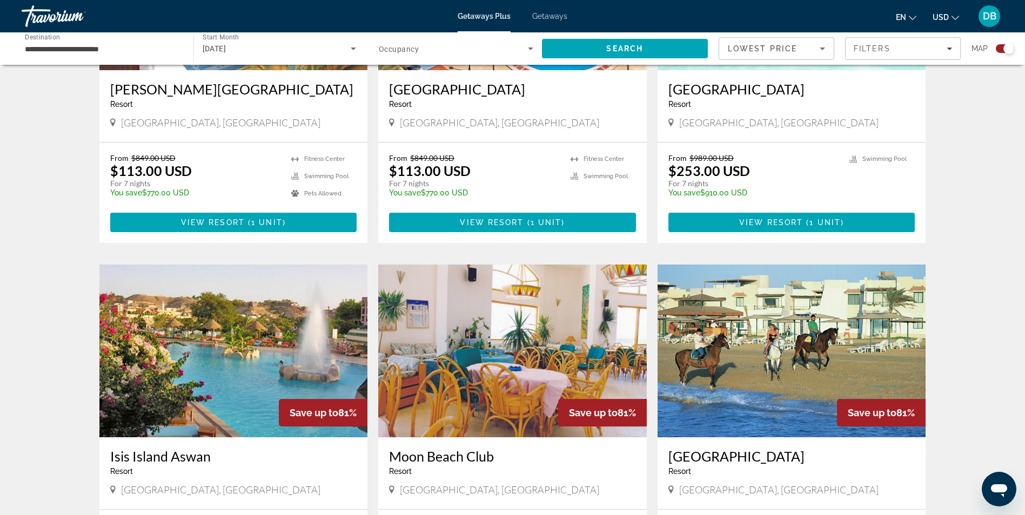
click at [255, 341] on img "Main content" at bounding box center [233, 351] width 268 height 173
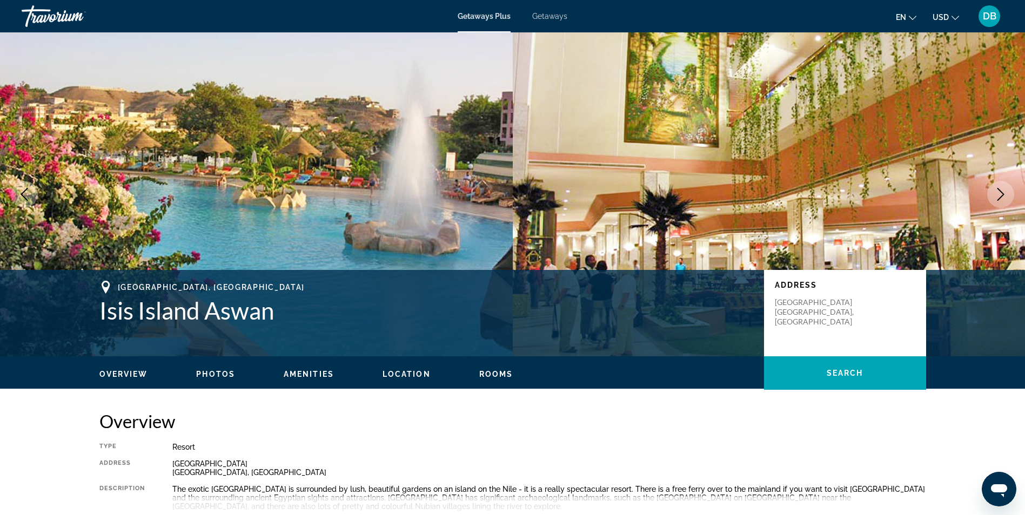
click at [223, 370] on span "Photos" at bounding box center [215, 374] width 39 height 9
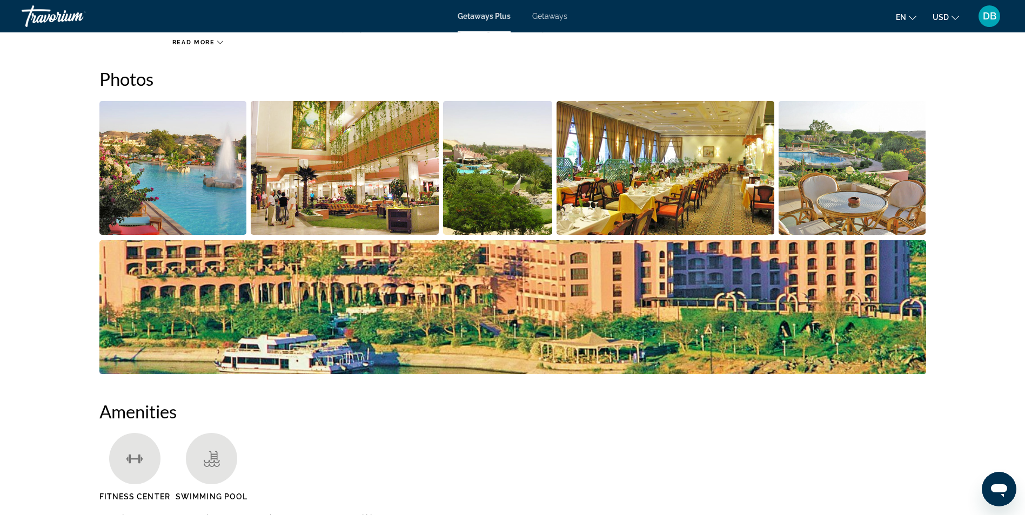
scroll to position [481, 0]
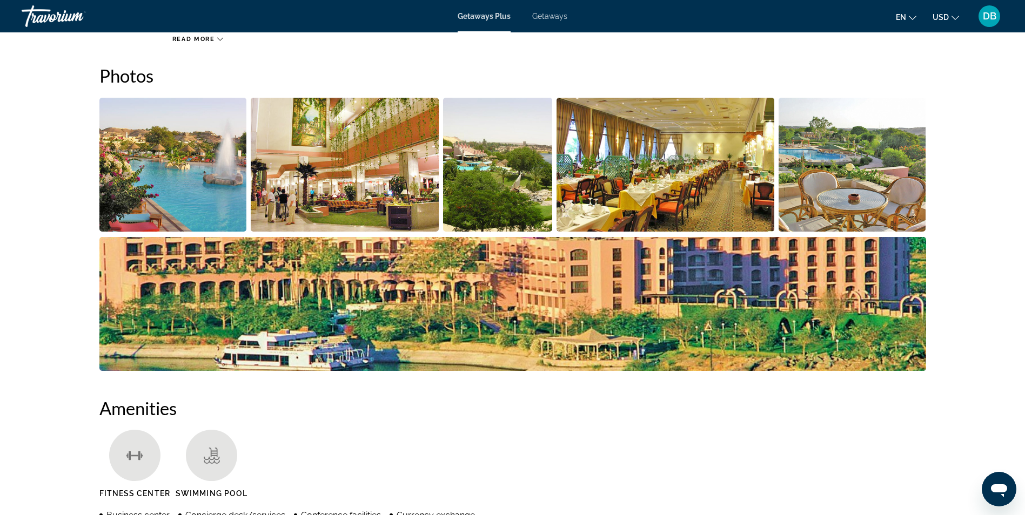
click at [211, 191] on img "Open full-screen image slider" at bounding box center [172, 165] width 147 height 134
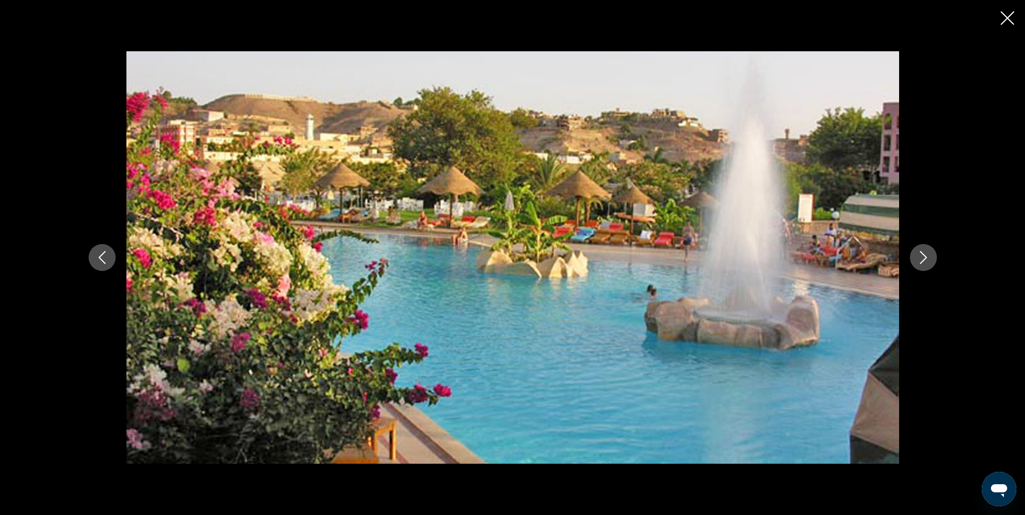
click at [920, 258] on icon "Next image" at bounding box center [923, 257] width 13 height 13
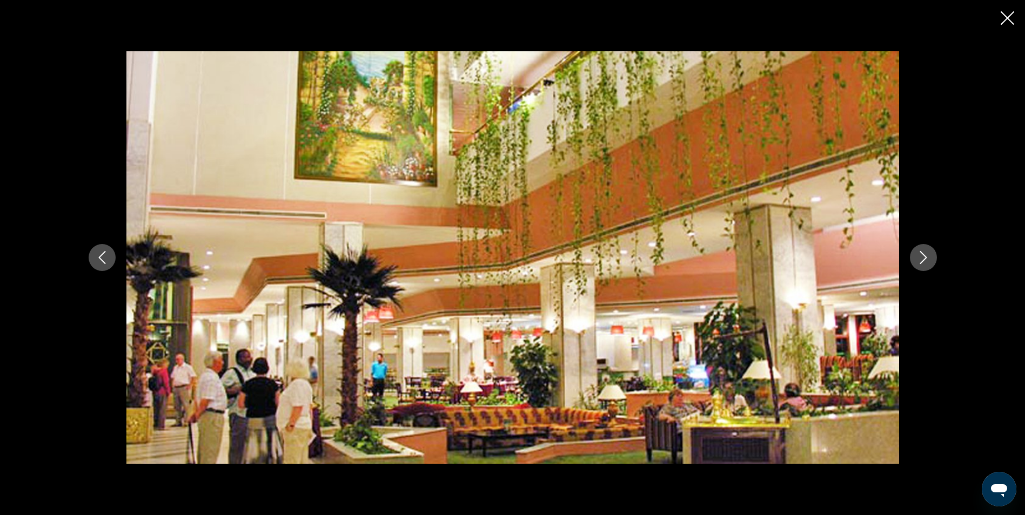
click at [924, 257] on icon "Next image" at bounding box center [923, 257] width 13 height 13
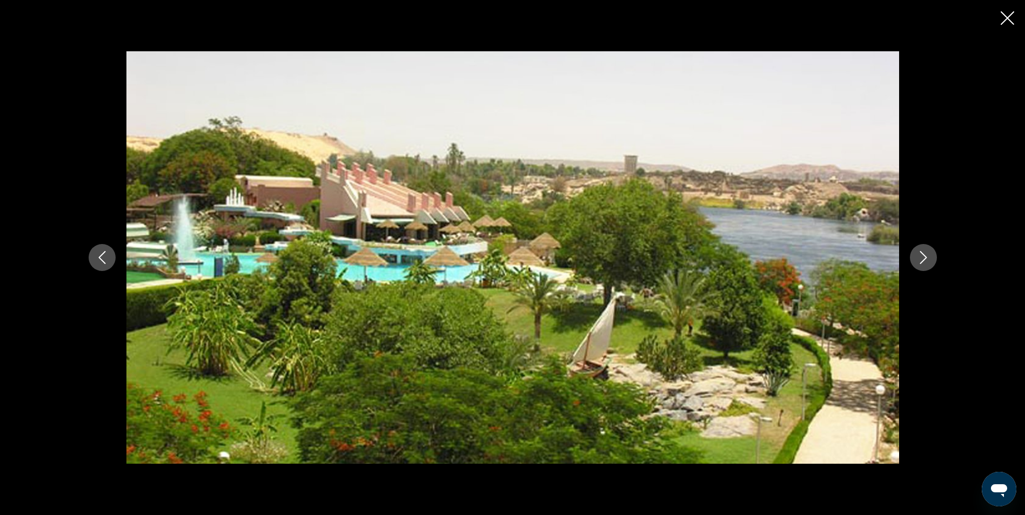
click at [927, 257] on icon "Next image" at bounding box center [923, 257] width 13 height 13
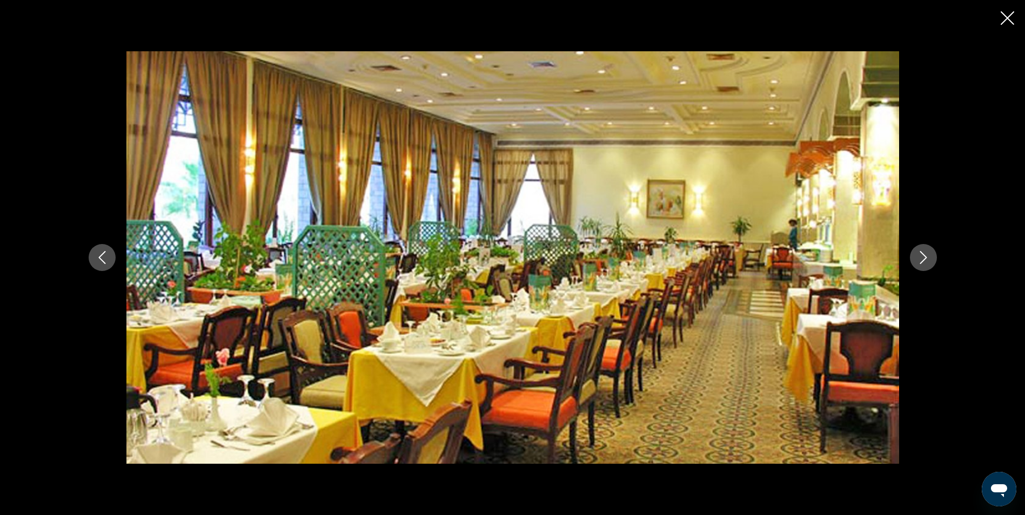
click at [930, 257] on button "Next image" at bounding box center [923, 257] width 27 height 27
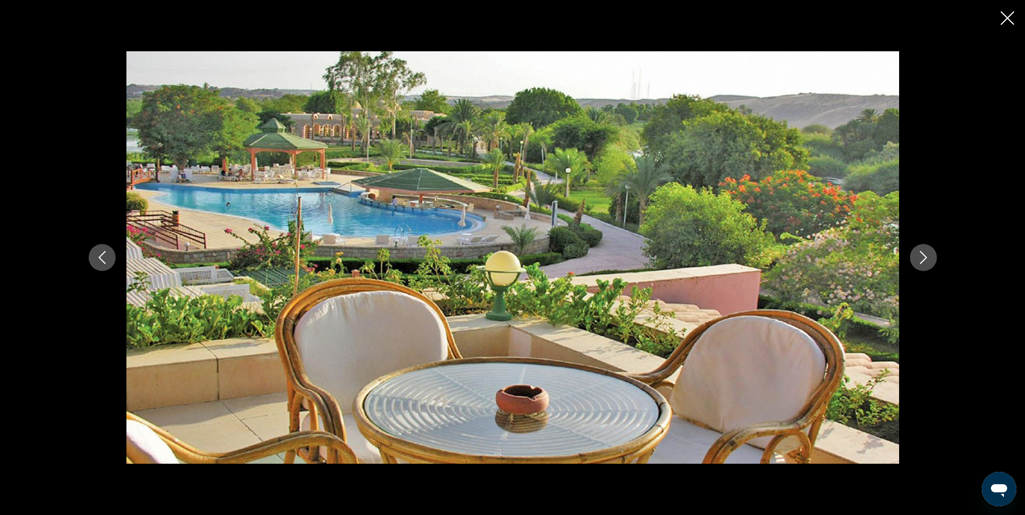
click at [930, 257] on button "Next image" at bounding box center [923, 257] width 27 height 27
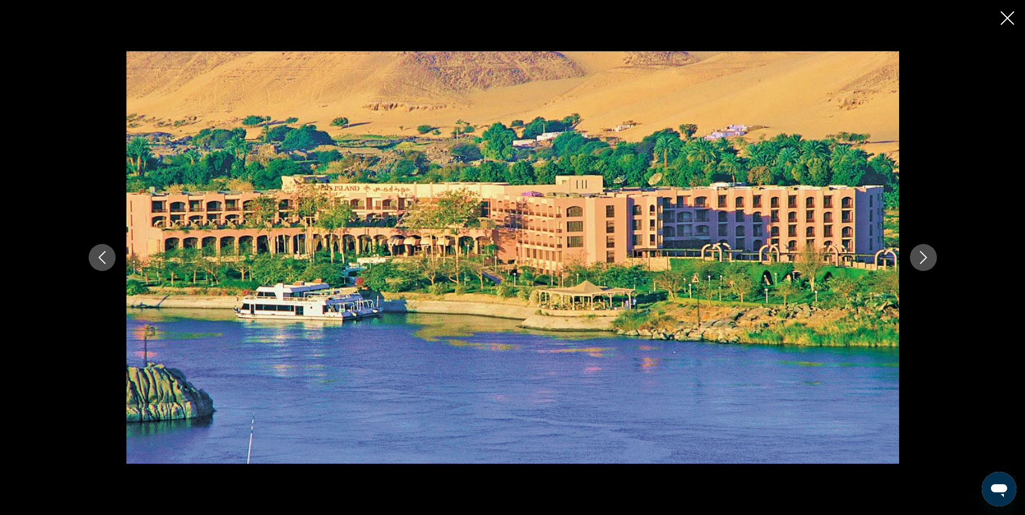
drag, startPoint x: 931, startPoint y: 257, endPoint x: 627, endPoint y: 255, distance: 304.1
click at [898, 359] on div "prev next" at bounding box center [513, 257] width 870 height 412
click at [916, 254] on button "Next image" at bounding box center [923, 257] width 27 height 27
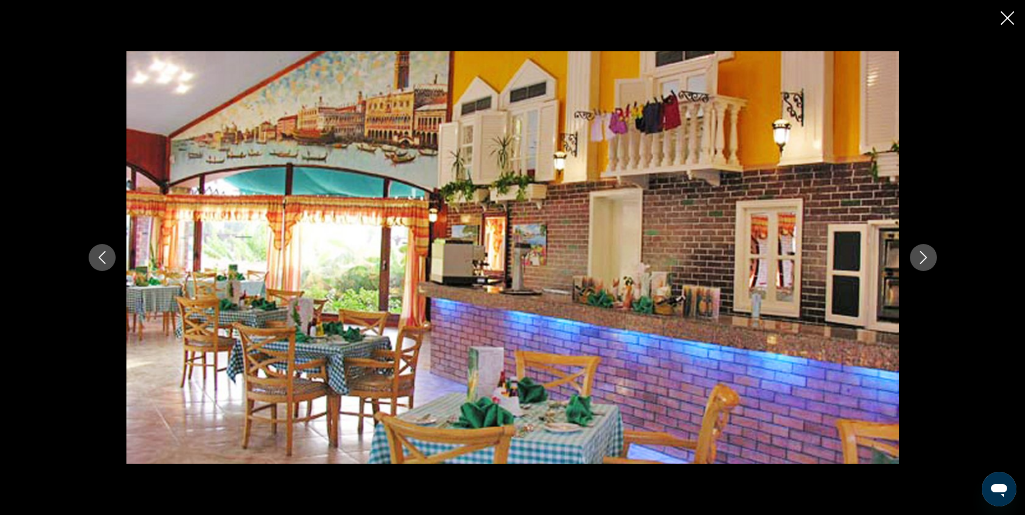
click at [916, 254] on button "Next image" at bounding box center [923, 257] width 27 height 27
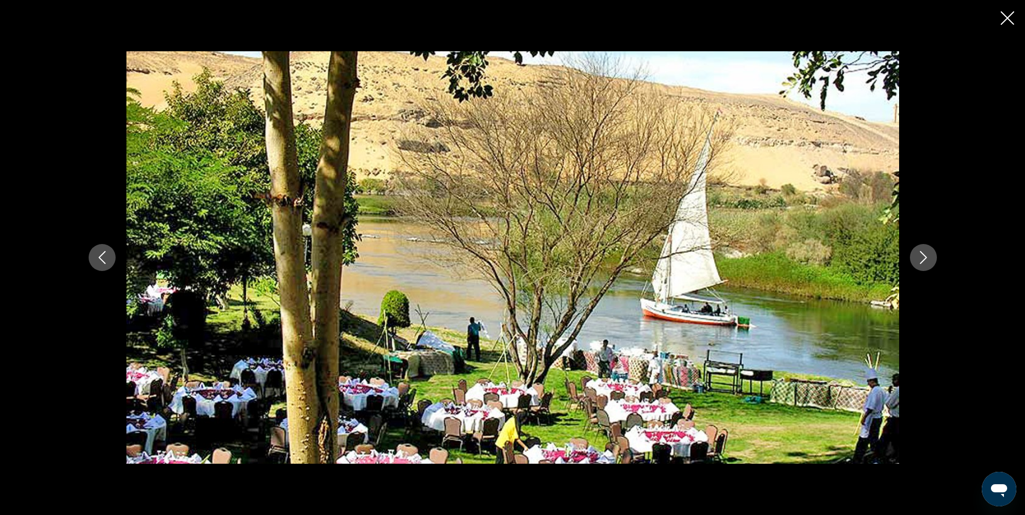
click at [917, 254] on icon "Next image" at bounding box center [923, 257] width 13 height 13
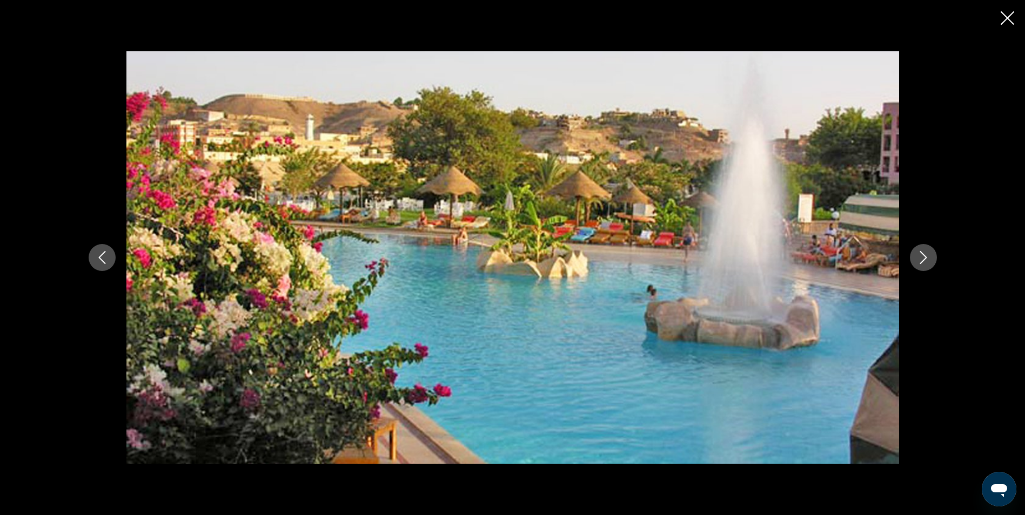
click at [1005, 19] on icon "Close slideshow" at bounding box center [1007, 18] width 14 height 14
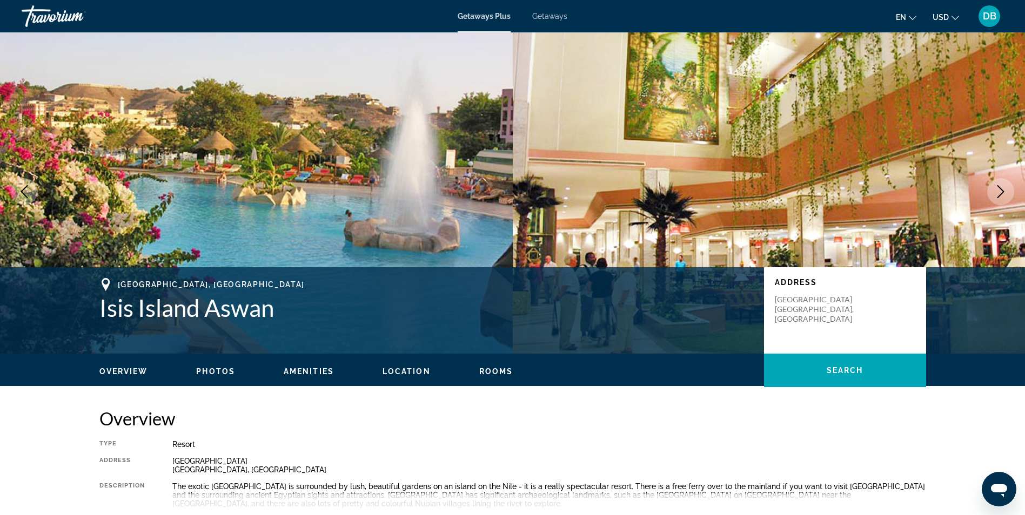
scroll to position [0, 0]
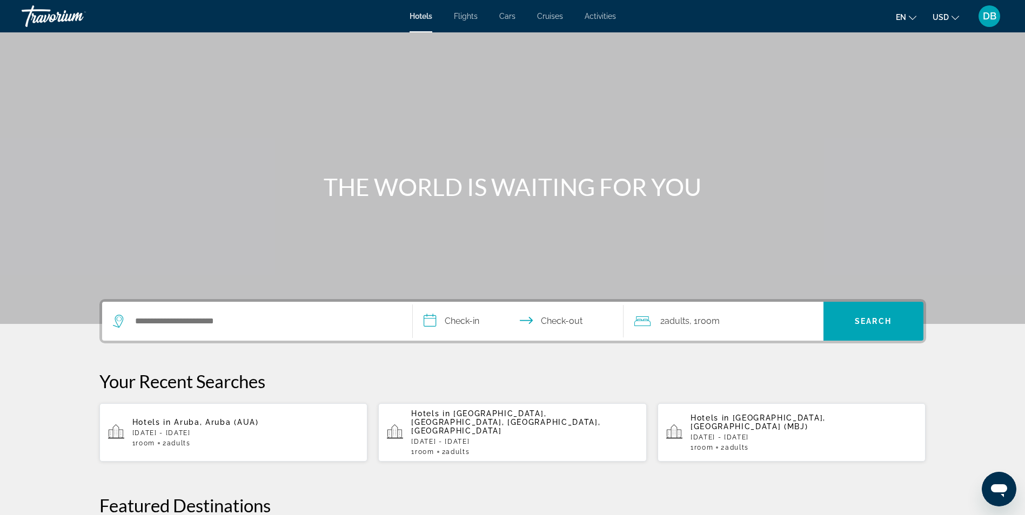
click at [457, 12] on span "Flights" at bounding box center [466, 16] width 24 height 9
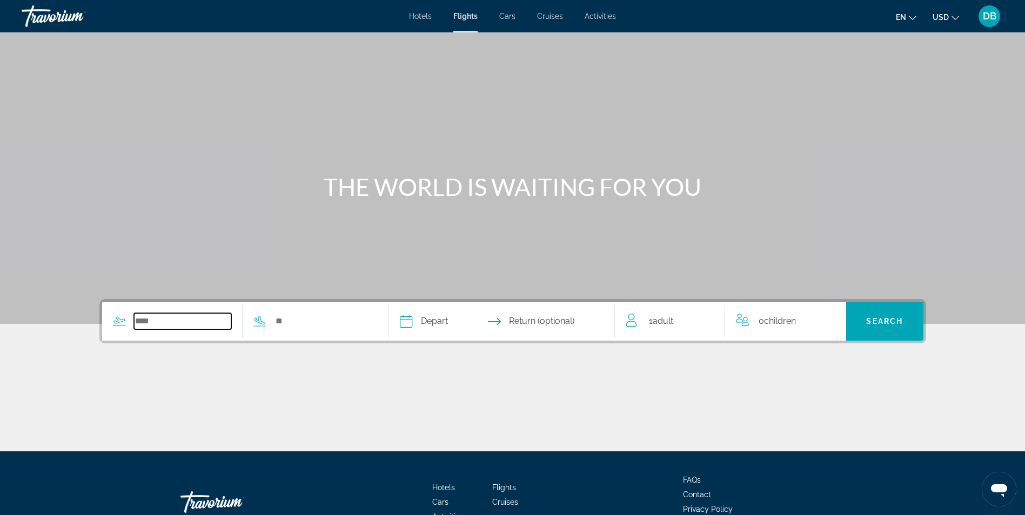
click at [161, 326] on input "Search widget" at bounding box center [183, 321] width 98 height 16
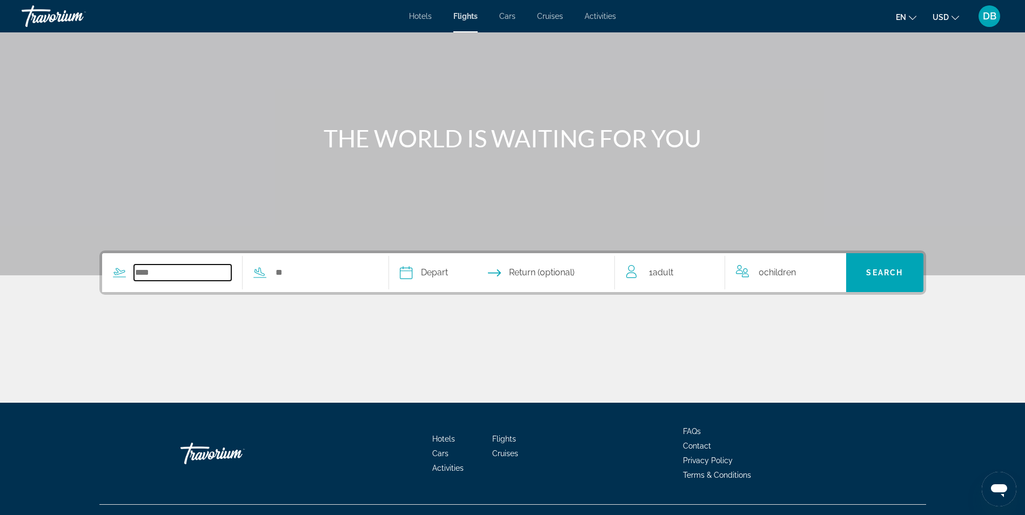
scroll to position [69, 0]
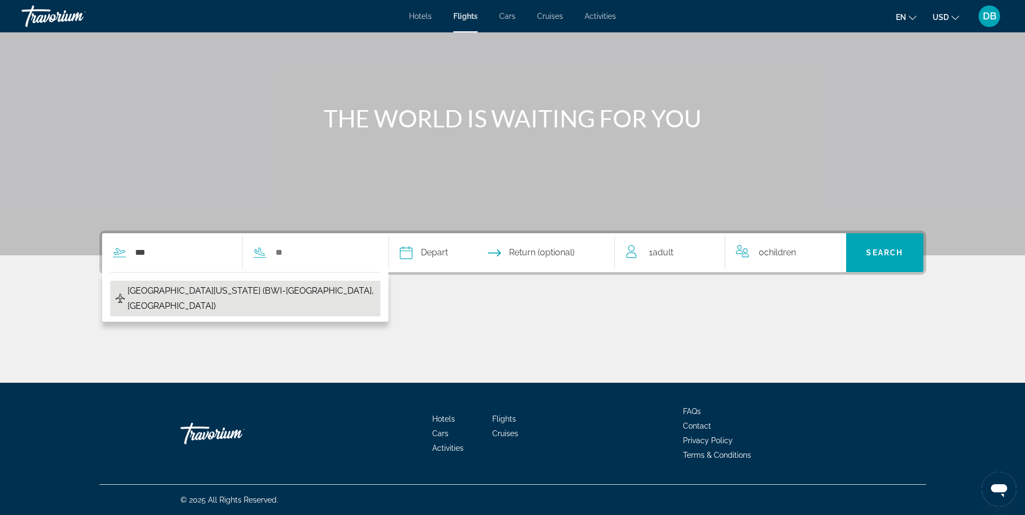
click at [288, 294] on span "[GEOGRAPHIC_DATA][US_STATE] (BWI-[GEOGRAPHIC_DATA], [GEOGRAPHIC_DATA])" at bounding box center [250, 299] width 247 height 30
type input "**********"
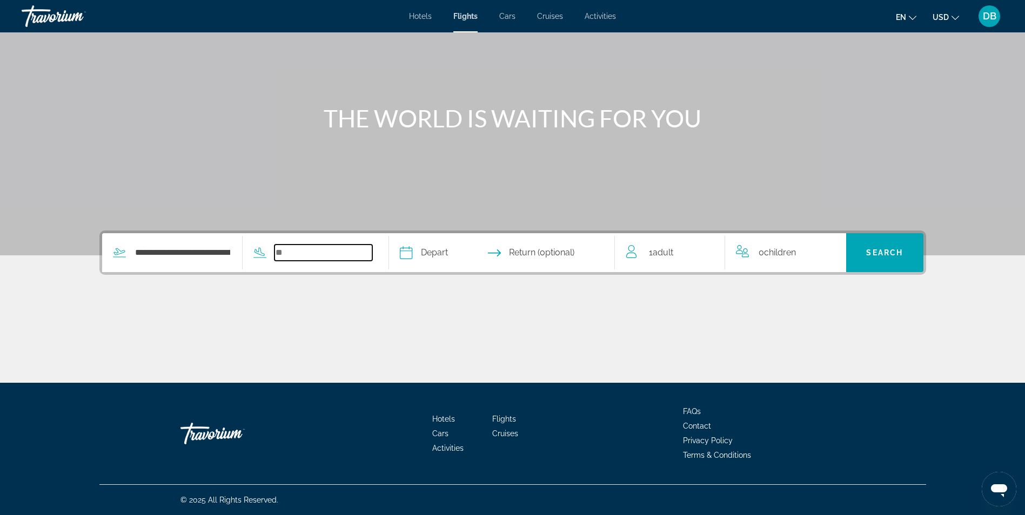
click at [322, 254] on input "Search widget" at bounding box center [323, 253] width 98 height 16
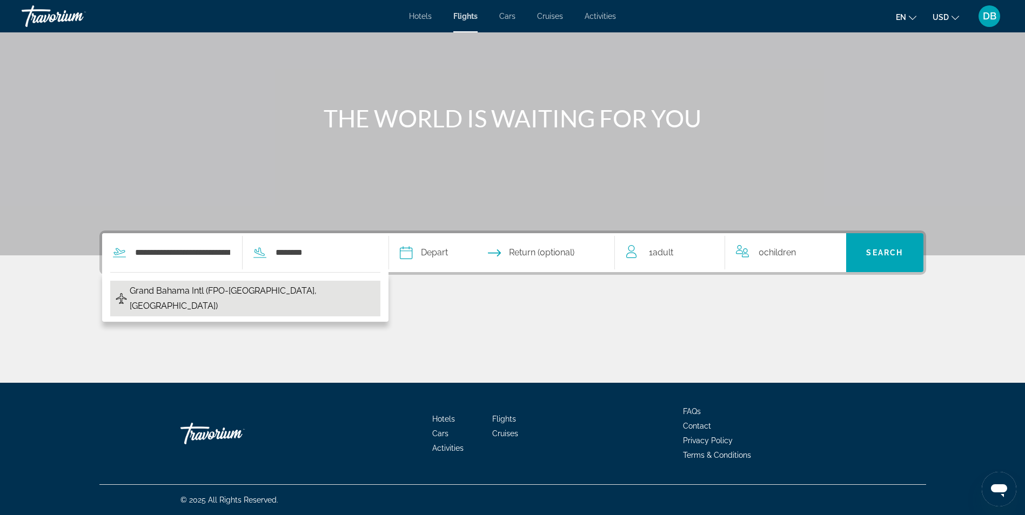
click at [207, 294] on span "Grand Bahama Intl (FPO-[GEOGRAPHIC_DATA], [GEOGRAPHIC_DATA])" at bounding box center [252, 299] width 245 height 30
type input "**********"
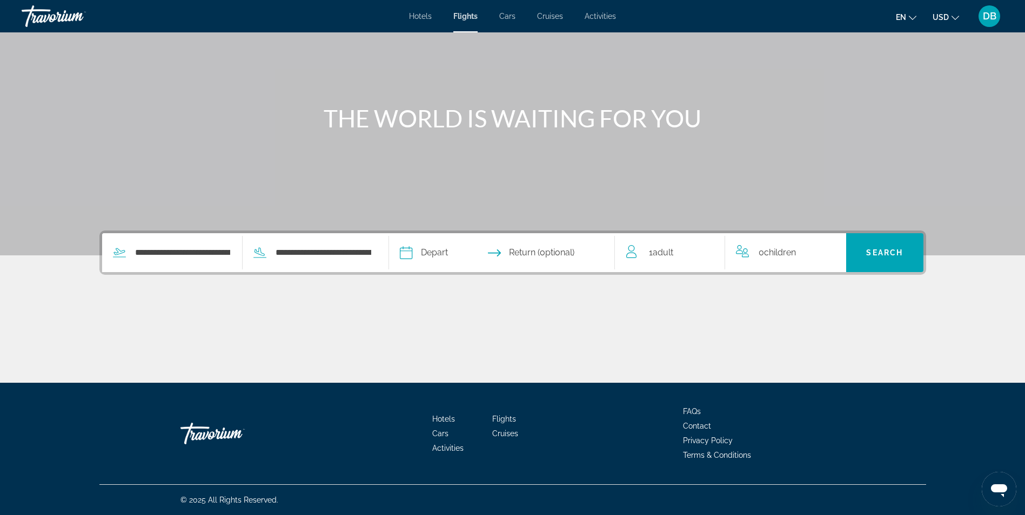
click at [475, 252] on input "Depart date" at bounding box center [453, 254] width 112 height 42
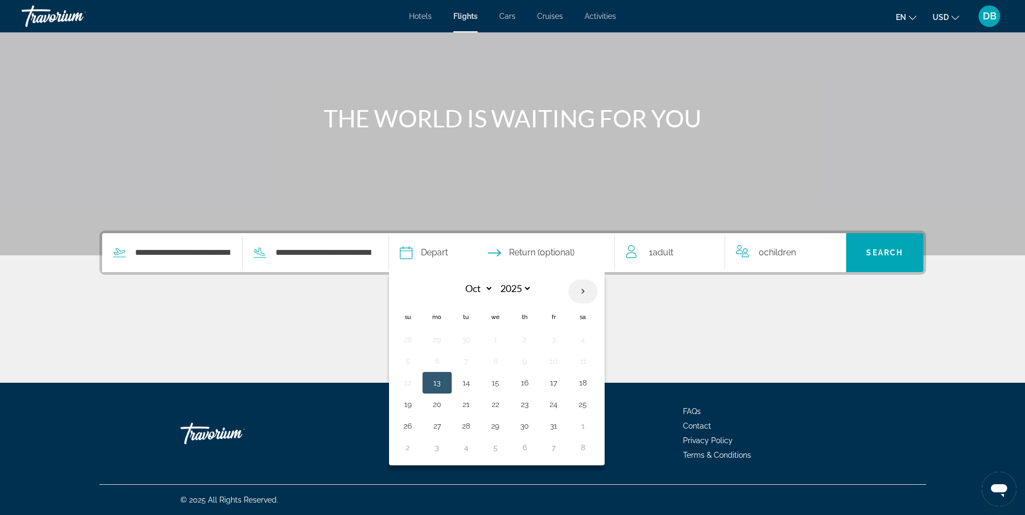
click at [586, 290] on th "Next month" at bounding box center [582, 292] width 29 height 24
select select "**"
click at [526, 364] on button "11" at bounding box center [524, 361] width 17 height 15
type input "**********"
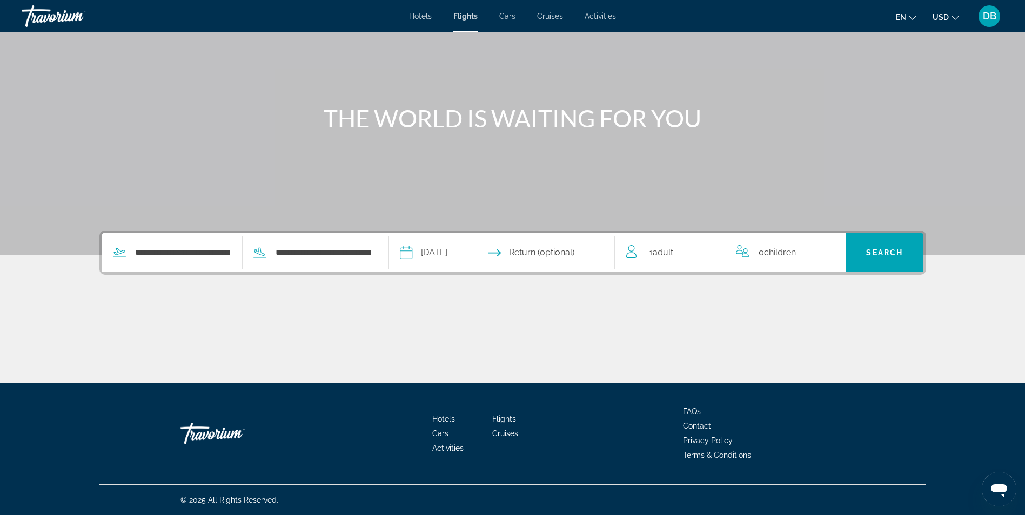
click at [549, 257] on input "Return date" at bounding box center [563, 254] width 112 height 42
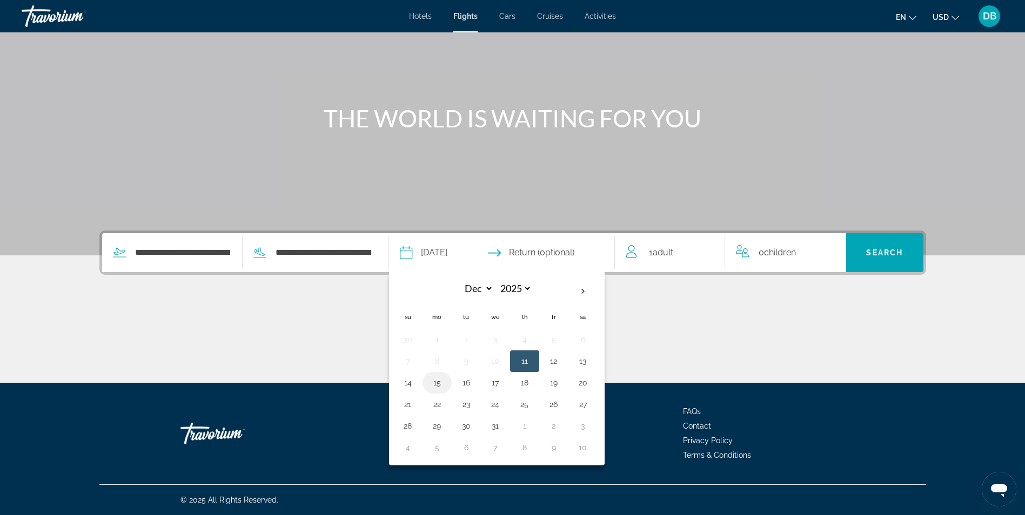
click at [440, 383] on button "15" at bounding box center [436, 382] width 17 height 15
type input "**********"
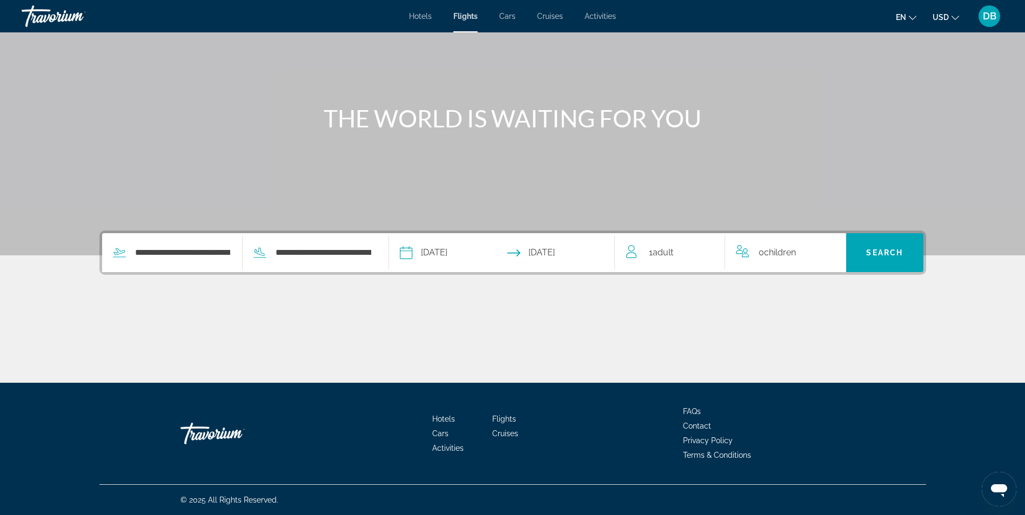
click at [682, 253] on div "1 Adult Adults" at bounding box center [675, 252] width 99 height 15
click at [708, 247] on icon "Increment adults" at bounding box center [709, 250] width 10 height 13
click at [879, 253] on span "Search" at bounding box center [884, 252] width 37 height 9
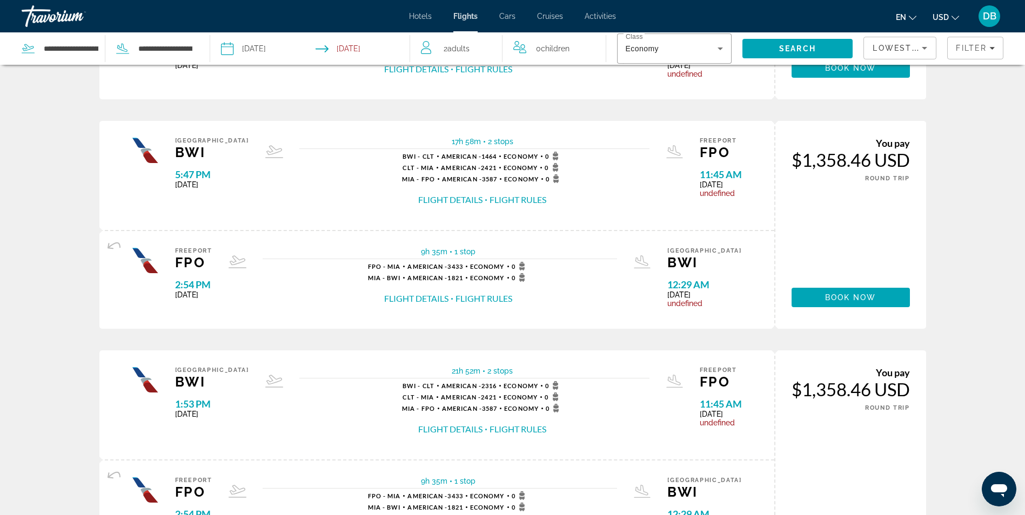
scroll to position [222, 0]
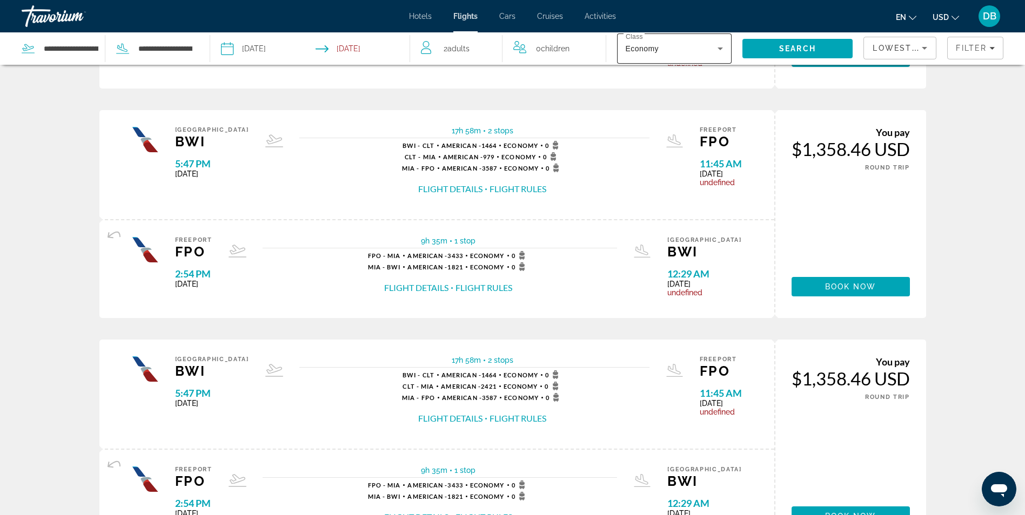
click at [724, 50] on icon "Search widget" at bounding box center [720, 48] width 13 height 13
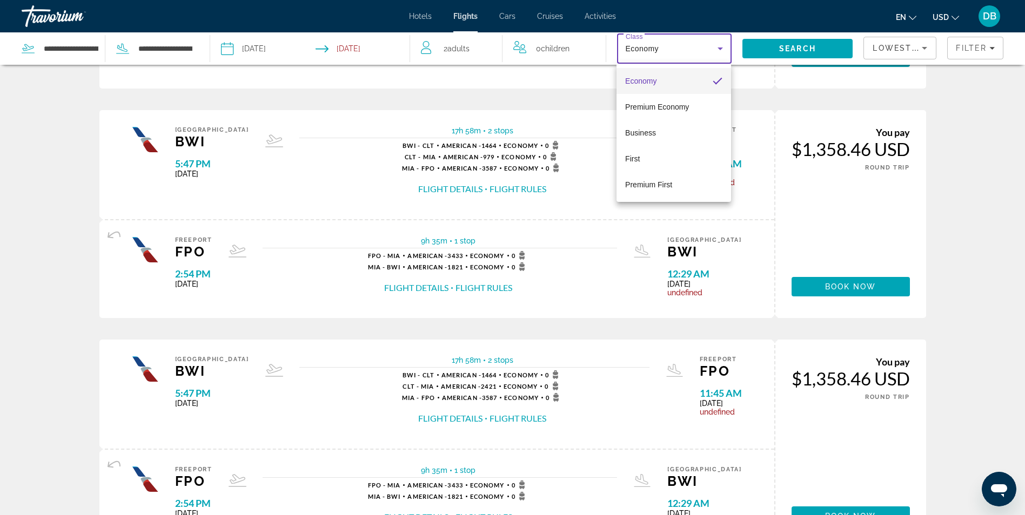
click at [925, 46] on div at bounding box center [512, 257] width 1025 height 515
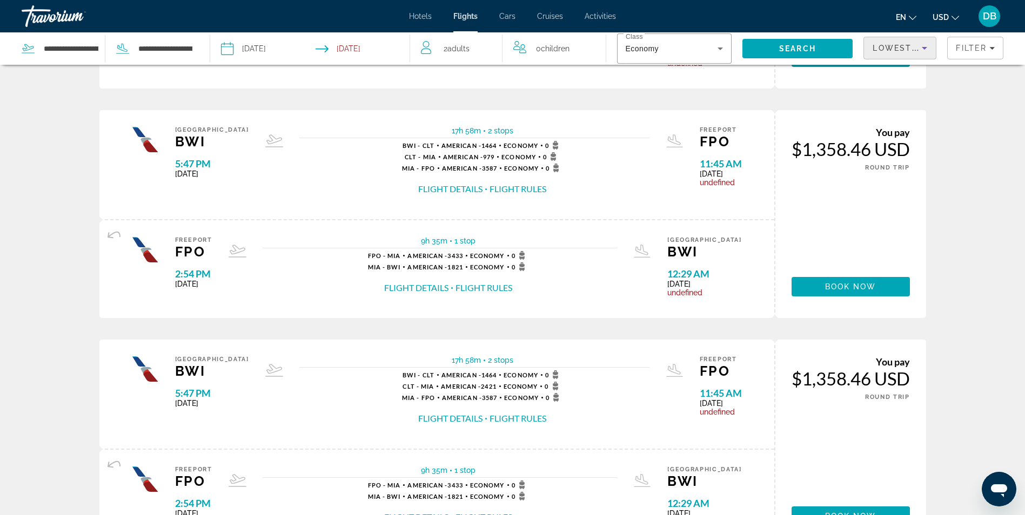
click at [925, 47] on icon "Sort by" at bounding box center [924, 48] width 13 height 13
drag, startPoint x: 925, startPoint y: 47, endPoint x: 897, endPoint y: 103, distance: 62.8
click at [897, 103] on span "Fewest Stops" at bounding box center [895, 102] width 46 height 9
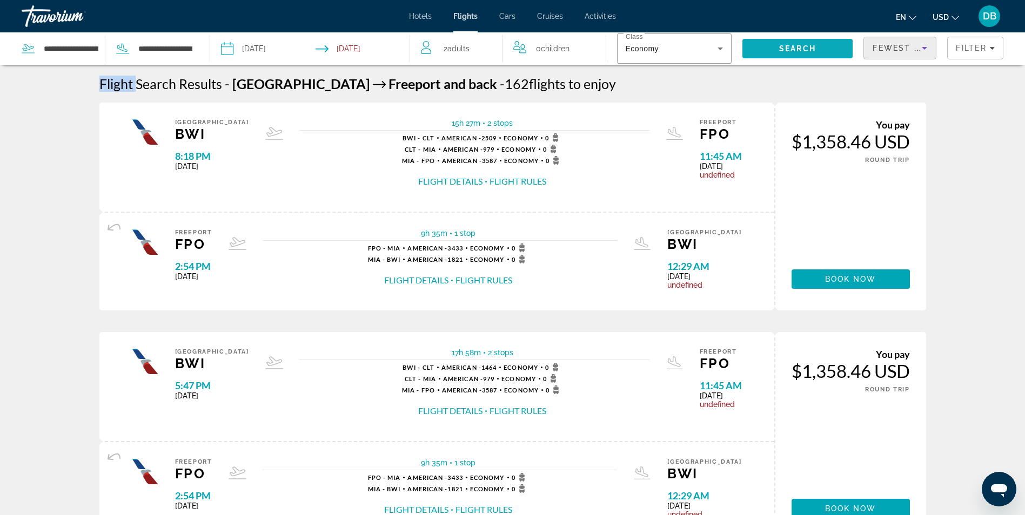
click at [796, 48] on span "Search" at bounding box center [797, 48] width 37 height 9
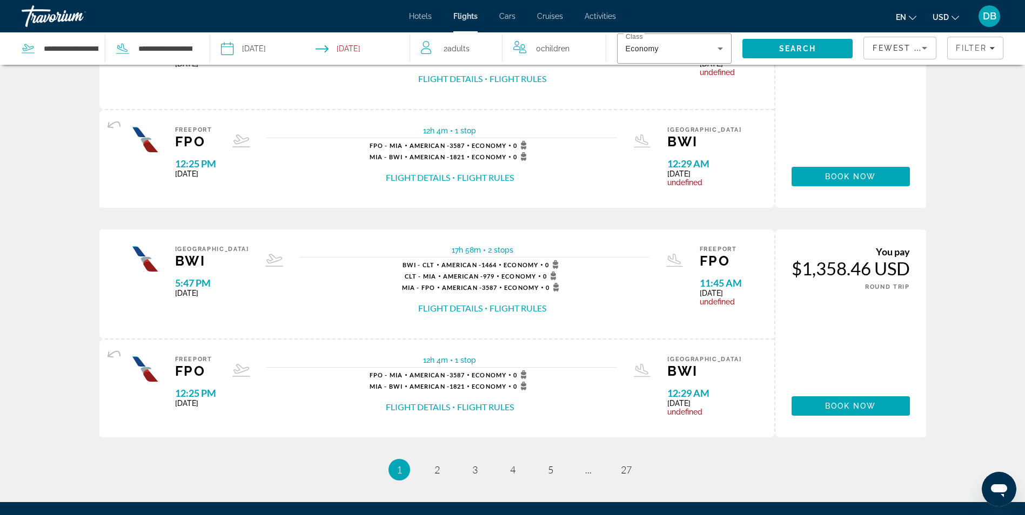
scroll to position [1026, 0]
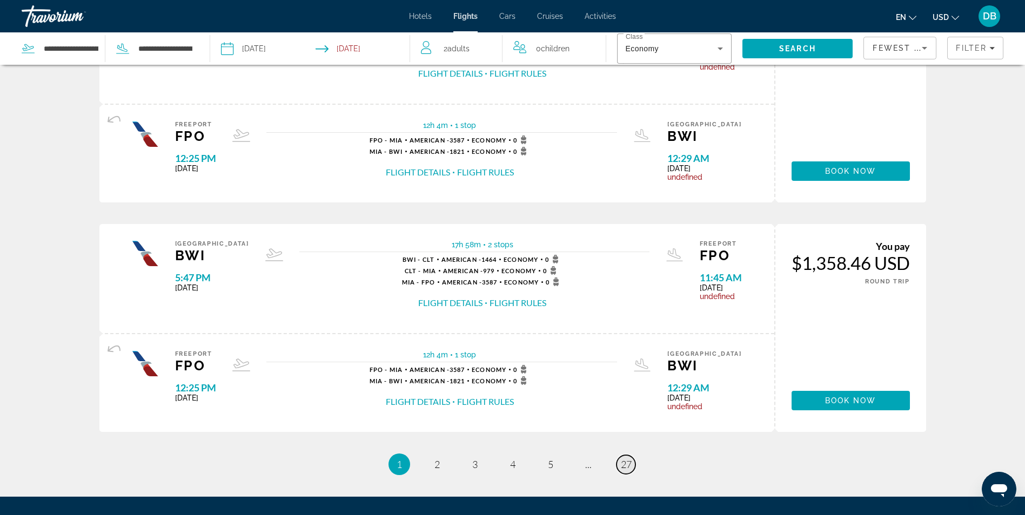
click at [626, 469] on span "27" at bounding box center [626, 465] width 11 height 12
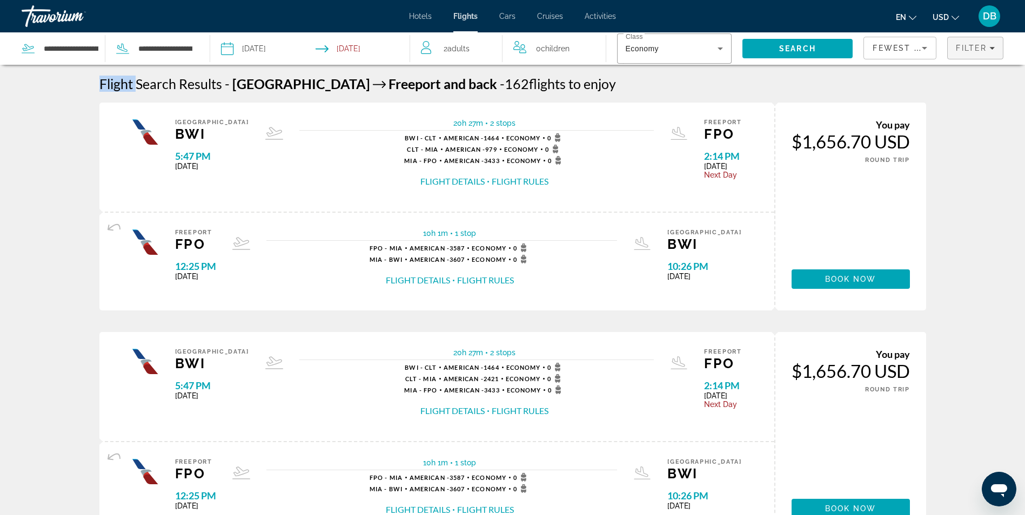
click at [977, 44] on span "Filter" at bounding box center [971, 48] width 31 height 9
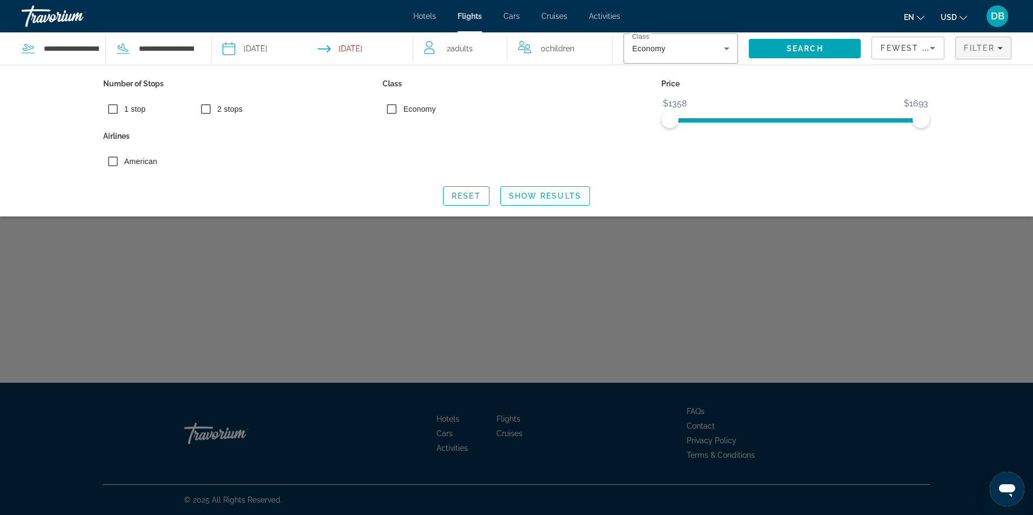
click at [533, 198] on span "Show Results" at bounding box center [545, 196] width 72 height 9
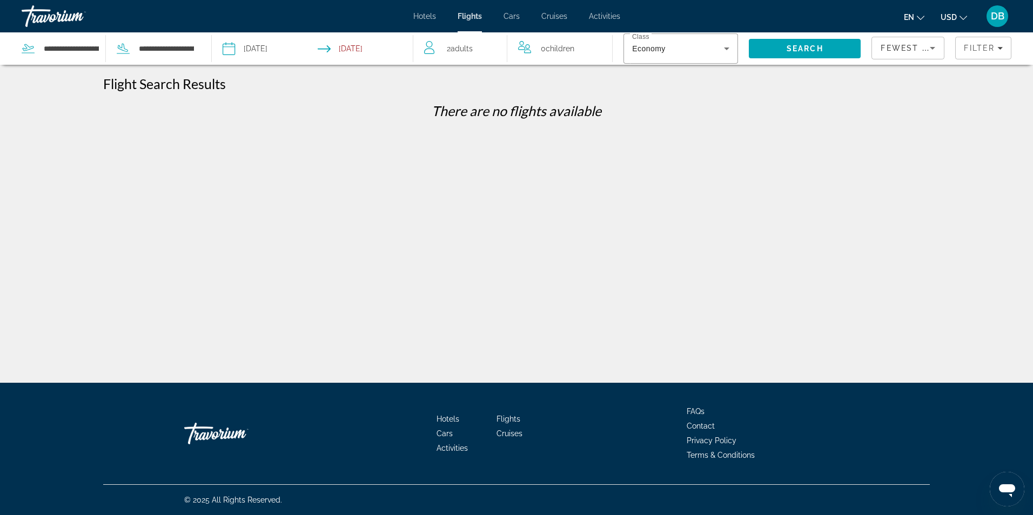
click at [932, 49] on icon "Sort by" at bounding box center [932, 48] width 5 height 3
click at [894, 106] on span "Fewest Stops" at bounding box center [892, 102] width 24 height 22
click at [802, 50] on span "Search" at bounding box center [804, 48] width 37 height 9
click at [692, 50] on div "Economy" at bounding box center [678, 48] width 92 height 13
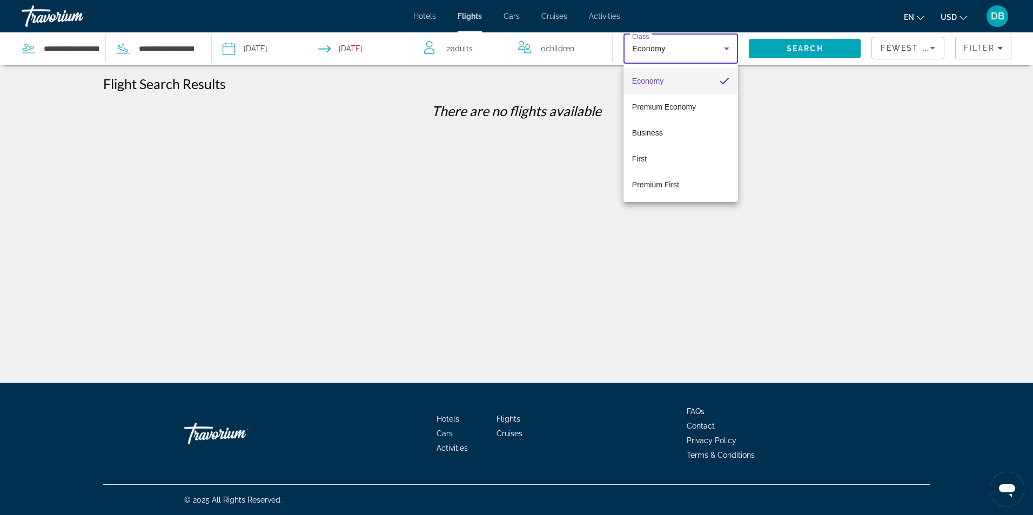
click at [981, 48] on div at bounding box center [516, 257] width 1033 height 515
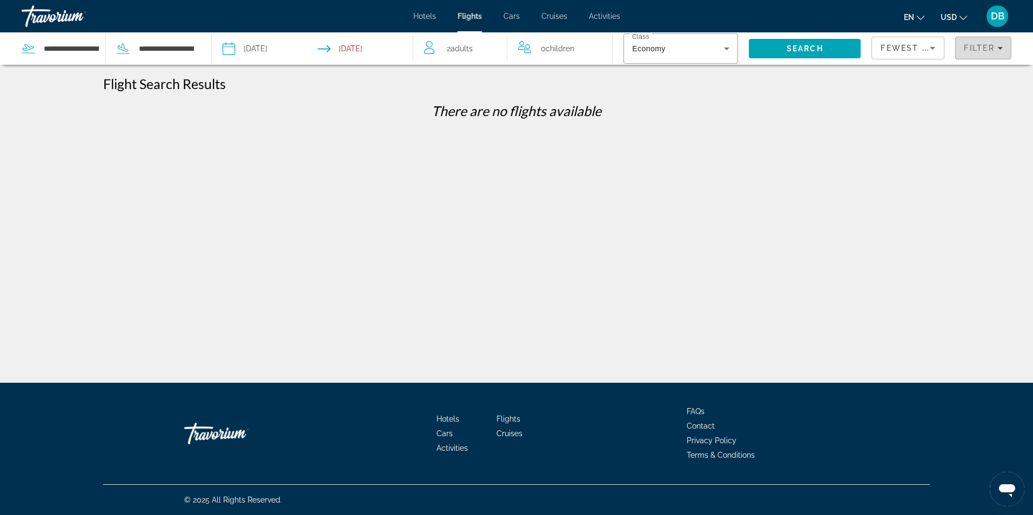
click at [982, 48] on span "Filter" at bounding box center [979, 48] width 31 height 9
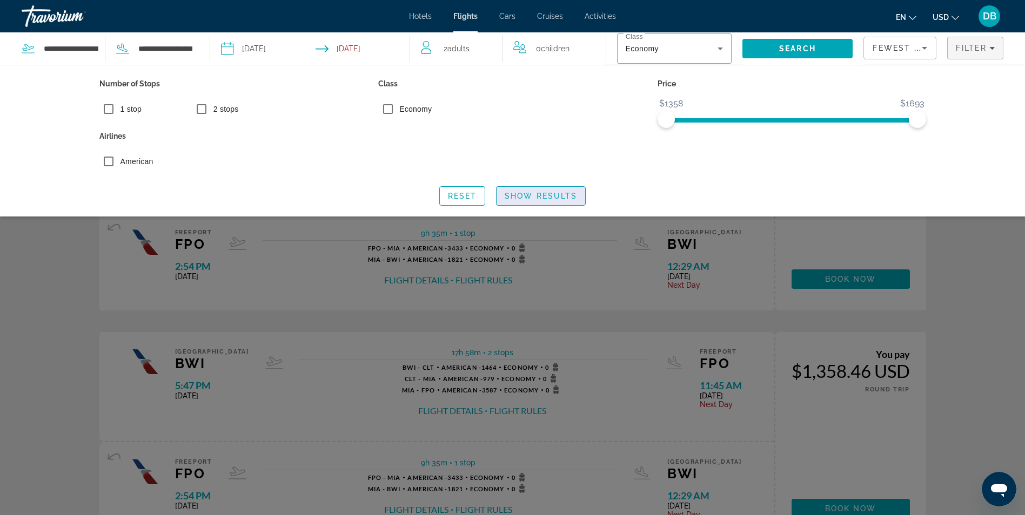
click at [537, 197] on span "Show Results" at bounding box center [540, 196] width 72 height 9
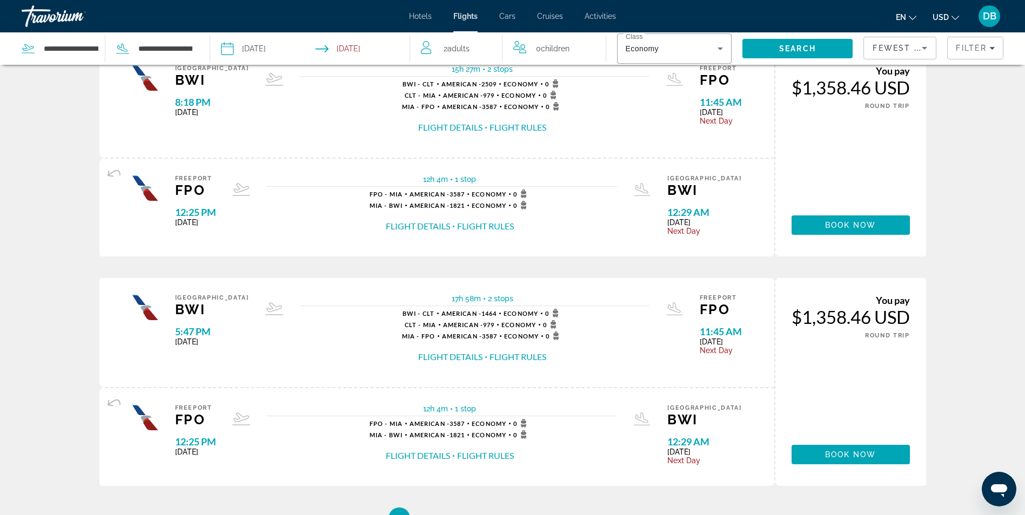
scroll to position [1140, 0]
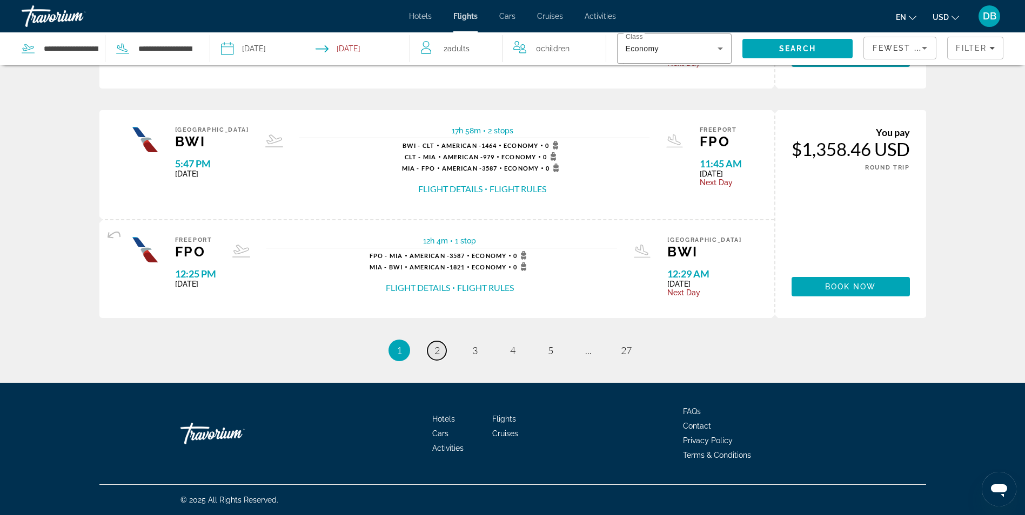
click at [436, 346] on span "2" at bounding box center [436, 351] width 5 height 12
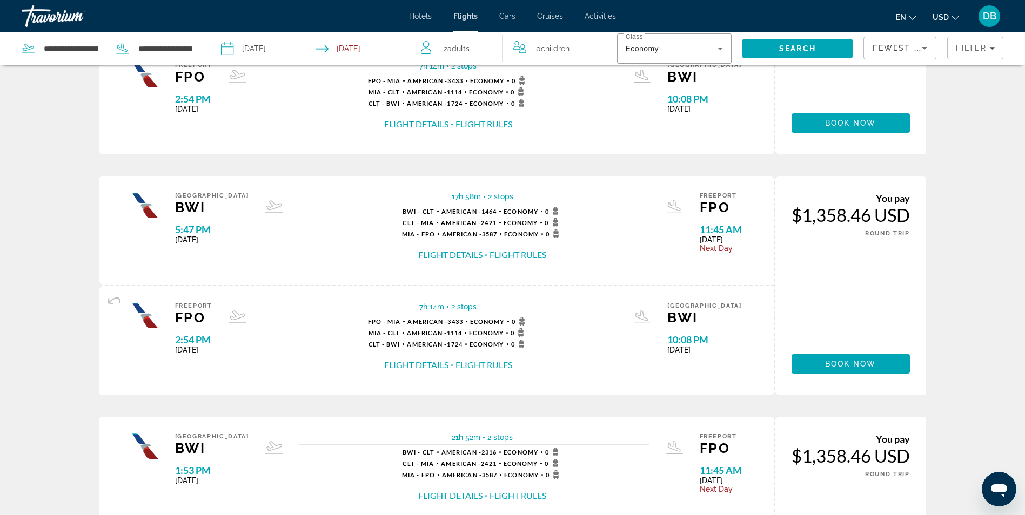
scroll to position [1134, 0]
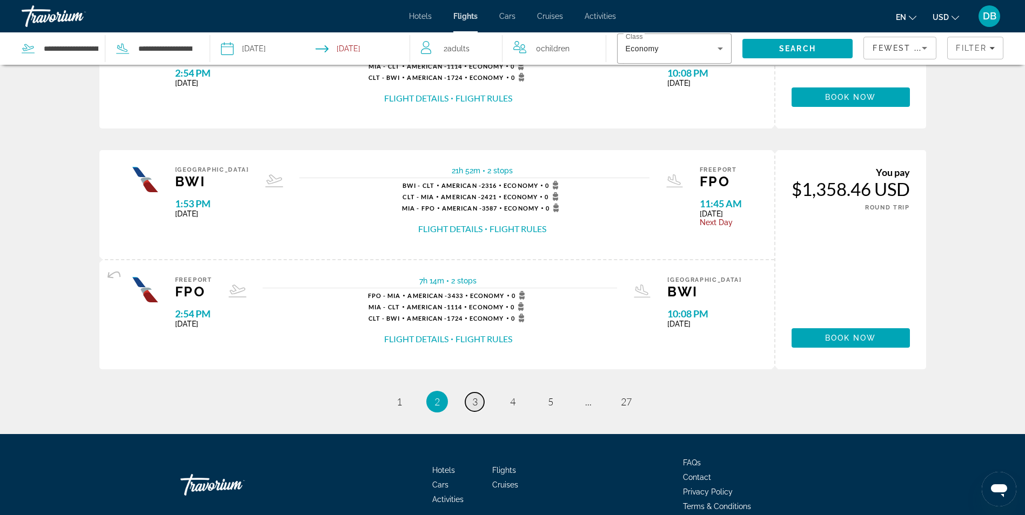
click at [475, 401] on span "3" at bounding box center [474, 402] width 5 height 12
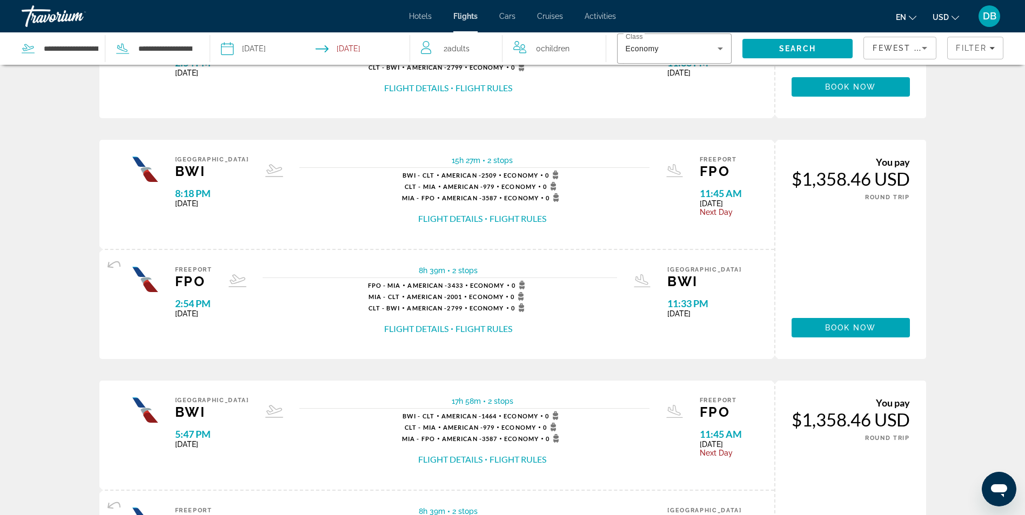
scroll to position [1188, 0]
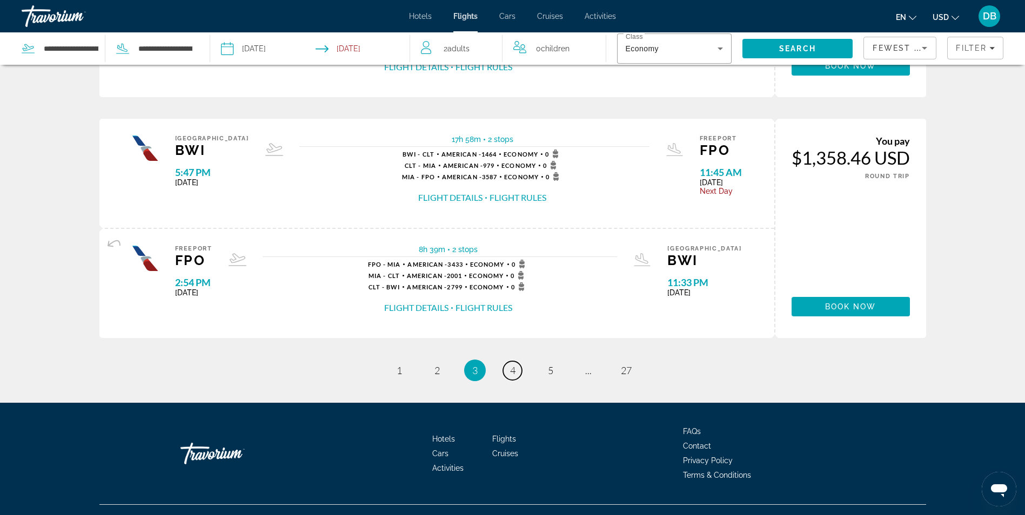
click at [522, 368] on li "page 4" at bounding box center [513, 371] width 22 height 22
click at [513, 368] on span "4" at bounding box center [512, 371] width 5 height 12
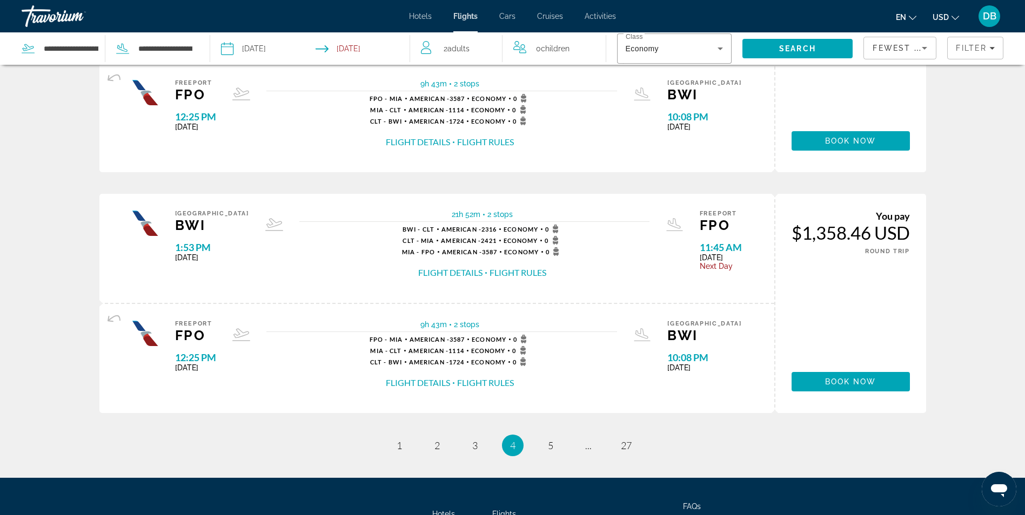
scroll to position [1208, 0]
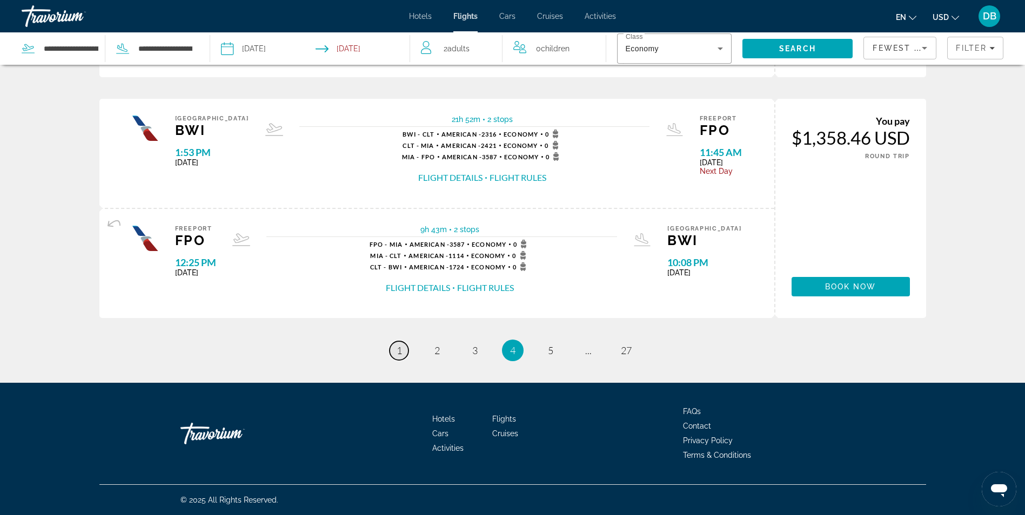
click at [396, 349] on span "1" at bounding box center [398, 351] width 5 height 12
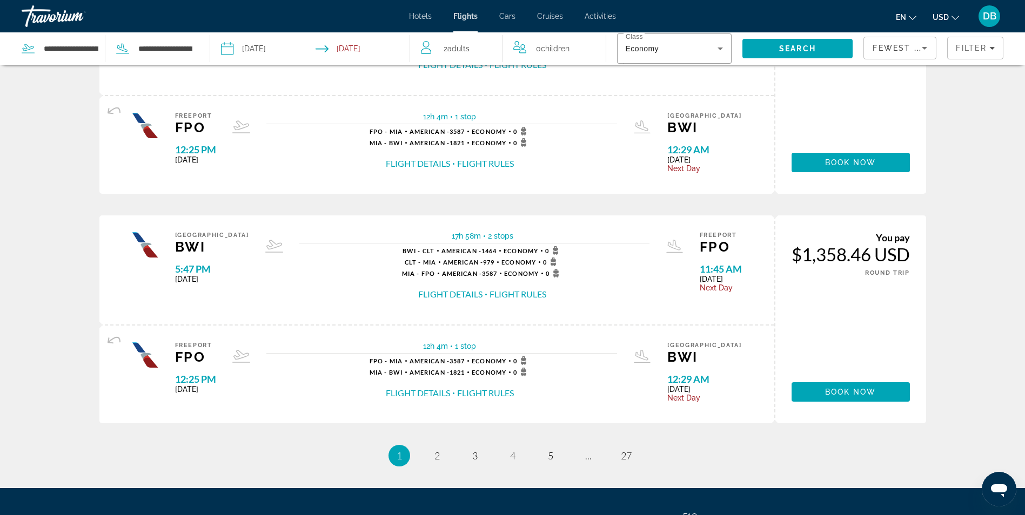
scroll to position [1140, 0]
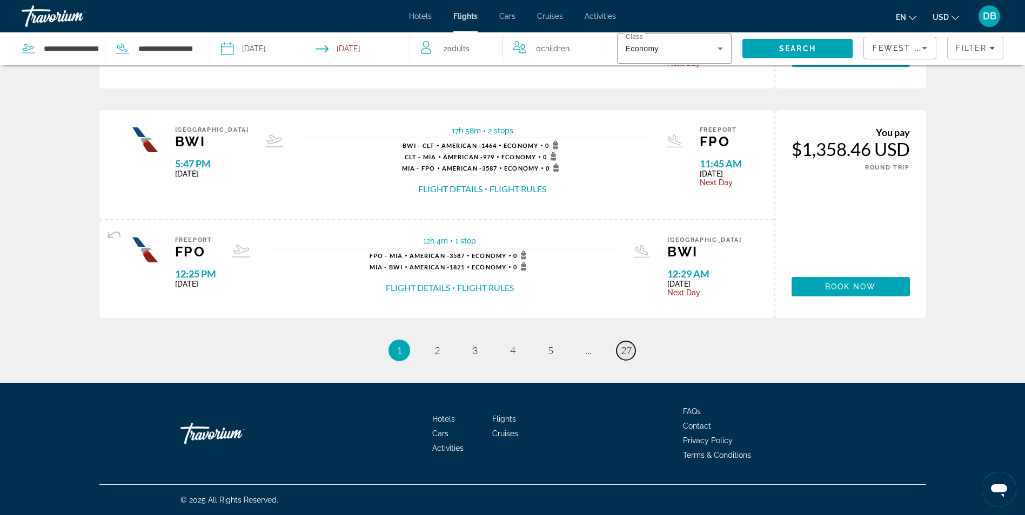
click at [624, 350] on span "27" at bounding box center [626, 351] width 11 height 12
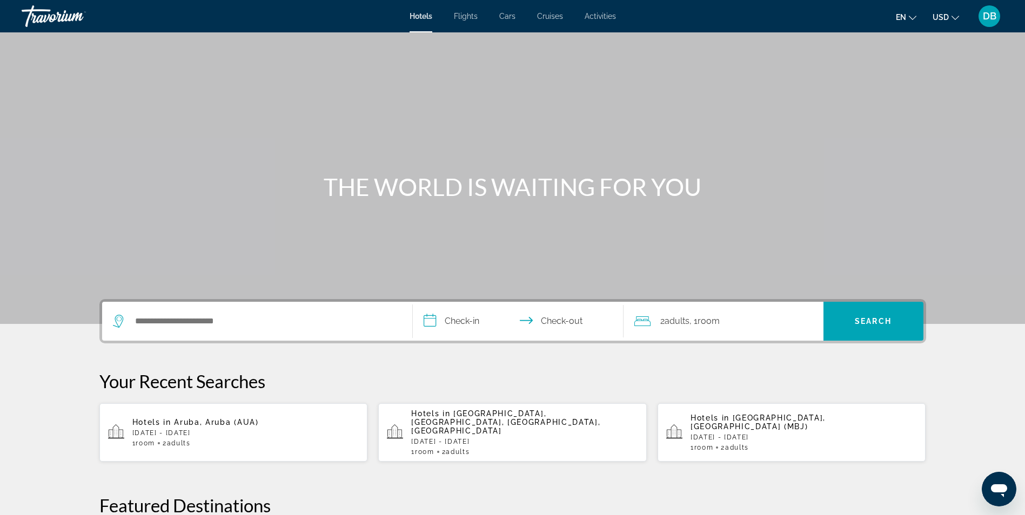
click at [472, 15] on span "Flights" at bounding box center [466, 16] width 24 height 9
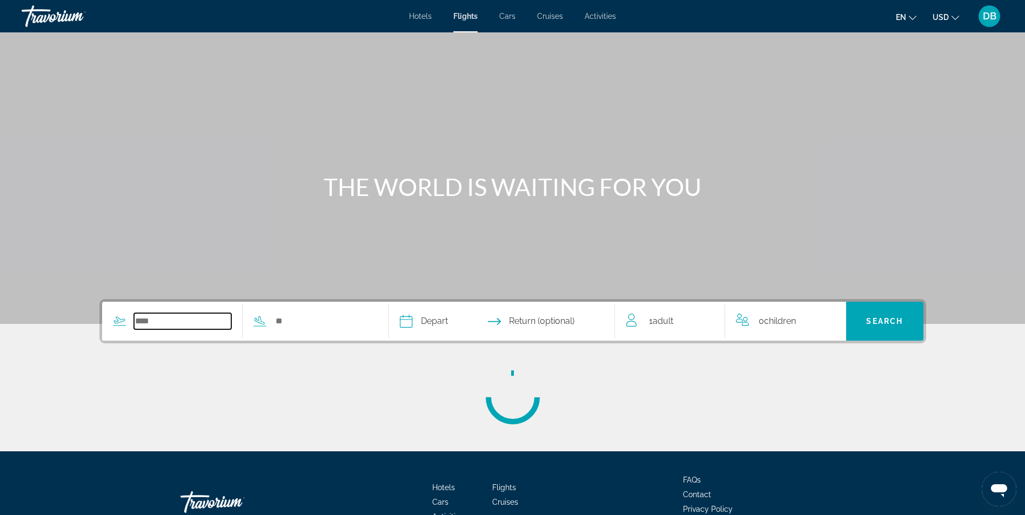
click at [181, 324] on input "Search widget" at bounding box center [183, 321] width 98 height 16
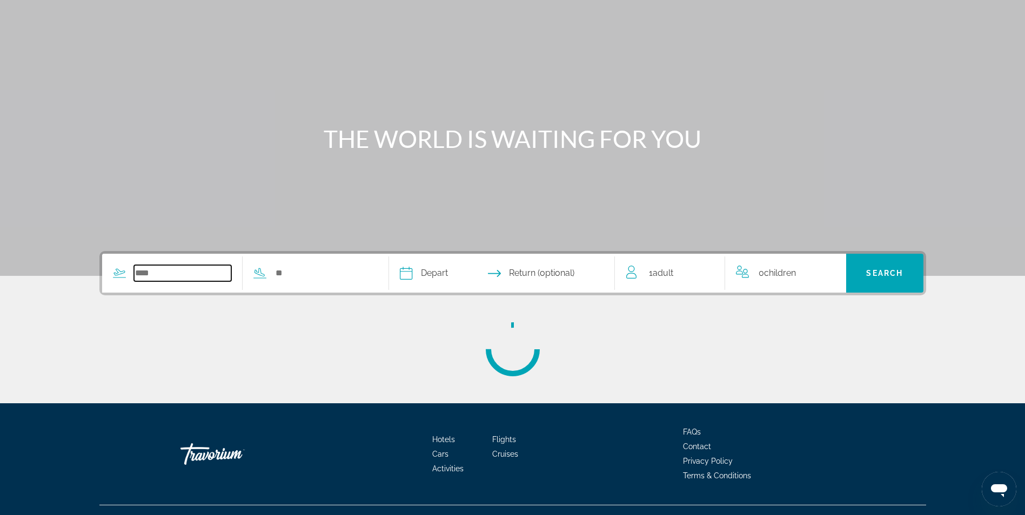
scroll to position [69, 0]
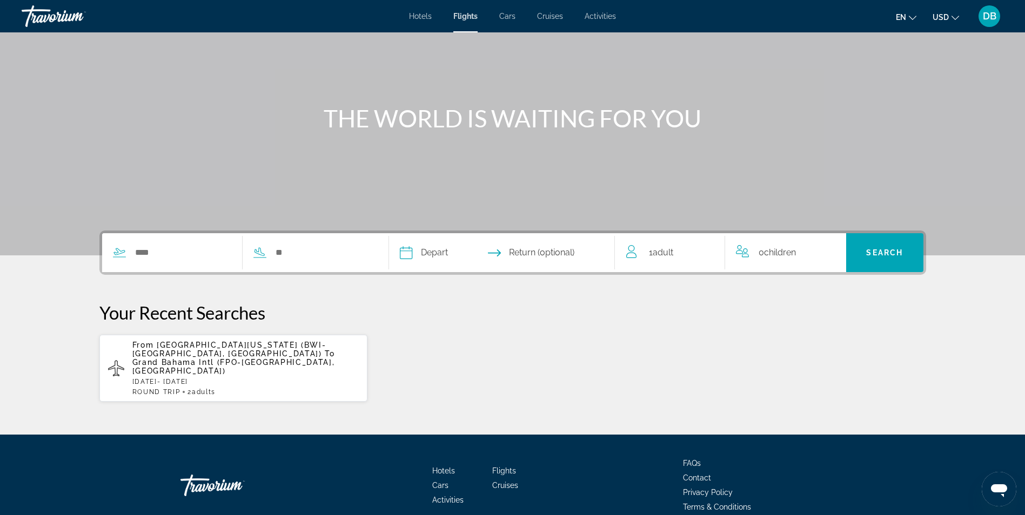
click at [152, 354] on span "[GEOGRAPHIC_DATA][US_STATE] (BWI-[GEOGRAPHIC_DATA], [GEOGRAPHIC_DATA])" at bounding box center [229, 349] width 194 height 17
